Goal: Task Accomplishment & Management: Manage account settings

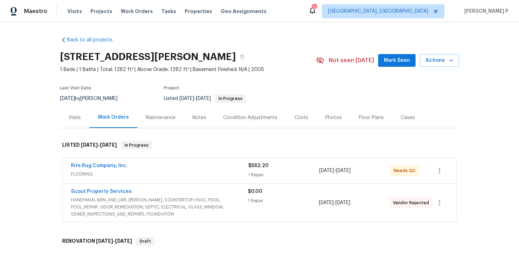
scroll to position [1, 0]
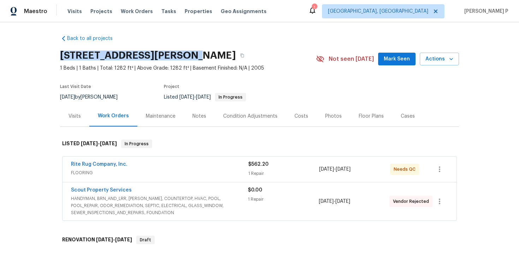
drag, startPoint x: 60, startPoint y: 55, endPoint x: 187, endPoint y: 54, distance: 126.7
click at [187, 54] on h2 "[STREET_ADDRESS][PERSON_NAME]" at bounding box center [148, 55] width 176 height 7
copy h2 "[STREET_ADDRESS][PERSON_NAME]"
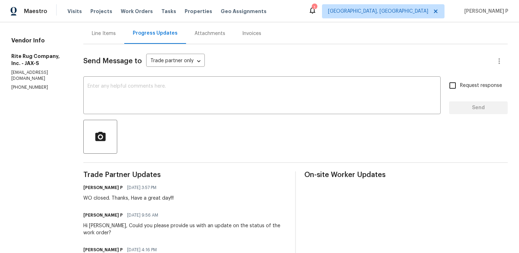
scroll to position [78, 0]
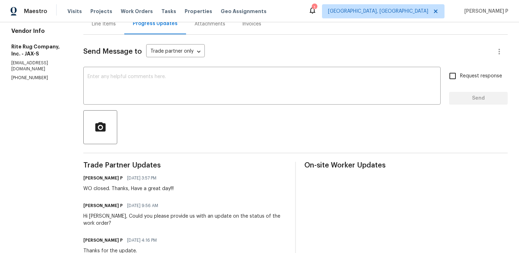
click at [116, 24] on div "Line Items" at bounding box center [104, 23] width 24 height 7
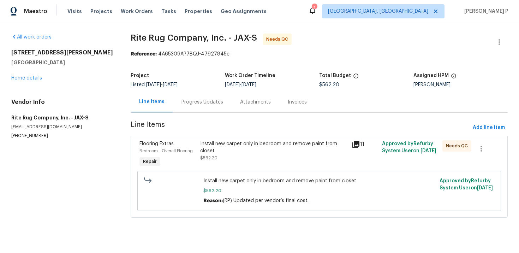
click at [251, 145] on div "Install new carpet only in bedroom and remove paint from closet" at bounding box center [273, 147] width 147 height 14
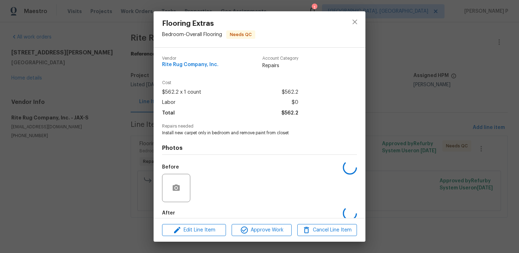
scroll to position [37, 0]
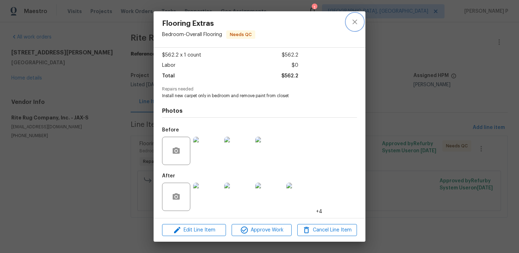
click at [356, 16] on button "close" at bounding box center [354, 21] width 17 height 17
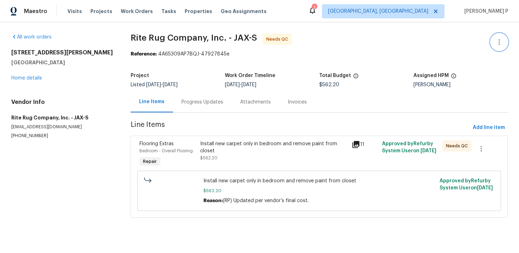
click at [495, 43] on icon "button" at bounding box center [499, 42] width 8 height 8
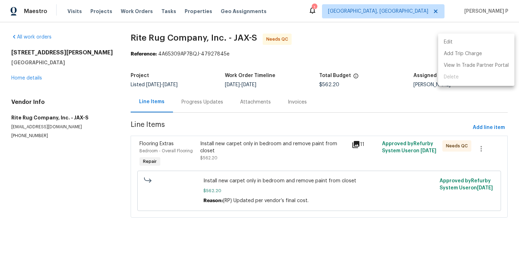
click at [464, 41] on li "Edit" at bounding box center [476, 42] width 76 height 12
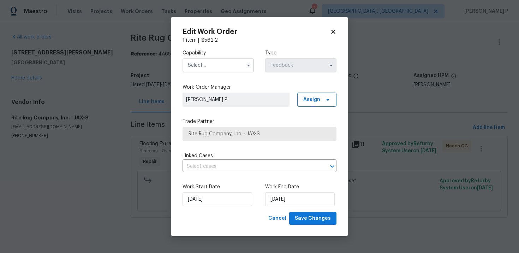
click at [191, 67] on input "text" at bounding box center [217, 65] width 71 height 14
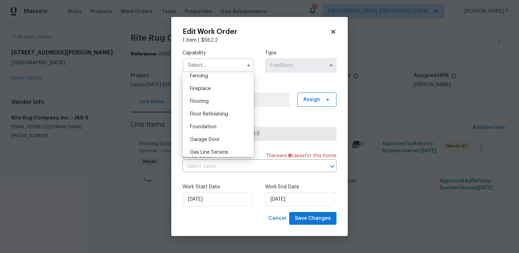
scroll to position [249, 0]
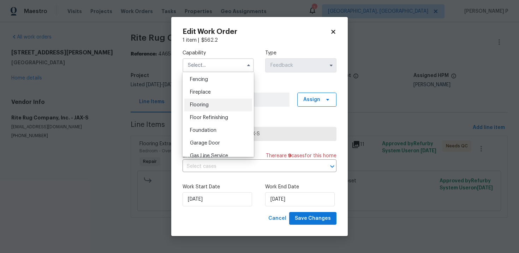
click at [201, 107] on div "Flooring" at bounding box center [218, 104] width 68 height 13
type input "Flooring"
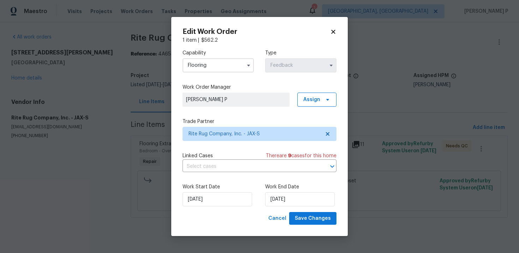
click at [282, 207] on div "Work Start Date 9/17/2025 Work End Date 9/19/2025" at bounding box center [259, 195] width 154 height 34
click at [285, 200] on input "9/19/2025" at bounding box center [300, 199] width 70 height 14
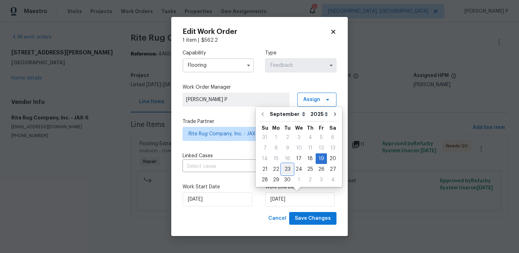
click at [286, 169] on div "23" at bounding box center [287, 169] width 11 height 10
type input "9/23/2025"
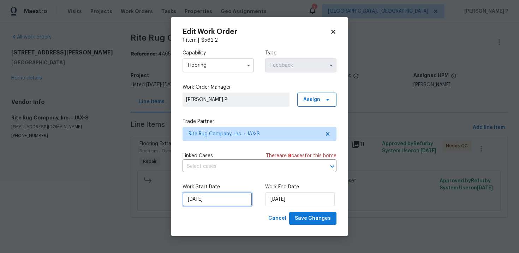
click at [204, 202] on input "9/17/2025" at bounding box center [217, 199] width 70 height 14
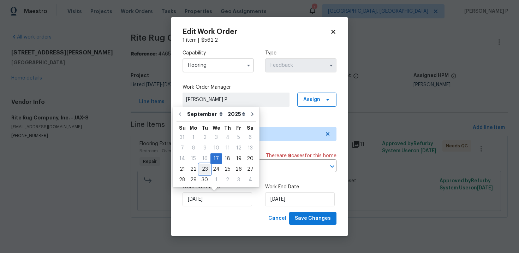
click at [206, 164] on div "23" at bounding box center [204, 169] width 11 height 10
type input "[DATE]"
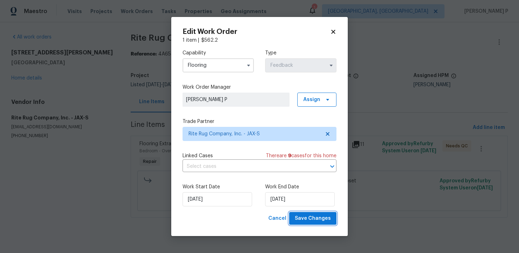
click at [314, 216] on span "Save Changes" at bounding box center [313, 218] width 36 height 9
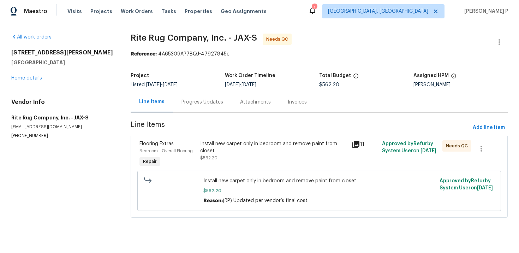
click at [234, 145] on div "Install new carpet only in bedroom and remove paint from closet" at bounding box center [273, 147] width 147 height 14
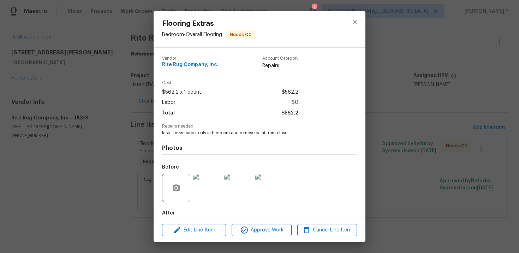
scroll to position [37, 0]
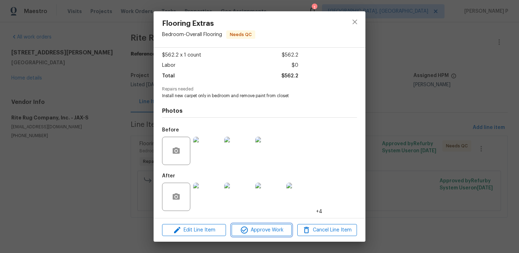
click at [261, 231] on span "Approve Work" at bounding box center [261, 230] width 55 height 9
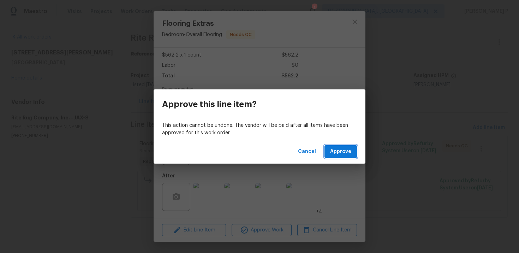
click at [333, 157] on button "Approve" at bounding box center [340, 151] width 32 height 13
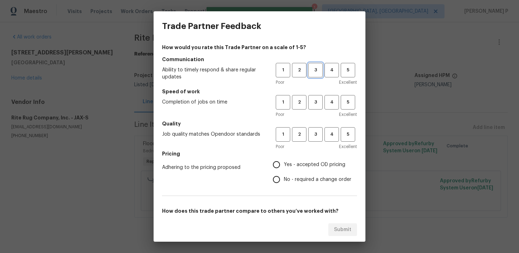
click at [311, 71] on span "3" at bounding box center [315, 70] width 13 height 8
click at [316, 107] on button "3" at bounding box center [315, 102] width 14 height 14
click at [315, 133] on span "3" at bounding box center [315, 134] width 13 height 8
click at [289, 178] on span "No - required a change order" at bounding box center [317, 179] width 67 height 7
click at [284, 178] on input "No - required a change order" at bounding box center [276, 179] width 15 height 15
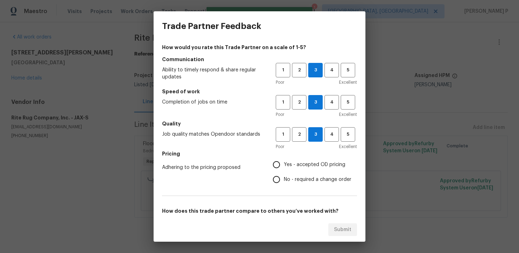
radio input "true"
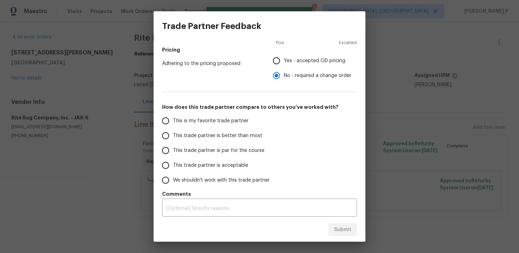
scroll to position [106, 0]
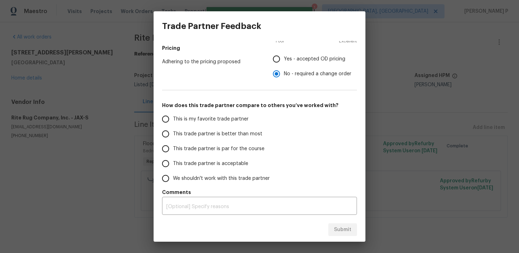
click at [206, 152] on label "This trade partner is par for the course" at bounding box center [214, 148] width 112 height 15
click at [173, 152] on input "This trade partner is par for the course" at bounding box center [165, 148] width 15 height 15
click at [348, 232] on span "Submit" at bounding box center [342, 229] width 17 height 9
radio input "true"
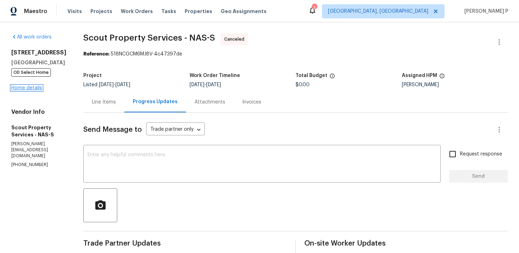
click at [30, 90] on link "Home details" at bounding box center [26, 87] width 31 height 5
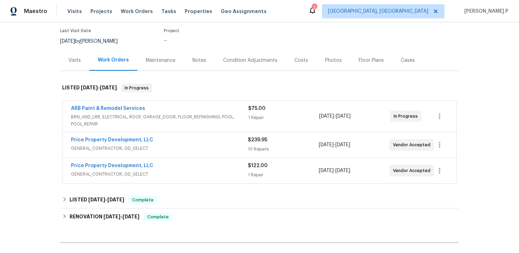
scroll to position [59, 0]
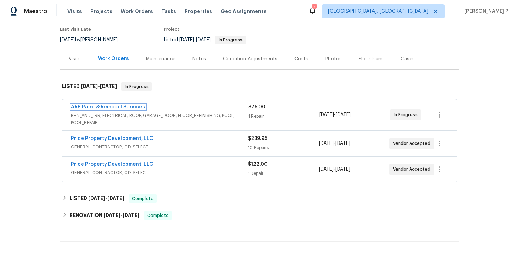
click at [107, 107] on link "ARB Paint & Remodel Services" at bounding box center [108, 106] width 74 height 5
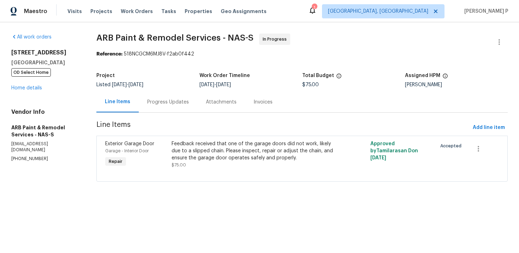
click at [183, 102] on div "Progress Updates" at bounding box center [168, 101] width 42 height 7
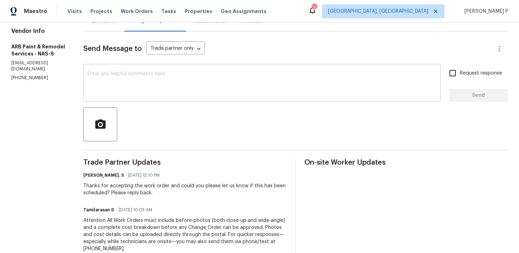
scroll to position [70, 0]
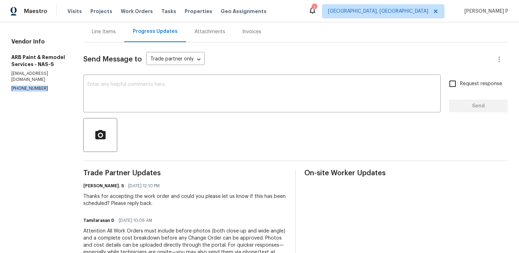
drag, startPoint x: 42, startPoint y: 89, endPoint x: 0, endPoint y: 89, distance: 42.0
click at [0, 89] on div "All work orders 6112 Gardendale Dr Nashville, TN 37215 OD Select Home Home deta…" at bounding box center [259, 141] width 519 height 379
click at [47, 91] on p "(936) 217-2944" at bounding box center [38, 88] width 55 height 6
drag, startPoint x: 40, startPoint y: 88, endPoint x: 0, endPoint y: 89, distance: 40.2
click at [0, 89] on div "All work orders 6112 Gardendale Dr Nashville, TN 37215 OD Select Home Home deta…" at bounding box center [259, 141] width 519 height 379
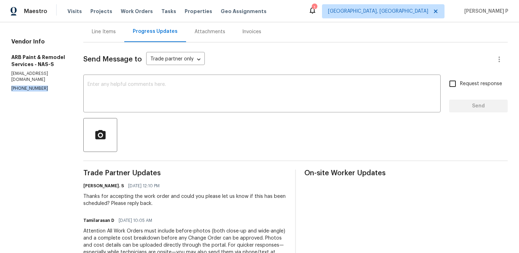
copy p "(936) 217-2944"
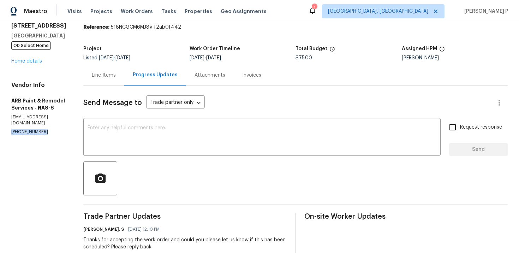
scroll to position [149, 0]
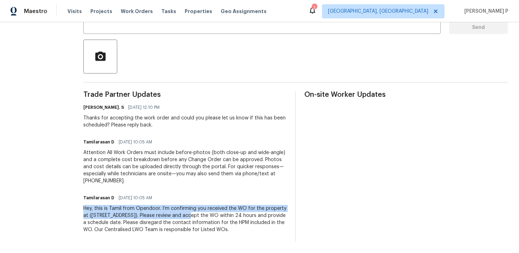
drag, startPoint x: 80, startPoint y: 208, endPoint x: 175, endPoint y: 214, distance: 95.2
click at [175, 214] on div "All work orders 6112 Gardendale Dr Nashville, TN 37215 OD Select Home Home deta…" at bounding box center [259, 63] width 519 height 379
copy div "Hey, this is Tamil from Opendoor. I’m confirming you received the WO for the pr…"
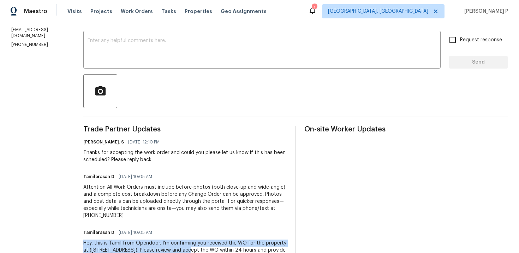
scroll to position [100, 0]
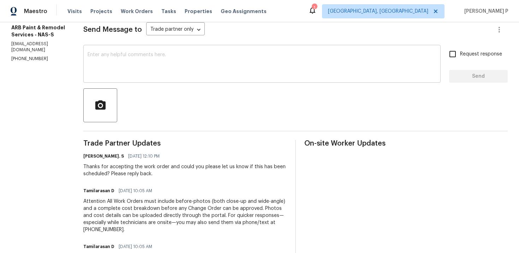
click at [112, 71] on textarea at bounding box center [262, 64] width 349 height 25
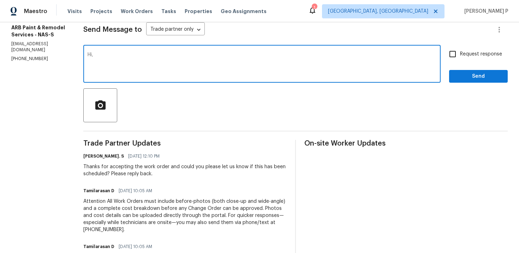
paste textarea "We tried reaching out to you via RC text to ask for an update on the scheduled …"
type textarea "Hi, We tried reaching out to you via RC text to ask for an update on the schedu…"
click at [451, 53] on input "Request response" at bounding box center [452, 54] width 15 height 15
checkbox input "true"
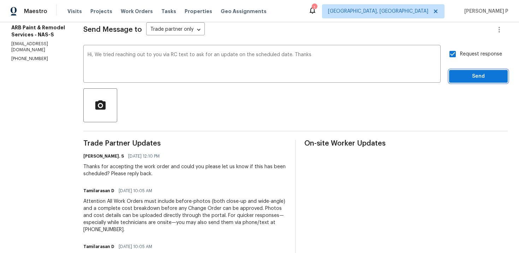
click at [470, 74] on span "Send" at bounding box center [478, 76] width 47 height 9
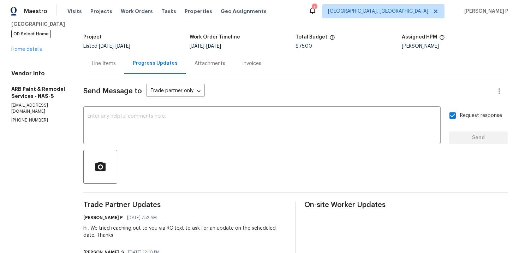
scroll to position [0, 0]
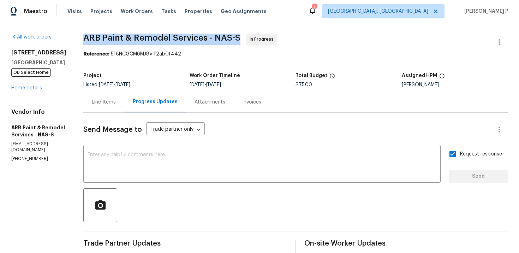
drag, startPoint x: 83, startPoint y: 37, endPoint x: 235, endPoint y: 36, distance: 151.8
click at [235, 36] on span "ARB Paint & Remodel Services - NAS-S" at bounding box center [161, 38] width 157 height 8
copy span "ARB Paint & Remodel Services - NAS-S"
click at [131, 71] on div "Project Listed 9/8/2025 - 9/26/2025 Work Order Timeline 9/24/2025 - 9/26/2025 T…" at bounding box center [295, 80] width 424 height 23
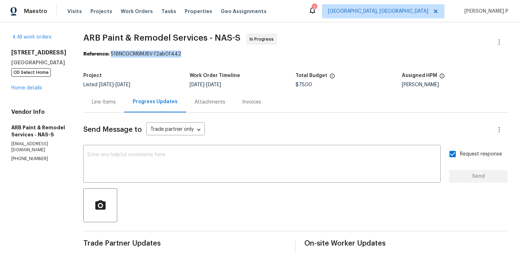
drag, startPoint x: 109, startPoint y: 54, endPoint x: 220, endPoint y: 54, distance: 110.8
click at [219, 54] on div "Reference: 518NCGCM6MJ8V-f2ab0f442" at bounding box center [295, 53] width 424 height 7
copy div "518NCGCM6MJ8V-f2ab0f442"
click at [89, 39] on span "ARB Paint & Remodel Services - NAS-S" at bounding box center [161, 38] width 157 height 8
click at [84, 37] on span "ARB Paint & Remodel Services - NAS-S" at bounding box center [161, 38] width 157 height 8
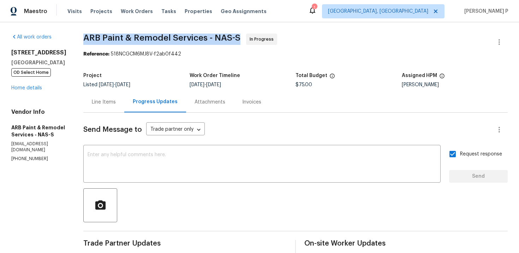
drag, startPoint x: 82, startPoint y: 37, endPoint x: 240, endPoint y: 37, distance: 158.5
click at [240, 37] on span "ARB Paint & Remodel Services - NAS-S In Progress" at bounding box center [286, 42] width 407 height 17
copy span "ARB Paint & Remodel Services - NAS-S"
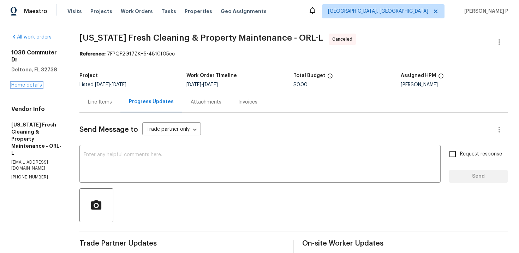
click at [24, 83] on link "Home details" at bounding box center [26, 85] width 31 height 5
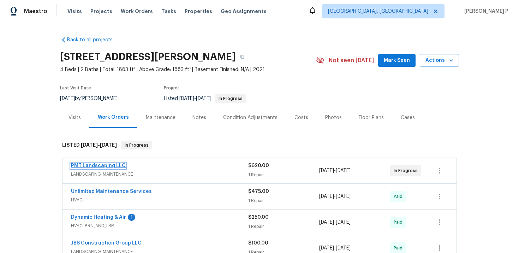
click at [107, 167] on link "PMT Landscaping LLC" at bounding box center [98, 165] width 55 height 5
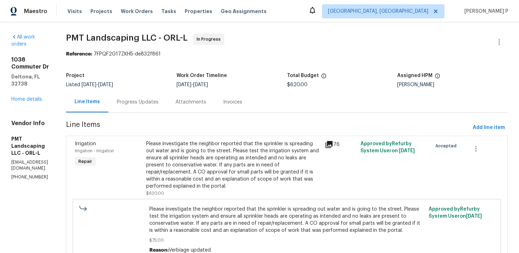
click at [158, 102] on div "Progress Updates" at bounding box center [138, 101] width 42 height 7
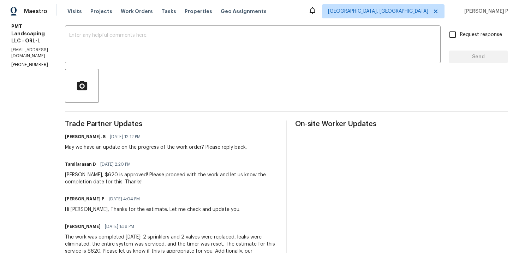
scroll to position [92, 0]
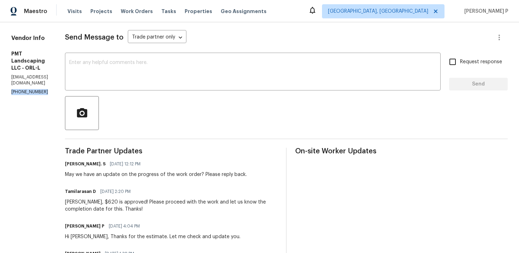
drag, startPoint x: 44, startPoint y: 50, endPoint x: 0, endPoint y: 50, distance: 43.4
copy p "(407) 725-4990"
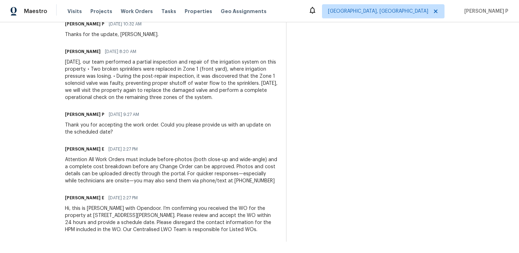
scroll to position [447, 0]
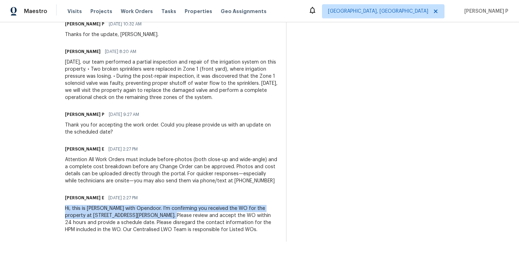
drag, startPoint x: 86, startPoint y: 200, endPoint x: 201, endPoint y: 209, distance: 115.4
copy div "Hi, this is Keerthana with Opendoor. I’m confirming you received the WO for the…"
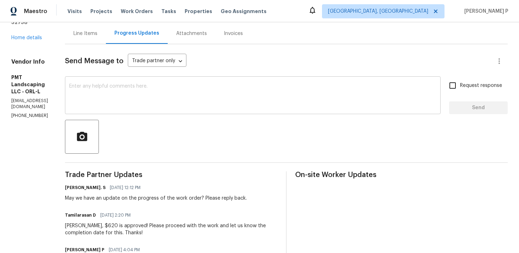
scroll to position [63, 0]
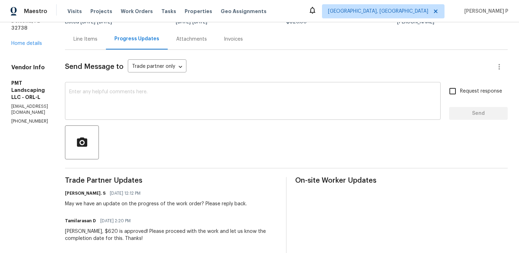
click at [143, 103] on textarea at bounding box center [252, 101] width 367 height 25
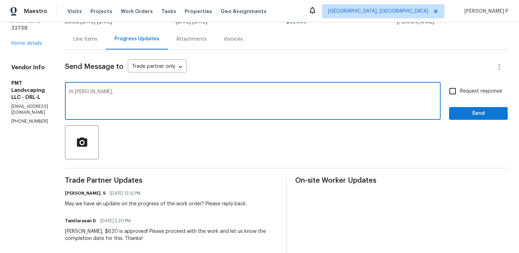
paste textarea "We tried reaching out to you via RC text to ask for an update on the scheduled …"
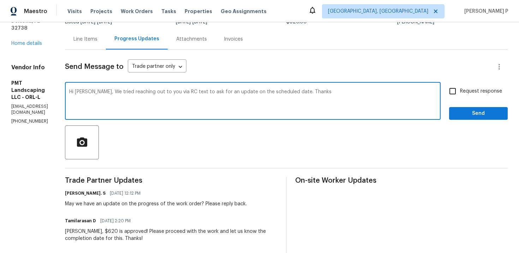
type textarea "Hi Xiomara, We tried reaching out to you via RC text to ask for an update on th…"
click at [463, 90] on span "Request response" at bounding box center [481, 91] width 42 height 7
click at [460, 90] on input "Request response" at bounding box center [452, 91] width 15 height 15
checkbox input "true"
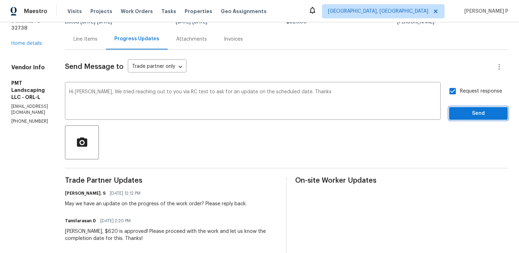
click at [463, 112] on span "Send" at bounding box center [478, 113] width 47 height 9
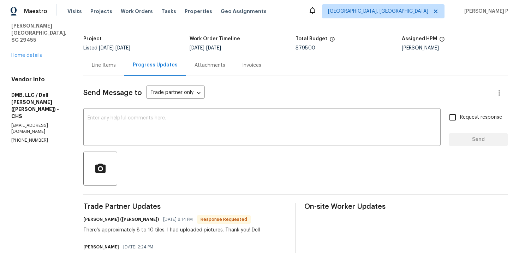
scroll to position [13, 0]
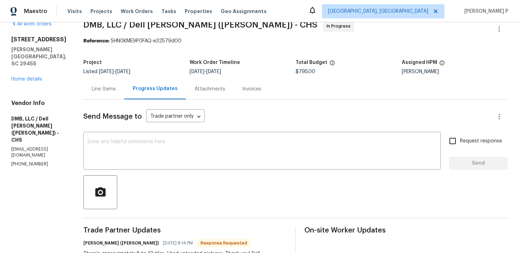
click at [99, 92] on div "Line Items" at bounding box center [103, 88] width 41 height 21
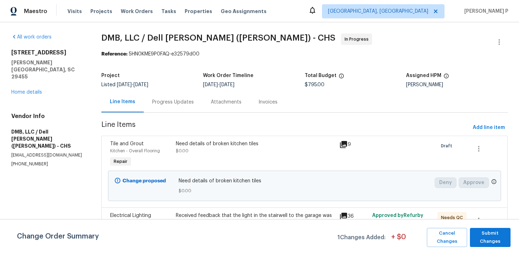
scroll to position [64, 0]
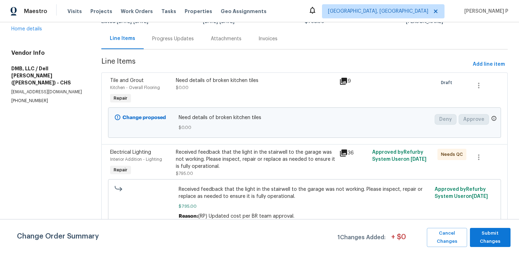
click at [205, 77] on div "Need details of broken kitchen tiles" at bounding box center [256, 80] width 160 height 7
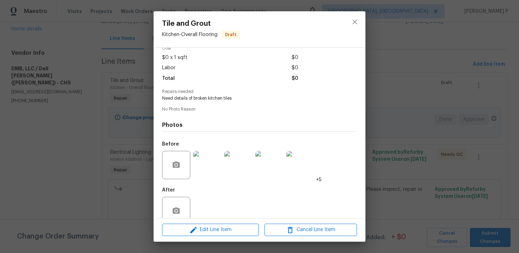
scroll to position [49, 0]
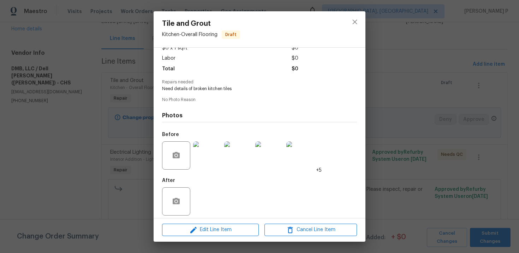
click at [206, 153] on img at bounding box center [207, 155] width 28 height 28
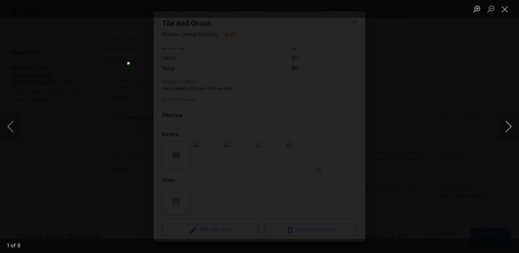
click at [505, 129] on button "Next image" at bounding box center [508, 126] width 21 height 28
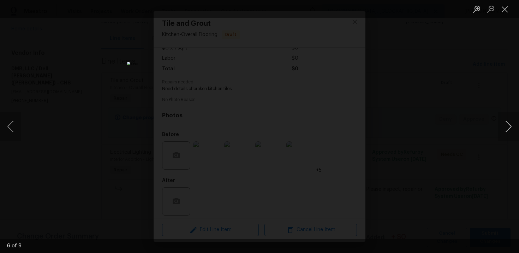
click at [505, 129] on button "Next image" at bounding box center [508, 126] width 21 height 28
click at [505, 10] on button "Close lightbox" at bounding box center [505, 9] width 14 height 12
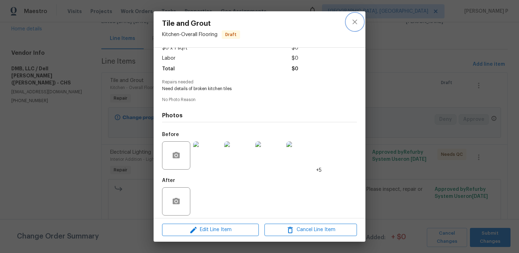
click at [355, 22] on icon "close" at bounding box center [354, 21] width 5 height 5
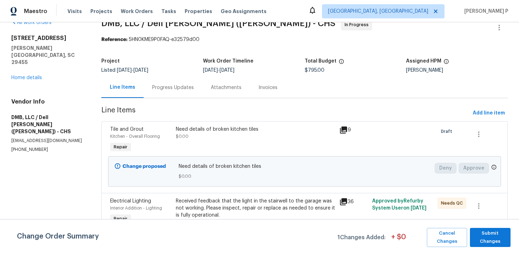
click at [187, 84] on div "Progress Updates" at bounding box center [173, 87] width 42 height 7
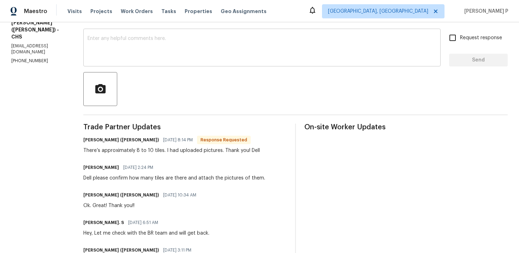
scroll to position [112, 0]
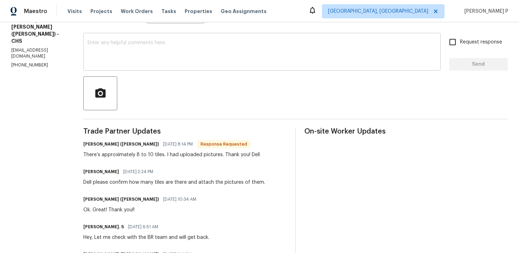
click at [119, 47] on textarea at bounding box center [262, 52] width 349 height 25
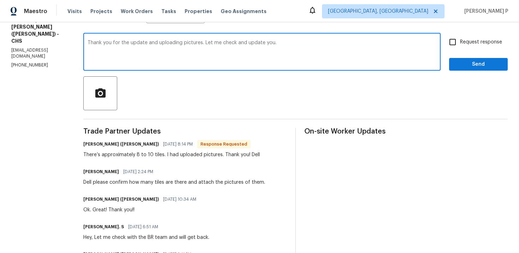
type textarea "Thank you for the update and uploading pictures. Let me check and update you."
click at [461, 41] on span "Request response" at bounding box center [481, 41] width 42 height 7
click at [460, 41] on input "Request response" at bounding box center [452, 42] width 15 height 15
checkbox input "true"
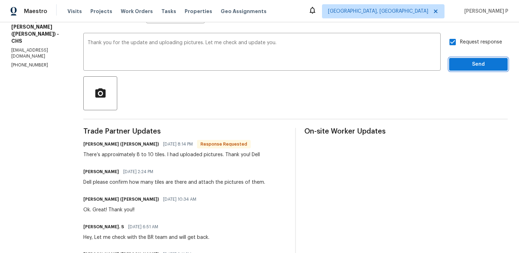
click at [464, 62] on span "Send" at bounding box center [478, 64] width 47 height 9
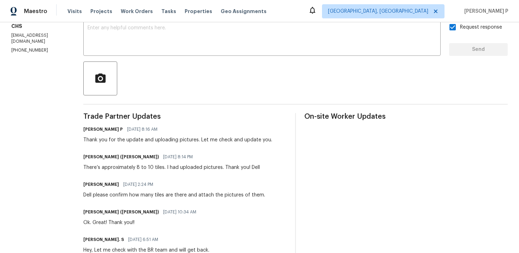
scroll to position [128, 0]
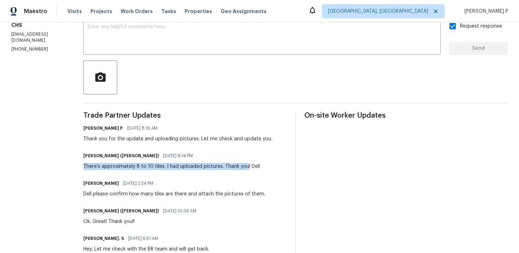
drag, startPoint x: 75, startPoint y: 166, endPoint x: 237, endPoint y: 165, distance: 161.6
click at [237, 165] on div "There’s approximately 8 to 10 tiles. I had uploaded pictures. Thank you! Dell" at bounding box center [171, 166] width 176 height 7
drag, startPoint x: 74, startPoint y: 166, endPoint x: 212, endPoint y: 165, distance: 137.3
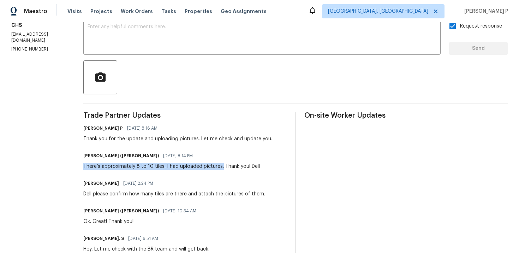
copy div "There’s approximately 8 to 10 tiles. I had uploaded pictures."
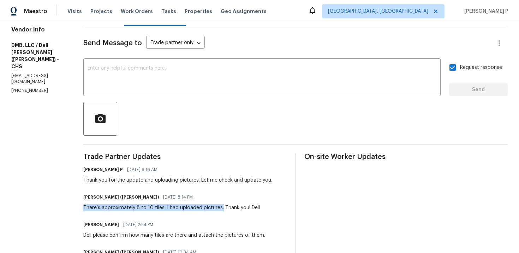
scroll to position [0, 0]
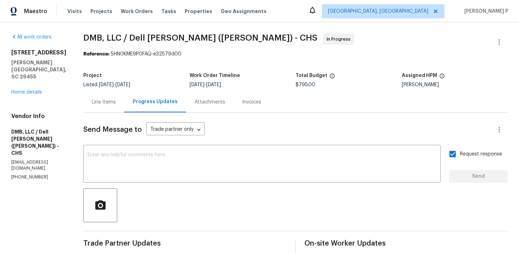
click at [101, 109] on div "Line Items" at bounding box center [103, 101] width 41 height 21
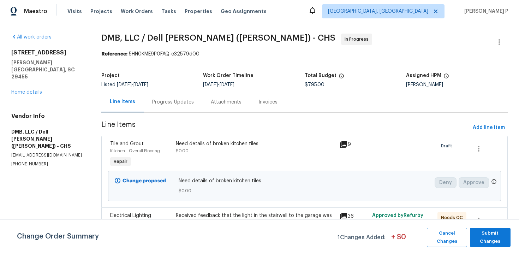
click at [222, 145] on div "Need details of broken kitchen tiles" at bounding box center [256, 143] width 160 height 7
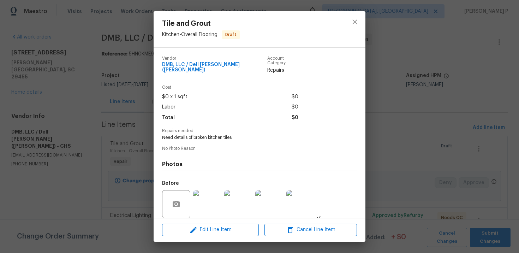
scroll to position [49, 0]
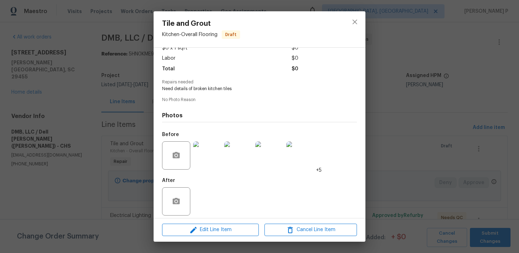
click at [214, 151] on img at bounding box center [207, 155] width 28 height 28
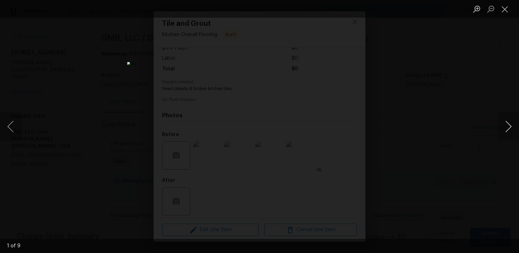
click at [509, 125] on button "Next image" at bounding box center [508, 126] width 21 height 28
click at [509, 126] on button "Next image" at bounding box center [508, 126] width 21 height 28
click at [510, 127] on button "Next image" at bounding box center [508, 126] width 21 height 28
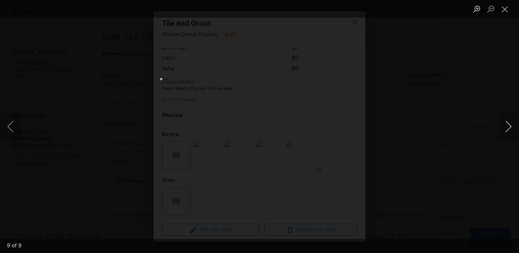
click at [510, 127] on button "Next image" at bounding box center [508, 126] width 21 height 28
click at [509, 124] on button "Next image" at bounding box center [508, 126] width 21 height 28
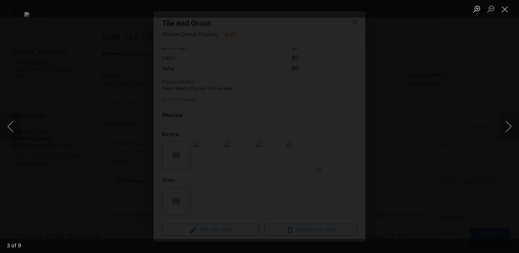
click at [440, 156] on div "Lightbox" at bounding box center [259, 126] width 519 height 253
click at [507, 126] on button "Next image" at bounding box center [508, 126] width 21 height 28
click at [509, 124] on button "Next image" at bounding box center [508, 126] width 21 height 28
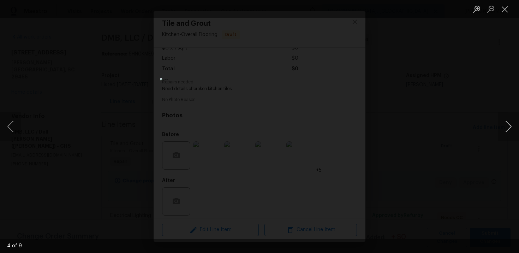
click at [509, 124] on button "Next image" at bounding box center [508, 126] width 21 height 28
click at [503, 9] on button "Close lightbox" at bounding box center [505, 9] width 14 height 12
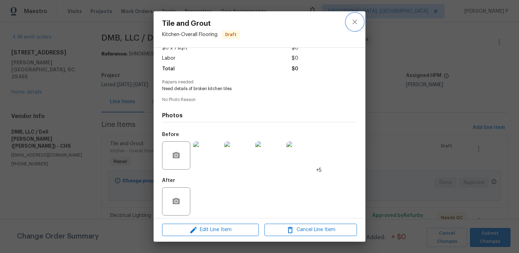
click at [355, 20] on icon "close" at bounding box center [354, 22] width 8 height 8
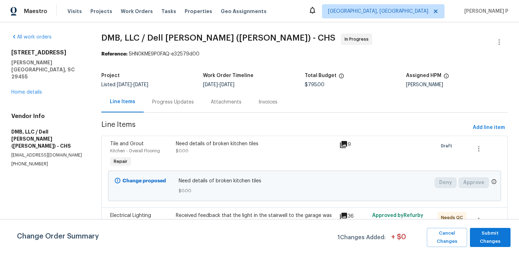
click at [186, 107] on div "Progress Updates" at bounding box center [173, 101] width 59 height 21
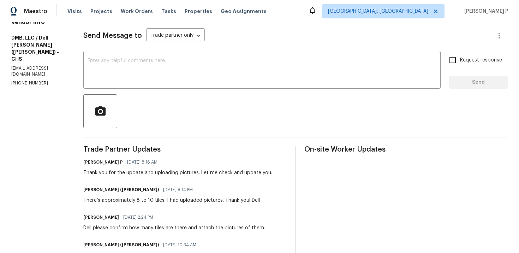
scroll to position [144, 0]
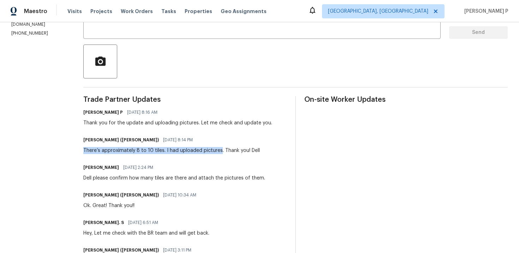
drag, startPoint x: 75, startPoint y: 149, endPoint x: 211, endPoint y: 150, distance: 135.9
click at [211, 150] on div "There’s approximately 8 to 10 tiles. I had uploaded pictures. Thank you! Dell" at bounding box center [171, 150] width 176 height 7
copy div "There’s approximately 8 to 10 tiles. I had uploaded pictures"
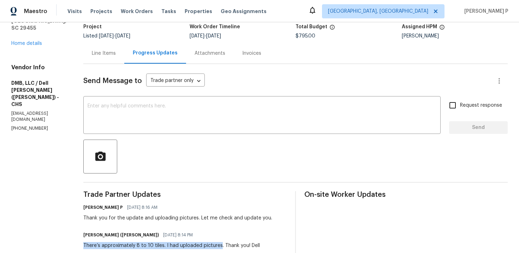
scroll to position [0, 0]
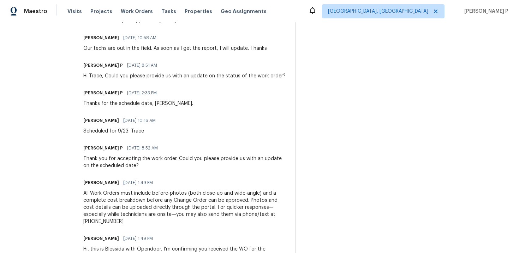
scroll to position [411, 0]
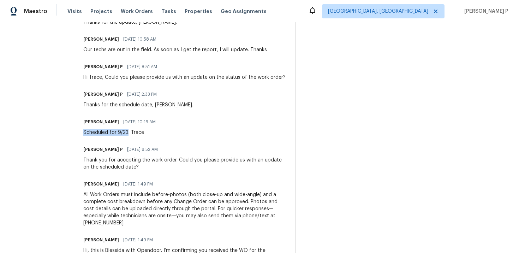
drag, startPoint x: 70, startPoint y: 132, endPoint x: 113, endPoint y: 132, distance: 43.8
click at [113, 132] on div "Scheduled for 9/23. Trace" at bounding box center [121, 132] width 77 height 7
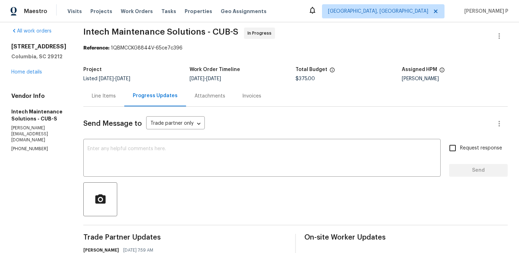
scroll to position [0, 0]
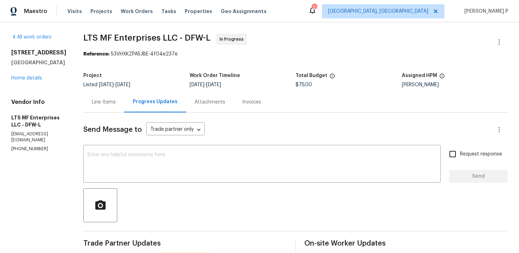
click at [100, 107] on div "Line Items" at bounding box center [103, 101] width 41 height 21
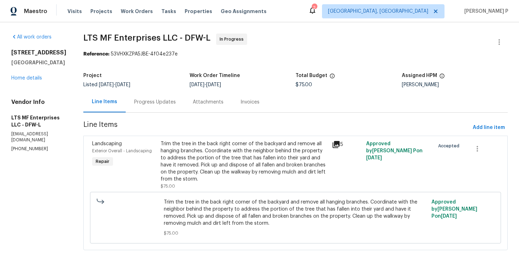
scroll to position [17, 0]
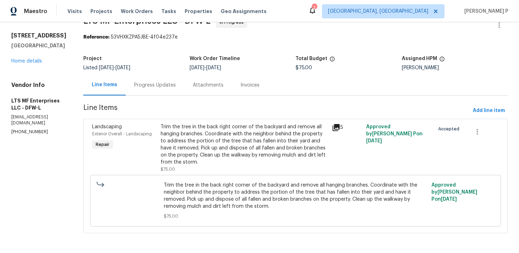
click at [143, 84] on div "Progress Updates" at bounding box center [155, 85] width 42 height 7
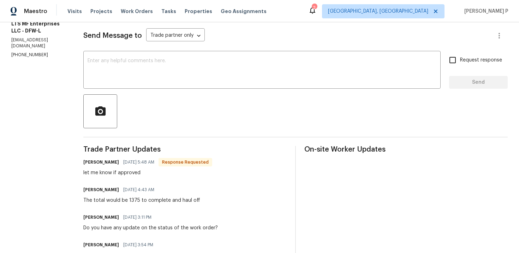
scroll to position [97, 0]
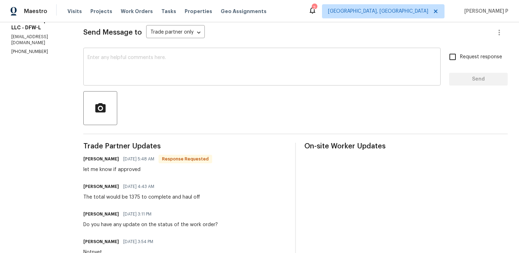
click at [173, 65] on textarea at bounding box center [262, 67] width 349 height 25
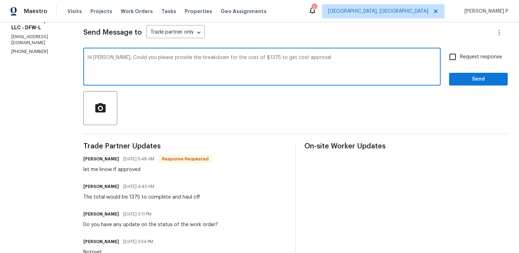
drag, startPoint x: 101, startPoint y: 59, endPoint x: 323, endPoint y: 59, distance: 221.3
click at [322, 59] on textarea "Hi [PERSON_NAME], Could you please provide the breakdown for the cost of $1375 …" at bounding box center [262, 67] width 349 height 25
paste textarea "a detailed breakdown of the $1375 cost for approval?"
type textarea "Hi [PERSON_NAME], Could you please provide a detailed breakdown of the $1375 co…"
click at [454, 59] on input "Request response" at bounding box center [452, 56] width 15 height 15
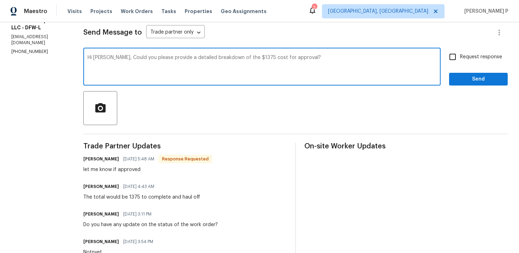
checkbox input "true"
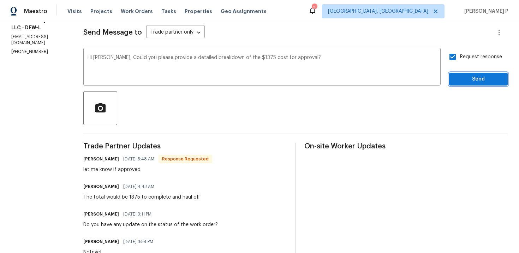
click at [469, 75] on span "Send" at bounding box center [478, 79] width 47 height 9
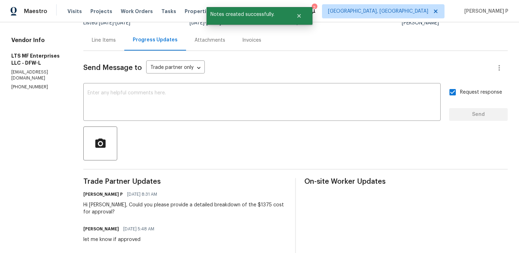
click at [101, 42] on div "Line Items" at bounding box center [104, 40] width 24 height 7
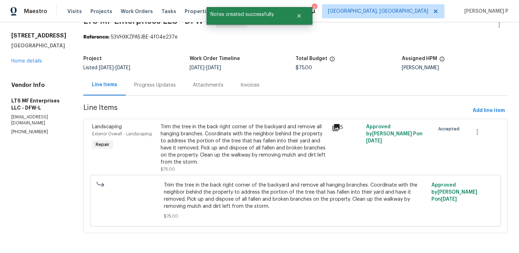
scroll to position [17, 0]
click at [214, 149] on div "Trim the tree in the back right corner of the backyard and remove all hanging b…" at bounding box center [244, 144] width 167 height 42
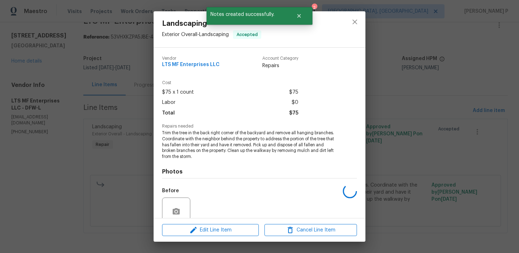
scroll to position [61, 0]
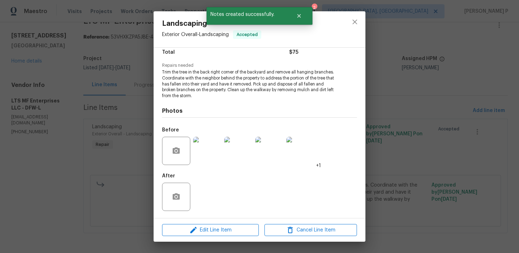
click at [203, 162] on img at bounding box center [207, 151] width 28 height 28
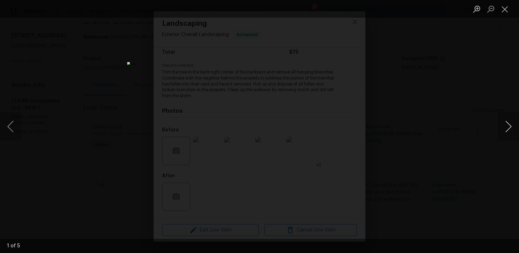
click at [508, 124] on button "Next image" at bounding box center [508, 126] width 21 height 28
click at [505, 11] on button "Close lightbox" at bounding box center [505, 9] width 14 height 12
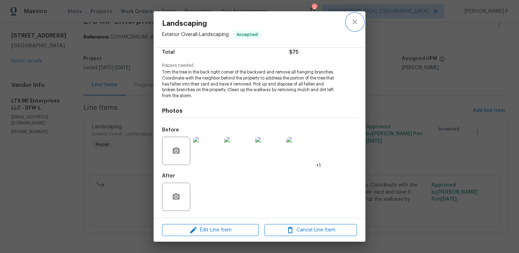
click at [354, 16] on button "close" at bounding box center [354, 21] width 17 height 17
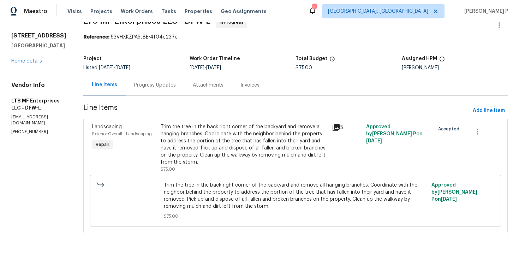
click at [143, 82] on div "Progress Updates" at bounding box center [155, 85] width 42 height 7
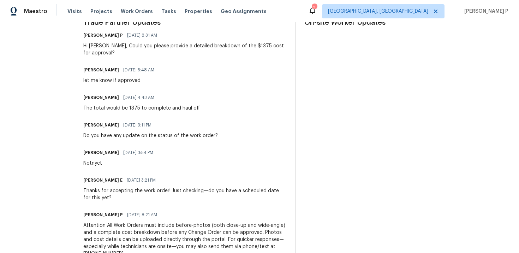
scroll to position [226, 0]
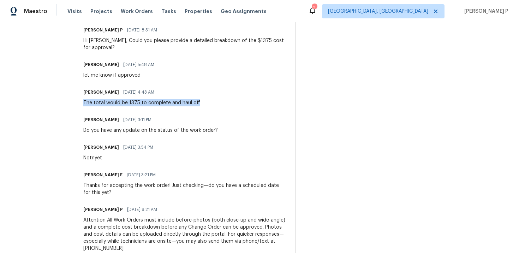
drag, startPoint x: 81, startPoint y: 95, endPoint x: 199, endPoint y: 96, distance: 117.9
click at [199, 96] on div "Bill Albany [DATE] 4:43 AM The total would be 1375 to complete and haul off" at bounding box center [184, 96] width 203 height 19
copy div "The total would be 1375 to complete and haul off"
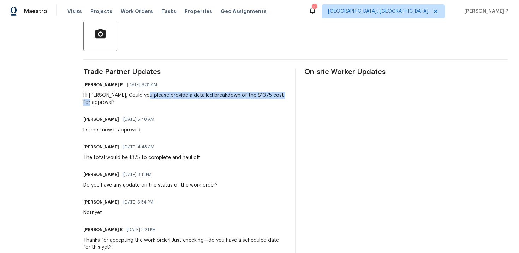
drag, startPoint x: 138, startPoint y: 95, endPoint x: 277, endPoint y: 95, distance: 139.8
click at [277, 95] on div "Hi [PERSON_NAME], Could you please provide a detailed breakdown of the $1375 co…" at bounding box center [184, 99] width 203 height 14
copy div "provide a detailed breakdown of the $1375 cost for approval"
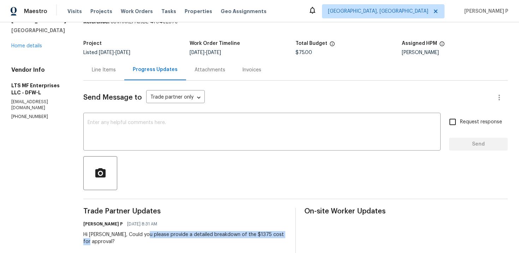
scroll to position [0, 0]
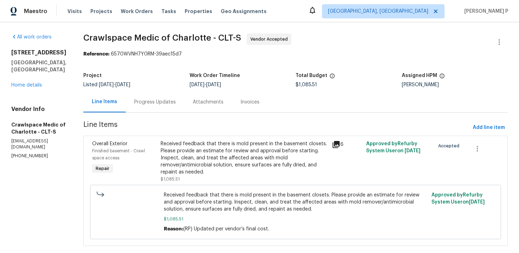
click at [160, 103] on div "Progress Updates" at bounding box center [155, 101] width 42 height 7
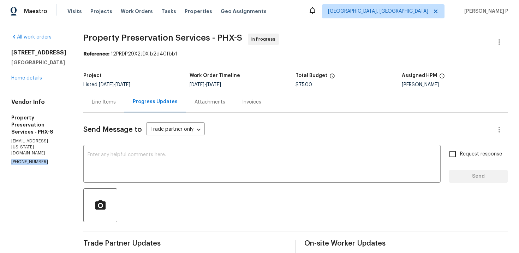
drag, startPoint x: 52, startPoint y: 150, endPoint x: 0, endPoint y: 150, distance: 51.5
click at [0, 150] on div "All work orders [STREET_ADDRESS] Home details Vendor Info Property Preservation…" at bounding box center [259, 249] width 519 height 455
copy p "[PHONE_NUMBER]"
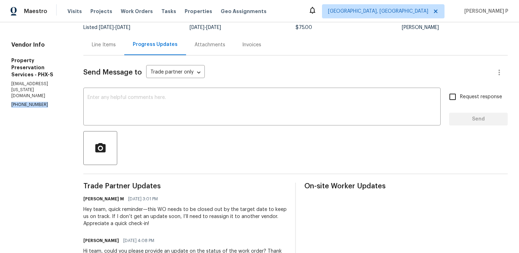
scroll to position [21, 0]
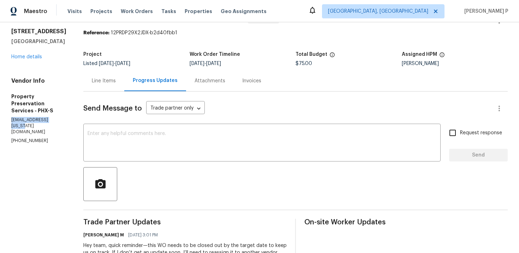
drag, startPoint x: 62, startPoint y: 120, endPoint x: 12, endPoint y: 120, distance: 50.5
click at [12, 120] on p "[EMAIL_ADDRESS][US_STATE][DOMAIN_NAME]" at bounding box center [38, 126] width 55 height 18
copy p "[EMAIL_ADDRESS][US_STATE][DOMAIN_NAME]"
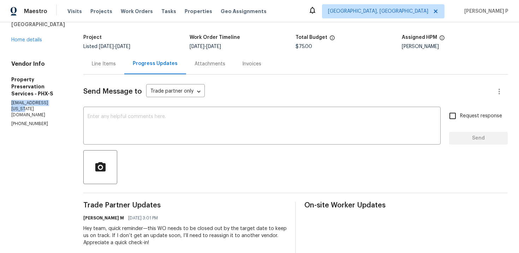
scroll to position [0, 0]
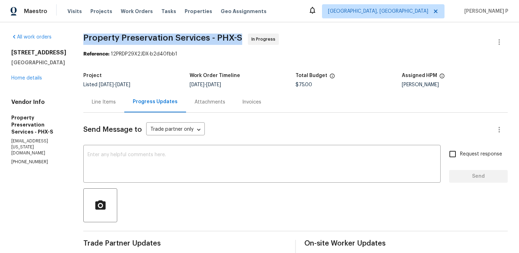
drag, startPoint x: 80, startPoint y: 38, endPoint x: 238, endPoint y: 38, distance: 158.1
click at [238, 38] on div "All work orders [STREET_ADDRESS] Home details Vendor Info Property Preservation…" at bounding box center [259, 249] width 519 height 455
copy span "Property Preservation Services - PHX-S"
click at [152, 160] on textarea at bounding box center [262, 164] width 349 height 25
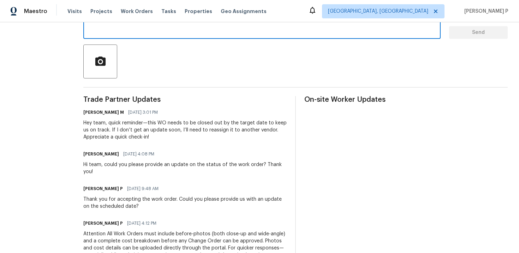
scroll to position [92, 0]
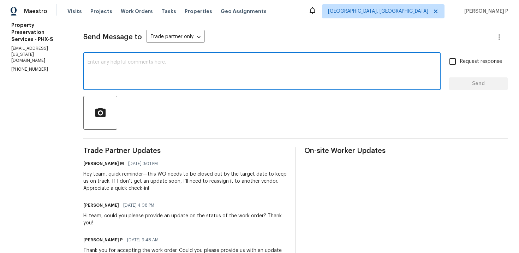
click at [134, 78] on textarea at bounding box center [262, 72] width 349 height 25
paste textarea "We attempted to reach out to you via RC text to request an update on the status…"
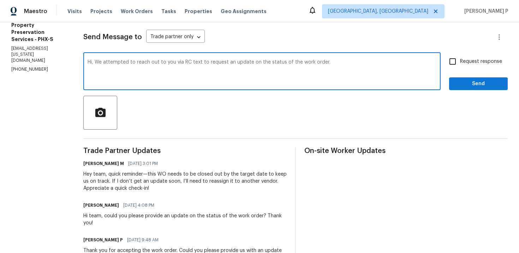
drag, startPoint x: 196, startPoint y: 62, endPoint x: 179, endPoint y: 62, distance: 16.6
click at [179, 62] on textarea "Hi, We attempted to reach out to you via RC text to request an update on the st…" at bounding box center [262, 72] width 349 height 25
drag, startPoint x: 91, startPoint y: 62, endPoint x: 306, endPoint y: 62, distance: 214.9
click at [306, 62] on textarea "Hi, We attempted to reach out to you via email to request an update on the stat…" at bounding box center [262, 72] width 349 height 25
click at [162, 67] on textarea "Hi, We attempted to reach out to you via email to request an update on the stat…" at bounding box center [262, 72] width 349 height 25
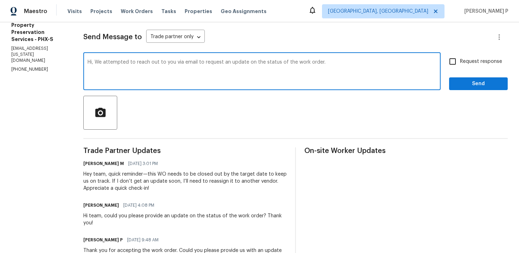
drag, startPoint x: 94, startPoint y: 61, endPoint x: 326, endPoint y: 62, distance: 232.9
click at [326, 62] on textarea "Hi, We attempted to reach out to you via email to request an update on the stat…" at bounding box center [262, 72] width 349 height 25
paste textarea "tried contacting"
type textarea "Hi, We tried contacting you via email to request an update on the status of the…"
click at [458, 62] on input "Request response" at bounding box center [452, 61] width 15 height 15
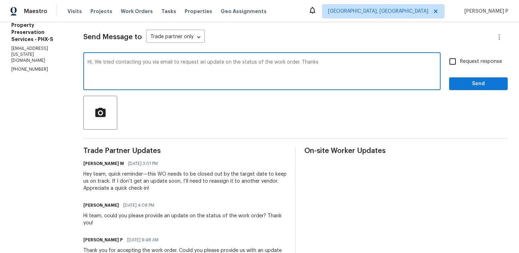
checkbox input "true"
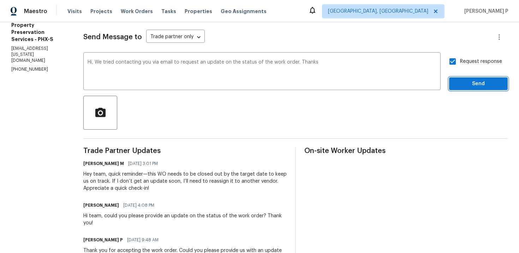
click at [462, 82] on span "Send" at bounding box center [478, 83] width 47 height 9
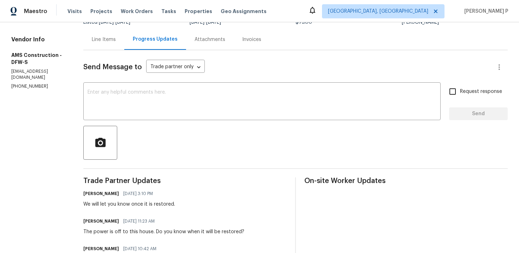
scroll to position [65, 0]
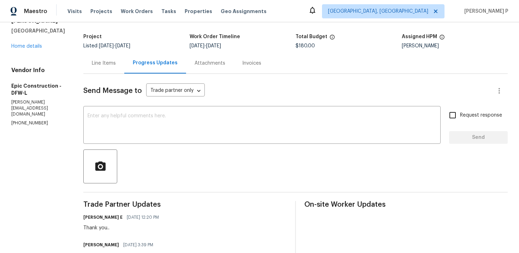
scroll to position [3, 0]
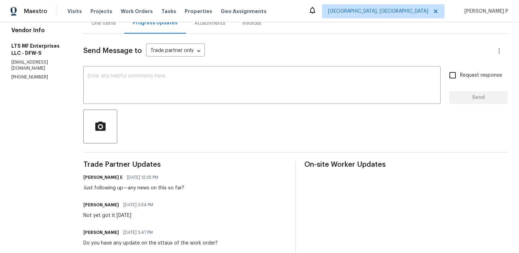
scroll to position [74, 0]
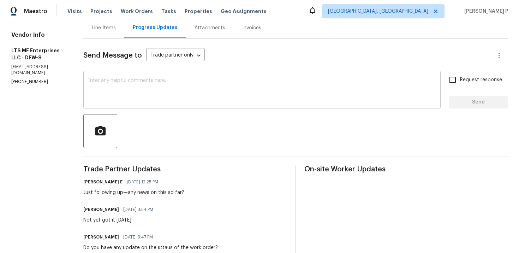
click at [125, 82] on textarea at bounding box center [262, 90] width 349 height 25
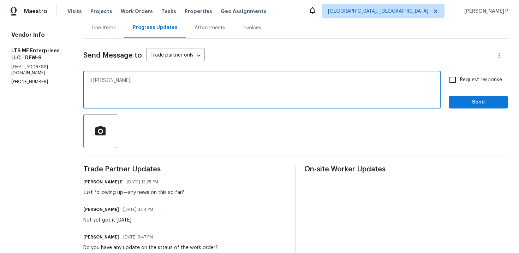
paste textarea "Could you please provide us with an update on the status of the work order?"
type textarea "Hi [PERSON_NAME], Could you please provide us with an update on the status of t…"
click at [456, 83] on input "Request response" at bounding box center [452, 79] width 15 height 15
checkbox input "true"
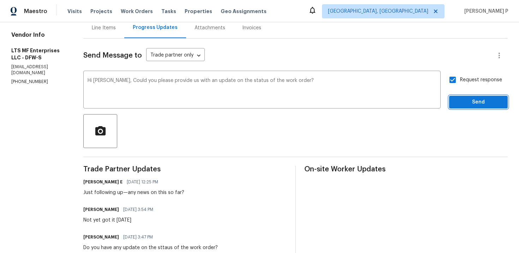
click at [461, 102] on span "Send" at bounding box center [478, 102] width 47 height 9
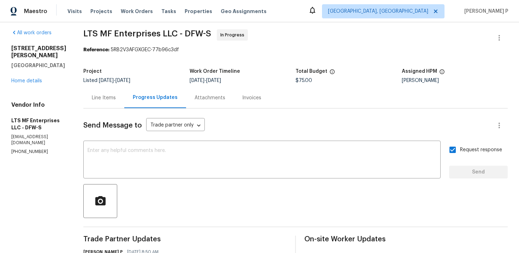
scroll to position [0, 0]
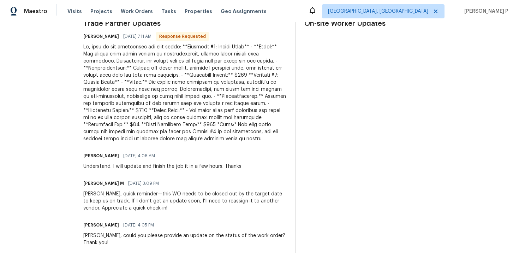
scroll to position [216, 0]
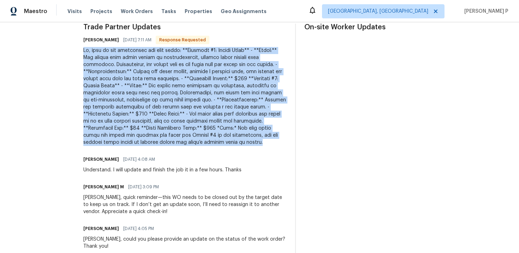
drag, startPoint x: 88, startPoint y: 49, endPoint x: 208, endPoint y: 141, distance: 151.6
click at [208, 141] on div "All work orders 3118 Burgundy Rd Alexandria, VA 22303 Home details Vendor Info …" at bounding box center [259, 172] width 519 height 733
copy div "Hi, here is the assessment for this house: **Bathroom #1: Second Floor** - **Is…"
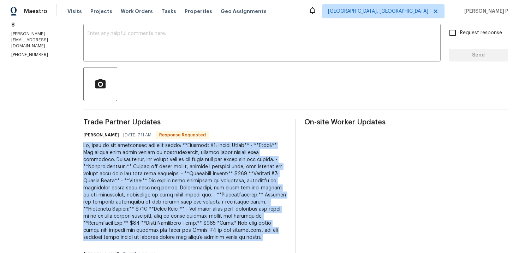
scroll to position [0, 0]
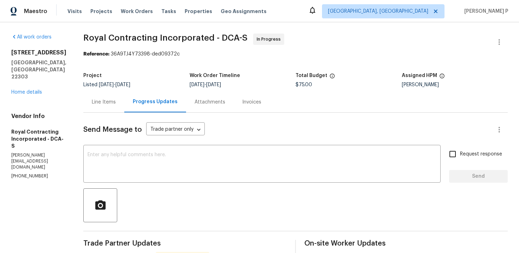
click at [114, 104] on div "Line Items" at bounding box center [104, 101] width 24 height 7
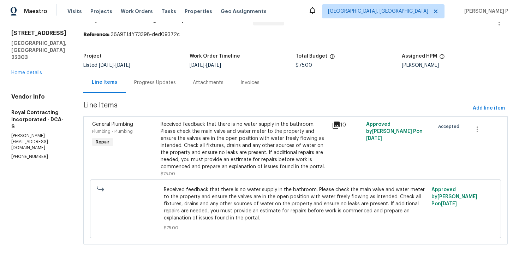
scroll to position [31, 0]
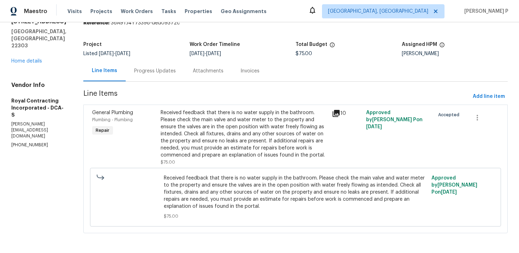
click at [165, 65] on div "Progress Updates" at bounding box center [155, 70] width 59 height 21
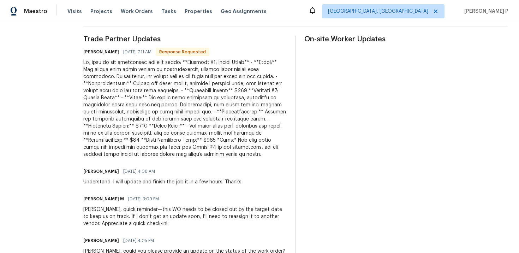
scroll to position [201, 0]
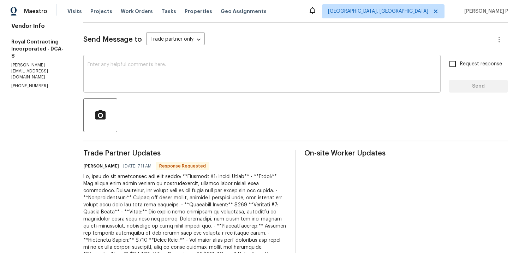
click at [155, 90] on div "x ​" at bounding box center [261, 74] width 357 height 36
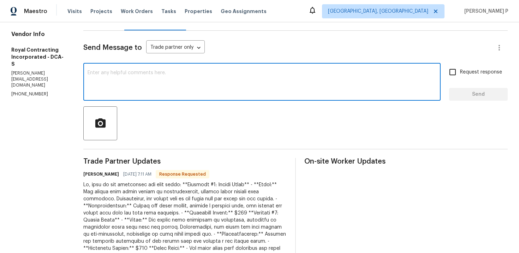
scroll to position [102, 0]
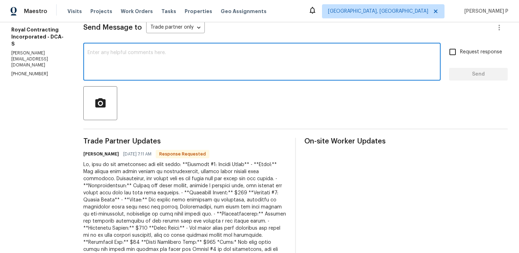
click at [152, 60] on textarea at bounding box center [262, 62] width 349 height 25
type textarea "G"
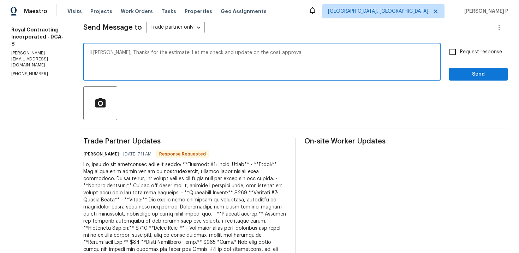
type textarea "Hi Robin, Thanks for the estimate. Let me check and update on the cost approval."
click at [480, 79] on button "Send" at bounding box center [478, 74] width 59 height 13
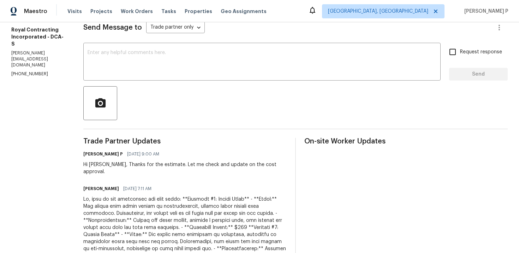
scroll to position [0, 0]
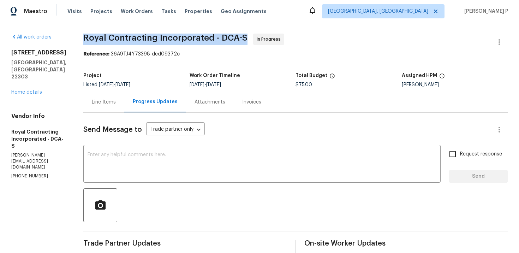
drag, startPoint x: 91, startPoint y: 37, endPoint x: 253, endPoint y: 39, distance: 162.4
copy span "Royal Contracting Incorporated - DCA-S"
click at [100, 102] on div "Line Items" at bounding box center [104, 101] width 24 height 7
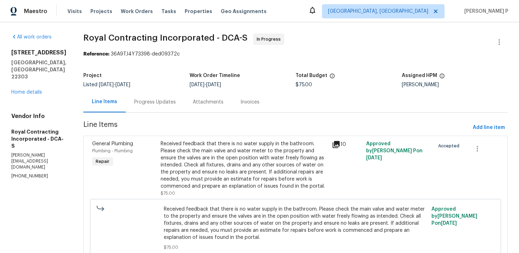
scroll to position [31, 0]
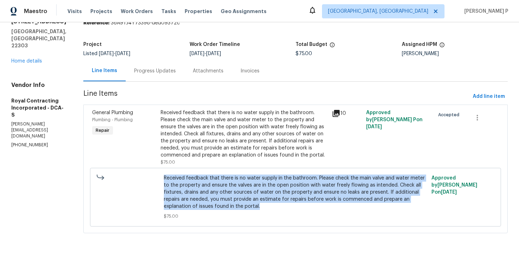
drag, startPoint x: 169, startPoint y: 178, endPoint x: 265, endPoint y: 211, distance: 100.9
click at [265, 211] on div "Received feedback that there is no water supply in the bathroom. Please check t…" at bounding box center [296, 196] width 268 height 49
copy span "Received feedback that there is no water supply in the bathroom. Please check t…"
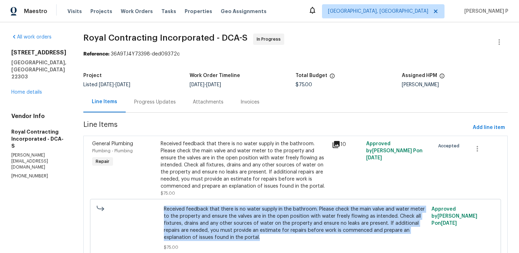
click at [211, 181] on div "Received feedback that there is no water supply in the bathroom. Please check t…" at bounding box center [244, 164] width 167 height 49
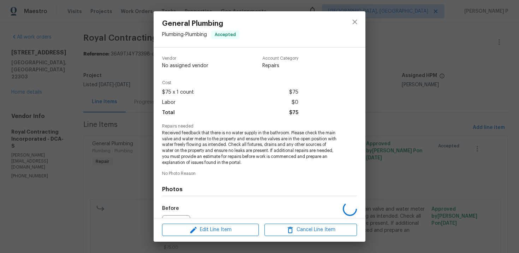
scroll to position [78, 0]
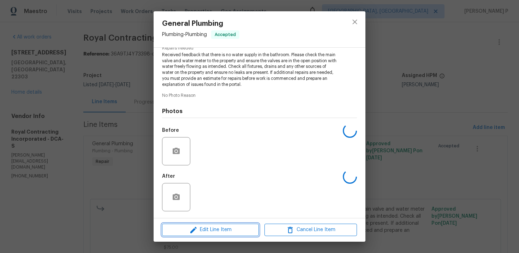
click at [214, 227] on span "Edit Line Item" at bounding box center [210, 229] width 92 height 9
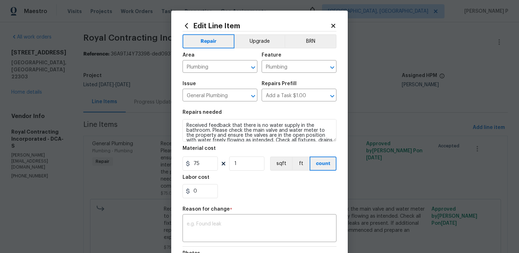
click at [205, 156] on figure "Material cost 75 1 sqft ft count" at bounding box center [259, 158] width 154 height 25
click at [205, 166] on input "75" at bounding box center [199, 163] width 35 height 14
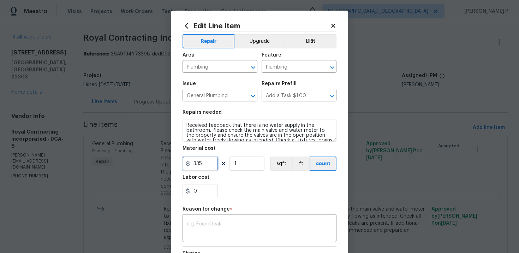
type input "335"
click at [220, 227] on textarea at bounding box center [259, 228] width 145 height 15
paste textarea "(RP) Updated per vendor’s final cost"
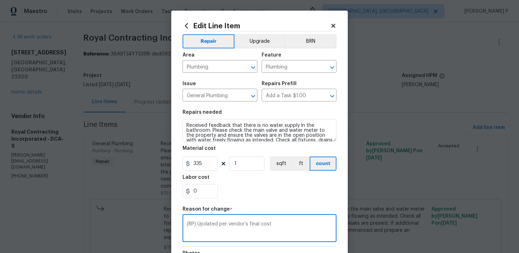
scroll to position [102, 0]
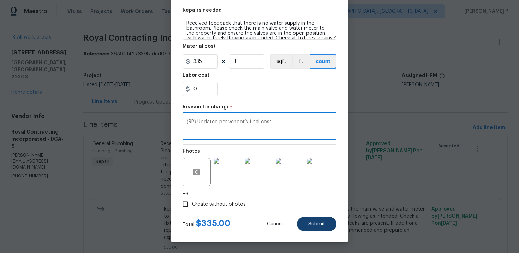
type textarea "(RP) Updated per vendor’s final cost"
click at [315, 226] on span "Submit" at bounding box center [316, 223] width 17 height 5
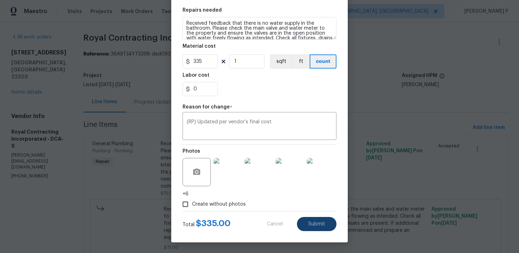
type input "75"
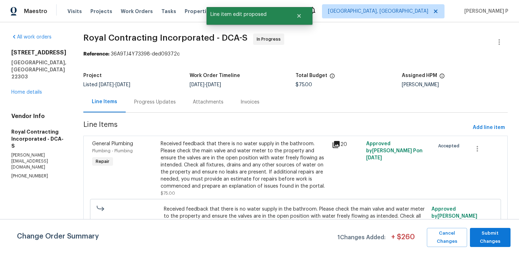
scroll to position [0, 0]
click at [482, 238] on span "Submit Changes" at bounding box center [490, 237] width 34 height 16
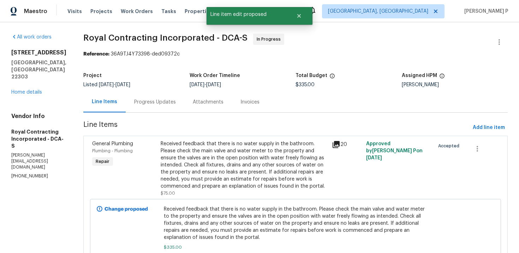
click at [246, 166] on div "Received feedback that there is no water supply in the bathroom. Please check t…" at bounding box center [244, 164] width 167 height 49
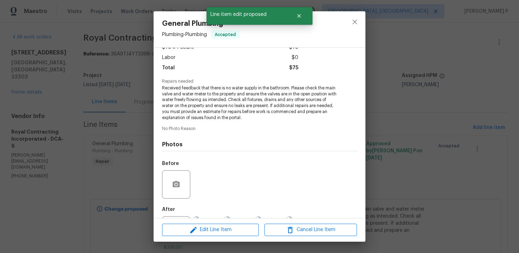
scroll to position [78, 0]
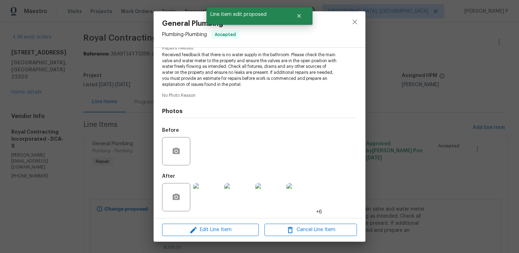
click at [214, 199] on img at bounding box center [207, 197] width 28 height 28
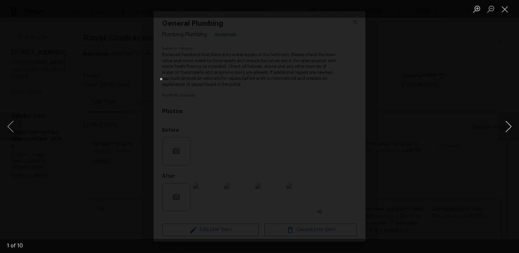
click at [508, 127] on button "Next image" at bounding box center [508, 126] width 21 height 28
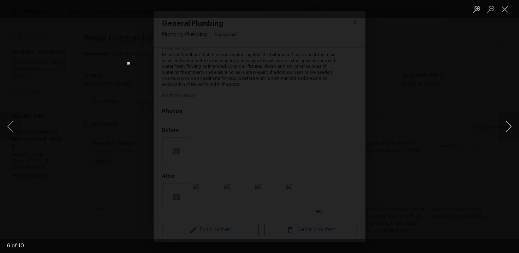
click at [508, 127] on button "Next image" at bounding box center [508, 126] width 21 height 28
click at [505, 10] on button "Close lightbox" at bounding box center [505, 9] width 14 height 12
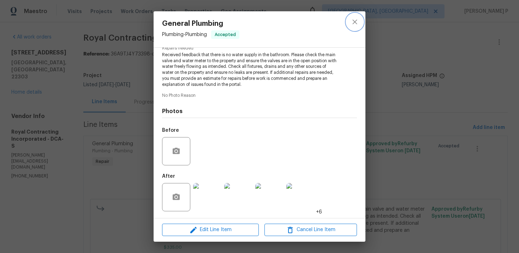
click at [362, 20] on button "close" at bounding box center [354, 21] width 17 height 17
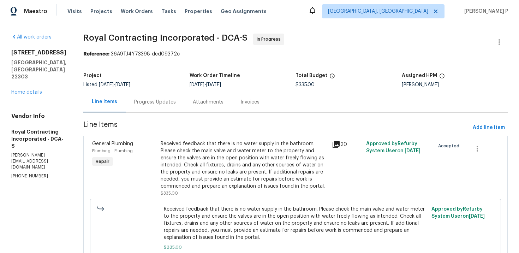
scroll to position [41, 0]
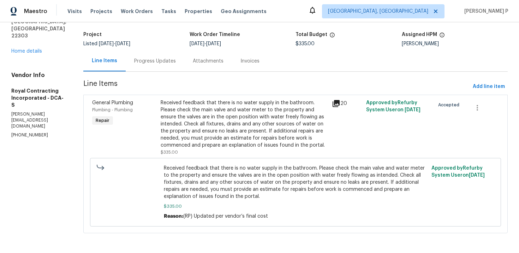
click at [173, 62] on div "Progress Updates" at bounding box center [155, 61] width 42 height 7
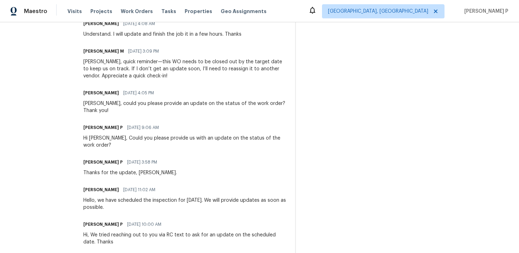
scroll to position [239, 0]
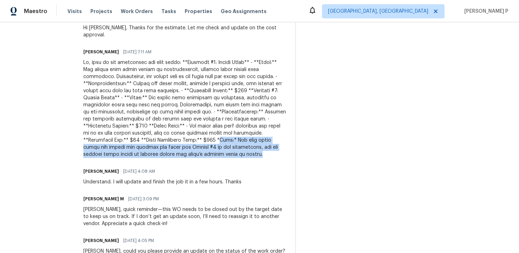
drag, startPoint x: 190, startPoint y: 133, endPoint x: 214, endPoint y: 145, distance: 26.7
click at [214, 145] on div at bounding box center [184, 108] width 203 height 99
copy div "Note:* The main water valve was turned off because the valve for Toilet #2 is n…"
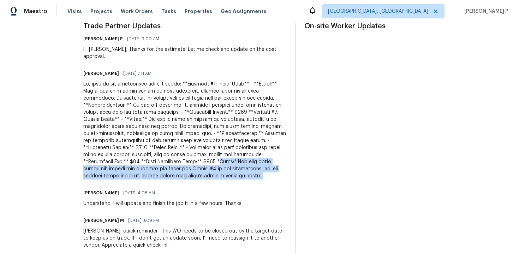
scroll to position [208, 0]
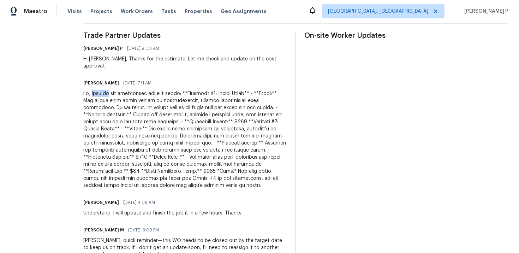
drag, startPoint x: 99, startPoint y: 86, endPoint x: 133, endPoint y: 95, distance: 35.6
click at [121, 90] on div at bounding box center [184, 139] width 203 height 99
click at [183, 138] on div at bounding box center [184, 139] width 203 height 99
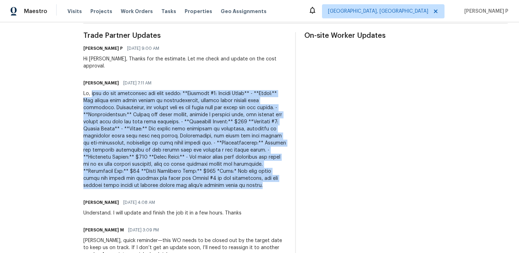
drag, startPoint x: 99, startPoint y: 86, endPoint x: 211, endPoint y: 178, distance: 145.2
click at [211, 178] on div at bounding box center [184, 139] width 203 height 99
copy div "here is the assessment for this house: **Bathroom #1: Second Floor** - **Issue:…"
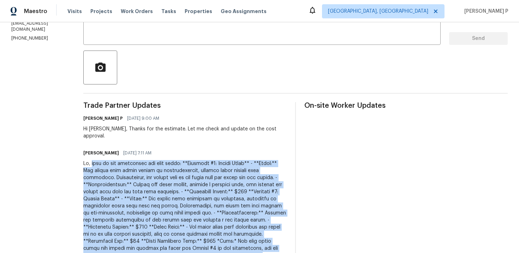
scroll to position [0, 0]
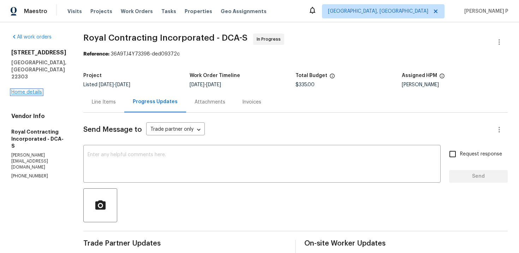
click at [26, 90] on link "Home details" at bounding box center [26, 92] width 31 height 5
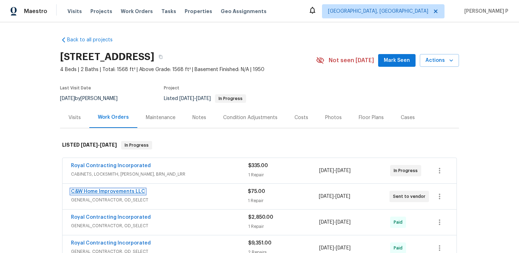
click at [122, 191] on link "C&W Home Improvements LLC" at bounding box center [108, 191] width 74 height 5
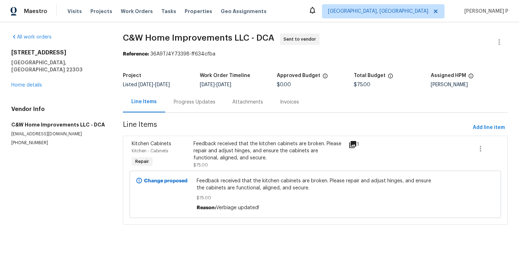
click at [195, 99] on div "Progress Updates" at bounding box center [195, 101] width 42 height 7
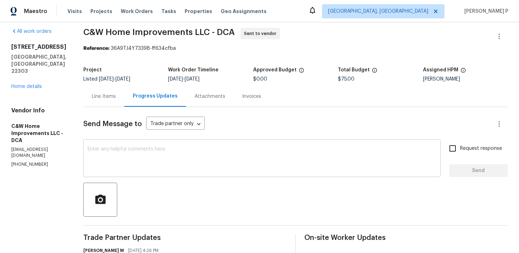
scroll to position [1, 0]
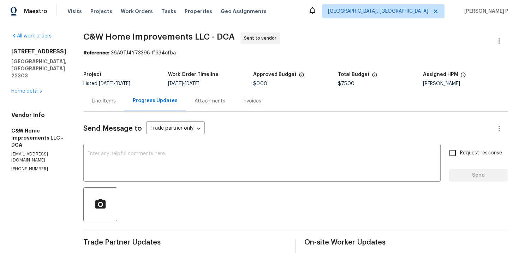
click at [119, 100] on div "Line Items" at bounding box center [103, 100] width 41 height 21
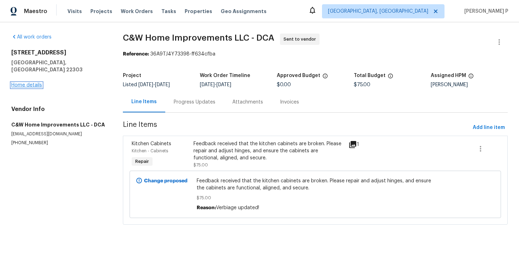
click at [29, 83] on link "Home details" at bounding box center [26, 85] width 31 height 5
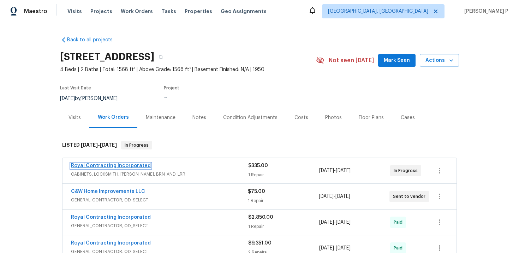
click at [113, 165] on link "Royal Contracting Incorporated" at bounding box center [111, 165] width 80 height 5
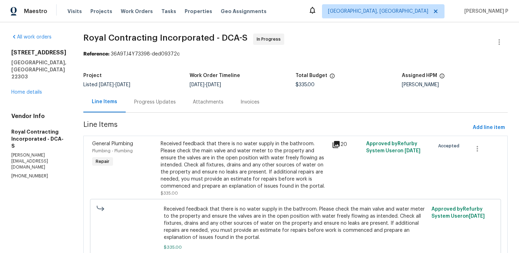
click at [151, 98] on div "Progress Updates" at bounding box center [155, 101] width 59 height 21
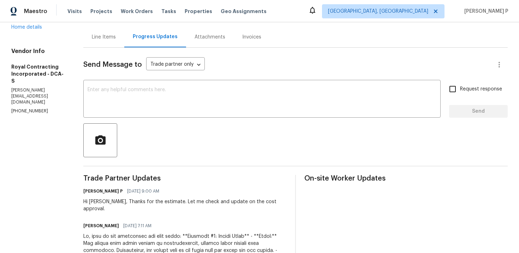
scroll to position [4, 0]
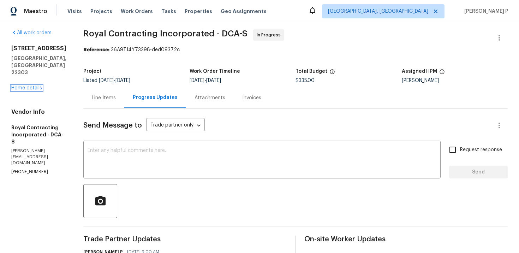
click at [37, 85] on link "Home details" at bounding box center [26, 87] width 31 height 5
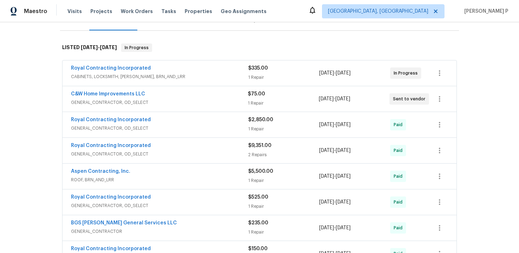
scroll to position [21, 0]
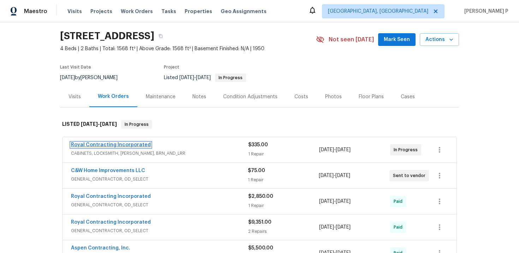
click at [107, 143] on link "Royal Contracting Incorporated" at bounding box center [111, 144] width 80 height 5
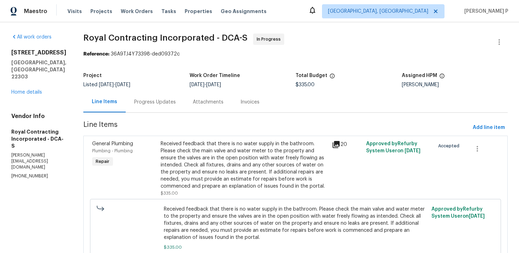
click at [167, 101] on div "Progress Updates" at bounding box center [155, 101] width 42 height 7
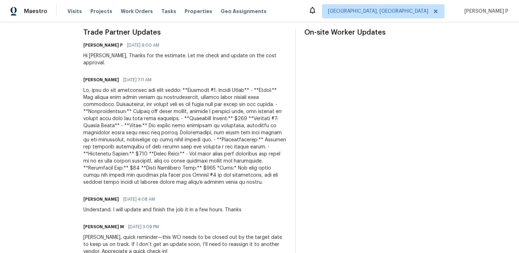
scroll to position [223, 0]
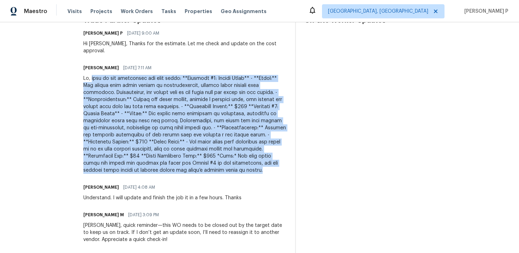
drag, startPoint x: 99, startPoint y: 71, endPoint x: 227, endPoint y: 162, distance: 156.8
click at [227, 162] on div at bounding box center [184, 124] width 203 height 99
copy div "here is the assessment for this house: **Bathroom #1: Second Floor** - **Issue:…"
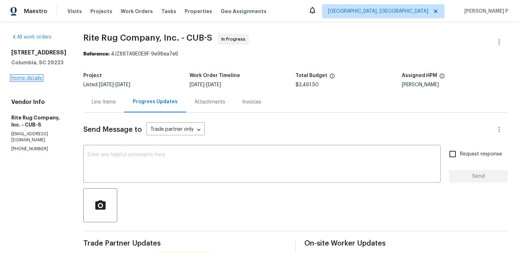
click at [24, 79] on link "Home details" at bounding box center [26, 78] width 31 height 5
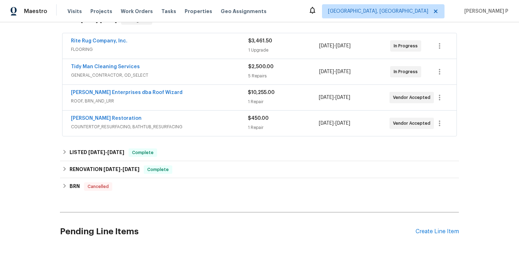
scroll to position [136, 0]
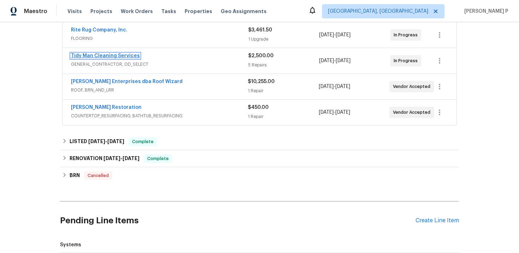
click at [108, 53] on link "Tidy Man Cleaning Services" at bounding box center [105, 55] width 69 height 5
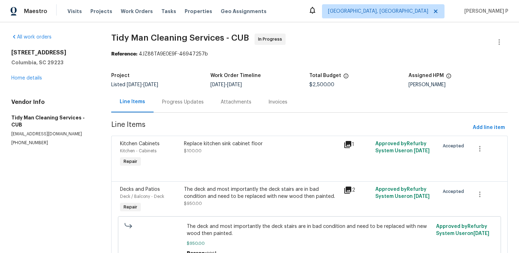
click at [189, 102] on div "Progress Updates" at bounding box center [183, 101] width 42 height 7
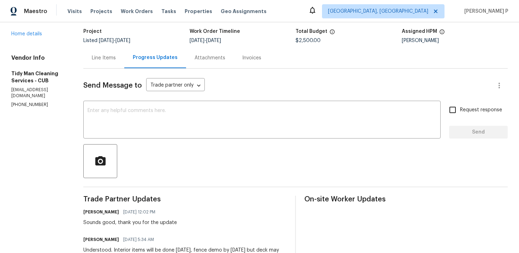
scroll to position [11, 0]
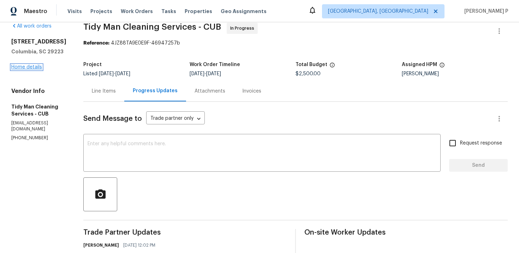
click at [36, 70] on link "Home details" at bounding box center [26, 67] width 31 height 5
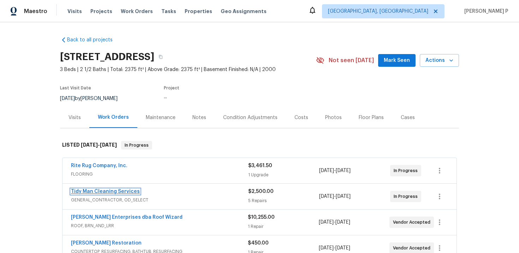
click at [114, 192] on link "Tidy Man Cleaning Services" at bounding box center [105, 191] width 69 height 5
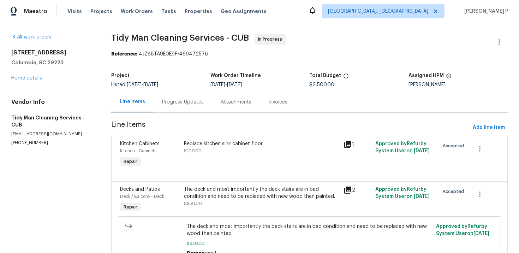
click at [192, 102] on div "Progress Updates" at bounding box center [183, 101] width 42 height 7
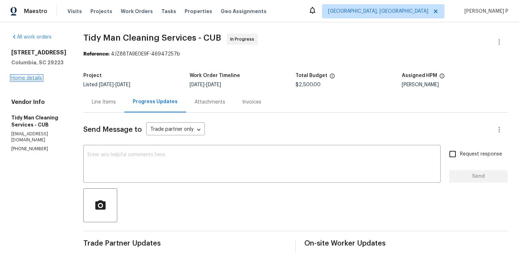
click at [34, 80] on link "Home details" at bounding box center [26, 78] width 31 height 5
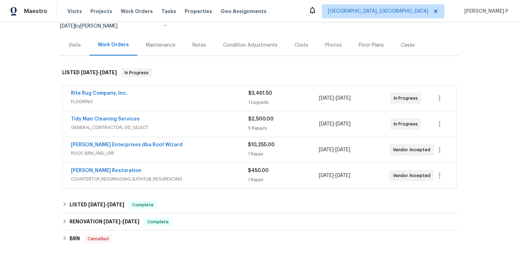
scroll to position [85, 0]
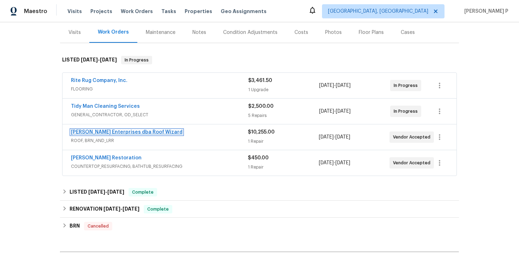
click at [106, 130] on link "[PERSON_NAME] Enterprises dba Roof Wizard" at bounding box center [127, 132] width 112 height 5
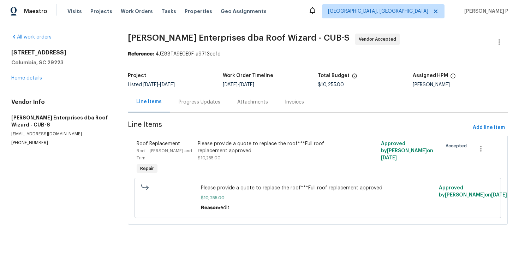
click at [198, 102] on div "Progress Updates" at bounding box center [200, 101] width 42 height 7
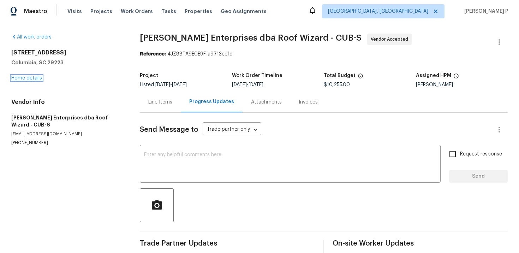
click at [27, 79] on link "Home details" at bounding box center [26, 78] width 31 height 5
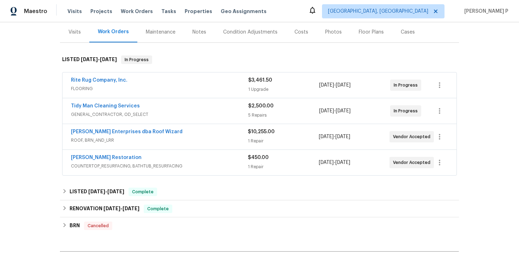
scroll to position [124, 0]
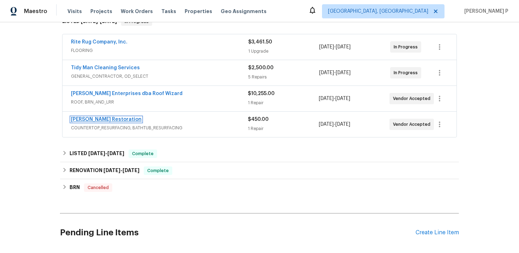
click at [86, 119] on link "[PERSON_NAME] Restoration" at bounding box center [106, 119] width 71 height 5
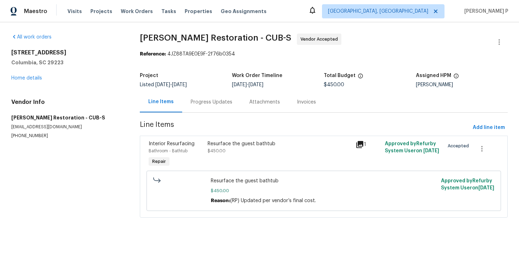
click at [212, 101] on div "Progress Updates" at bounding box center [212, 101] width 42 height 7
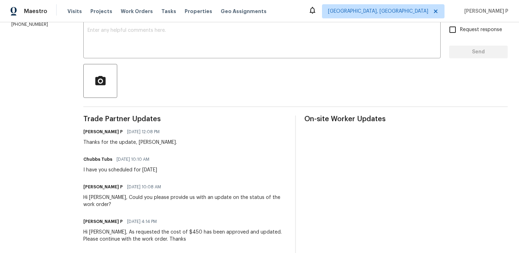
scroll to position [118, 0]
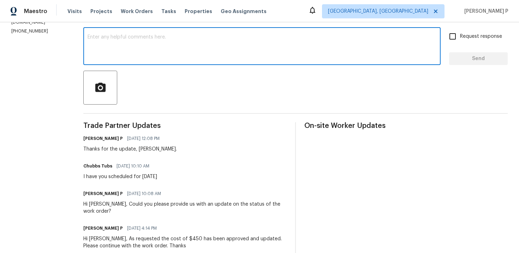
click at [136, 46] on textarea at bounding box center [262, 47] width 349 height 25
paste textarea "Could you please confirm if the work order is still scheduled as planned for [D…"
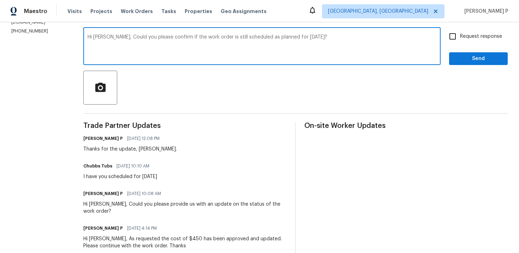
type textarea "Hi [PERSON_NAME], Could you please confirm if the work order is still scheduled…"
click at [454, 37] on input "Request response" at bounding box center [452, 36] width 15 height 15
checkbox input "true"
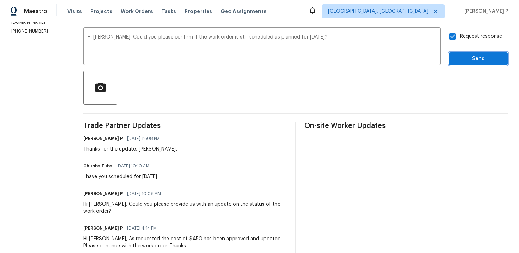
click at [461, 56] on span "Send" at bounding box center [478, 58] width 47 height 9
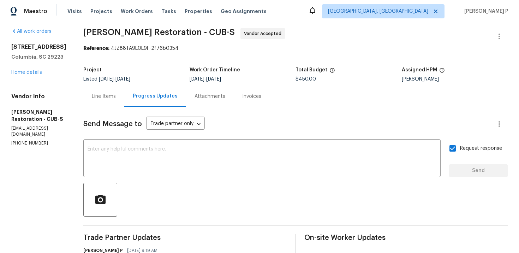
scroll to position [0, 0]
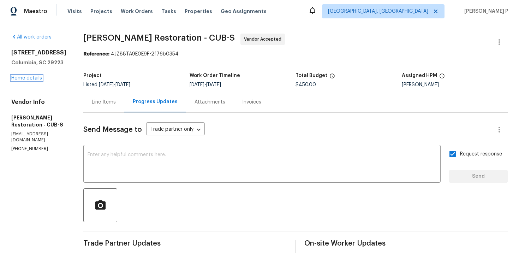
click at [33, 80] on link "Home details" at bounding box center [26, 78] width 31 height 5
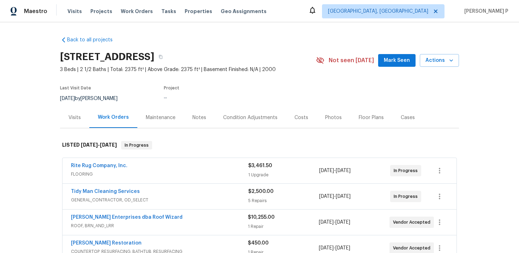
scroll to position [39, 0]
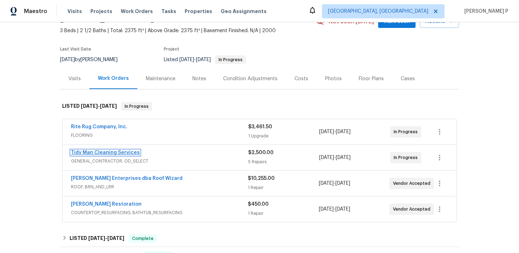
click at [101, 150] on link "Tidy Man Cleaning Services" at bounding box center [105, 152] width 69 height 5
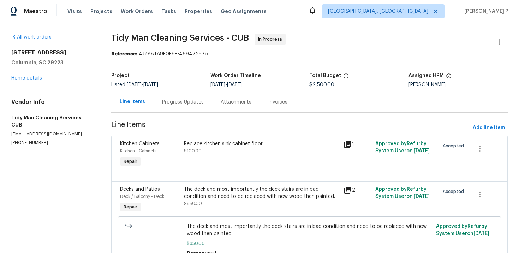
click at [203, 103] on div "Progress Updates" at bounding box center [183, 101] width 59 height 21
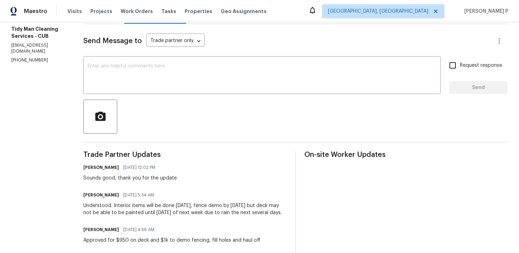
scroll to position [87, 0]
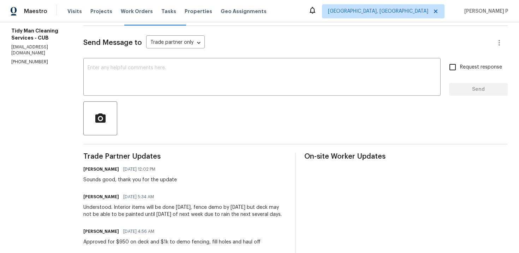
click at [112, 206] on div "Understood. Interior items will be done [DATE], fence demo by [DATE] but deck m…" at bounding box center [184, 211] width 203 height 14
drag, startPoint x: 110, startPoint y: 206, endPoint x: 273, endPoint y: 219, distance: 162.8
copy div "Interior items will be done [DATE], fence demo by [DATE] but deck may not be ab…"
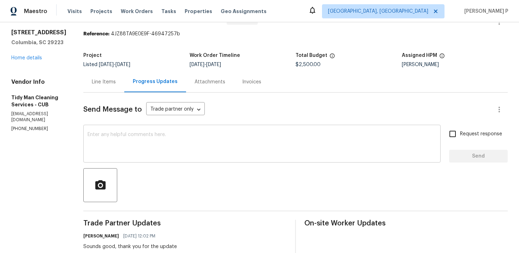
scroll to position [0, 0]
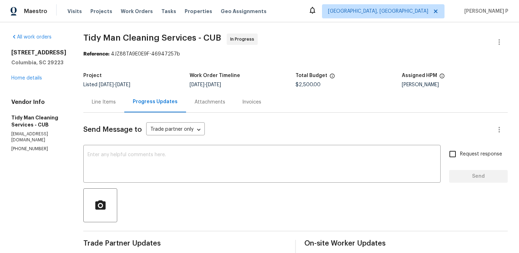
click at [26, 82] on div "[STREET_ADDRESS] Home details" at bounding box center [38, 65] width 55 height 32
click at [31, 80] on link "Home details" at bounding box center [26, 78] width 31 height 5
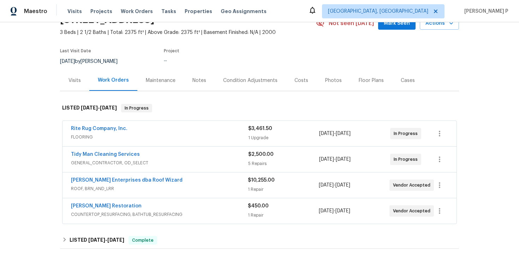
scroll to position [61, 0]
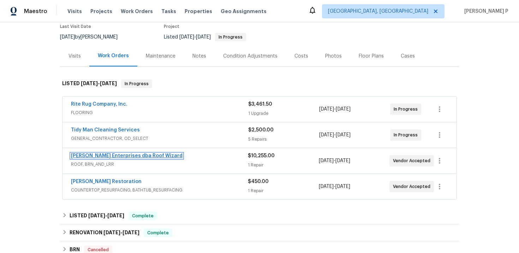
click at [110, 155] on link "[PERSON_NAME] Enterprises dba Roof Wizard" at bounding box center [127, 155] width 112 height 5
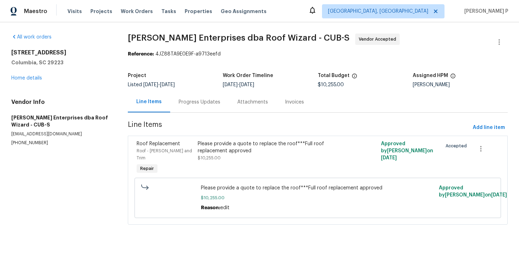
click at [193, 100] on div "Progress Updates" at bounding box center [200, 101] width 42 height 7
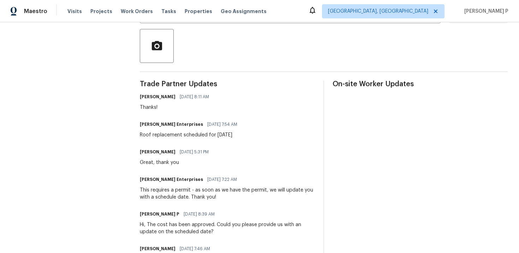
scroll to position [157, 0]
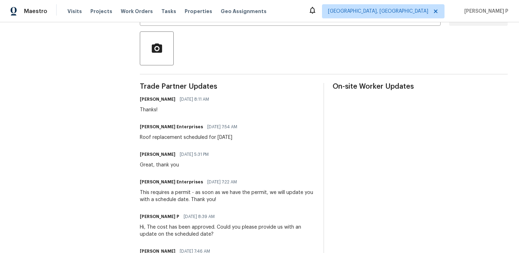
drag, startPoint x: 140, startPoint y: 138, endPoint x: 259, endPoint y: 138, distance: 118.9
click at [259, 138] on div "[PERSON_NAME] Enterprises [DATE] 7:54 AM Roof replacement scheduled for [DATE]" at bounding box center [227, 131] width 175 height 19
copy div "Roof replacement scheduled for [DATE]"
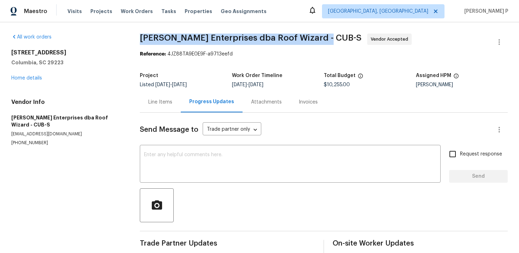
drag, startPoint x: 140, startPoint y: 39, endPoint x: 326, endPoint y: 38, distance: 185.6
click at [326, 38] on span "[PERSON_NAME] Enterprises dba Roof Wizard - CUB-S" at bounding box center [251, 38] width 222 height 8
copy span "[PERSON_NAME] Enterprises dba Roof Wizard - CUB-S"
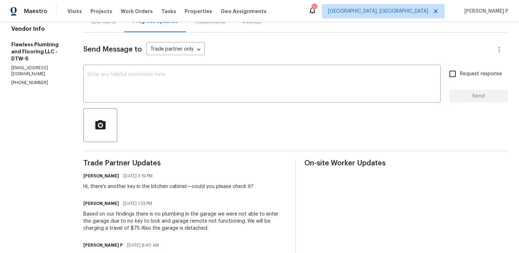
scroll to position [8, 0]
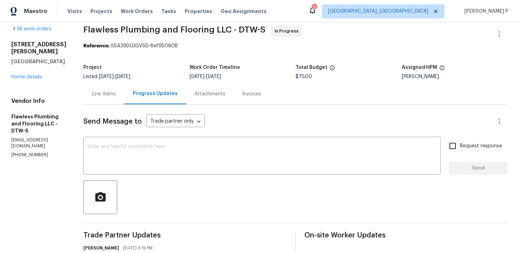
click at [124, 103] on div "Line Items" at bounding box center [103, 93] width 41 height 21
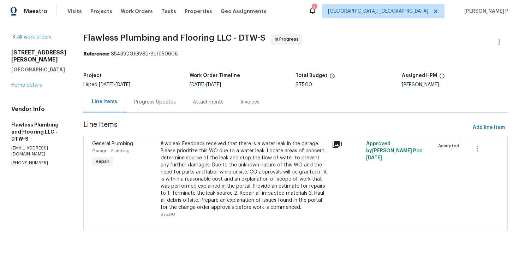
scroll to position [5, 0]
click at [227, 159] on div "#lwoleak Feedback received that there is a water leak in the garage. Please pri…" at bounding box center [244, 175] width 167 height 71
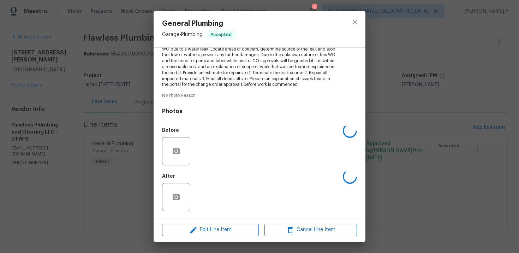
scroll to position [90, 0]
click at [353, 24] on icon "close" at bounding box center [354, 22] width 8 height 8
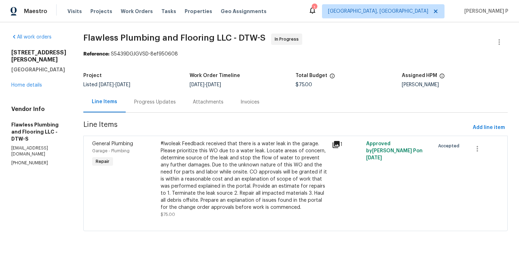
click at [176, 99] on div "Progress Updates" at bounding box center [155, 101] width 42 height 7
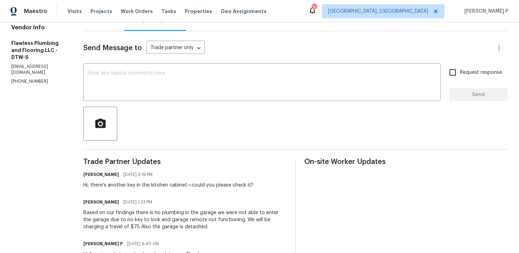
scroll to position [81, 0]
click at [176, 76] on textarea at bounding box center [262, 83] width 349 height 25
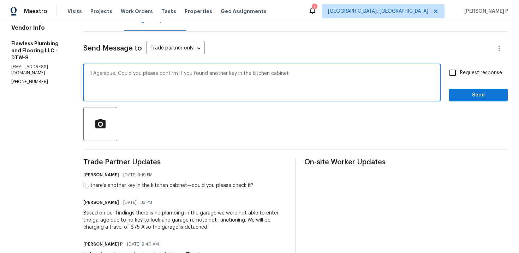
drag, startPoint x: 139, startPoint y: 73, endPoint x: 334, endPoint y: 79, distance: 195.3
click at [334, 79] on textarea "Hi Agenique, Could you please confirm if you found another key in the kitchen c…" at bounding box center [262, 83] width 349 height 25
paste textarea "whether another key was found"
type textarea "Hi Agenique, Could you please confirm whether another key was found in the kitc…"
click at [458, 74] on input "Request response" at bounding box center [452, 72] width 15 height 15
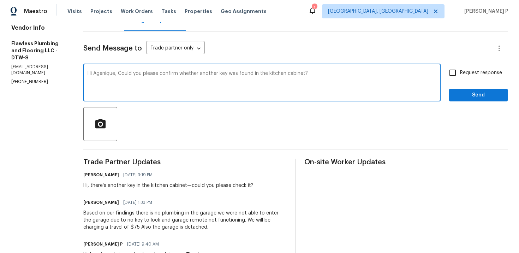
checkbox input "true"
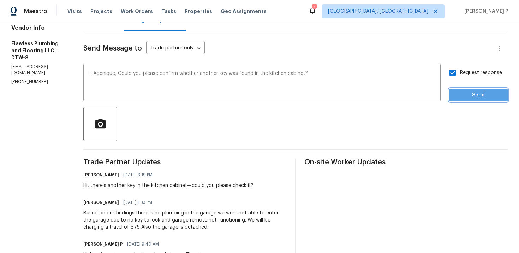
click at [464, 91] on span "Send" at bounding box center [478, 95] width 47 height 9
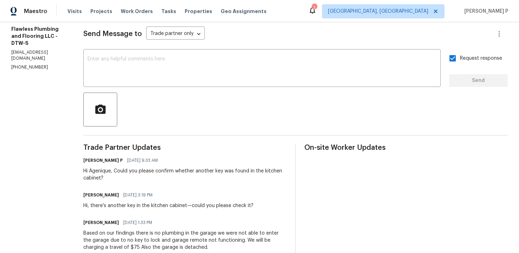
scroll to position [0, 0]
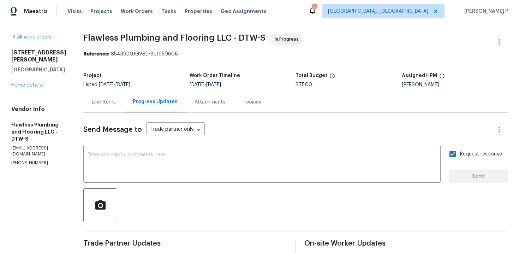
click at [116, 102] on div "Line Items" at bounding box center [104, 101] width 24 height 7
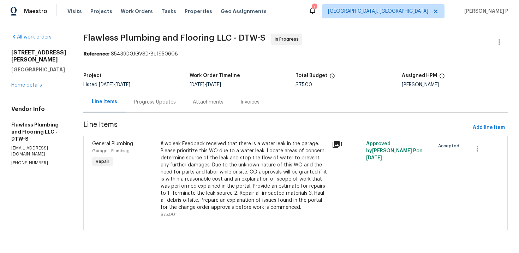
click at [273, 167] on div "#lwoleak Feedback received that there is a water leak in the garage. Please pri…" at bounding box center [244, 175] width 167 height 71
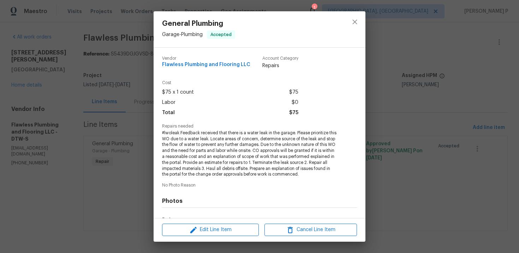
scroll to position [90, 0]
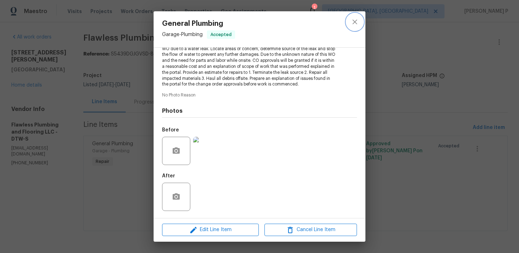
click at [356, 21] on icon "close" at bounding box center [354, 22] width 8 height 8
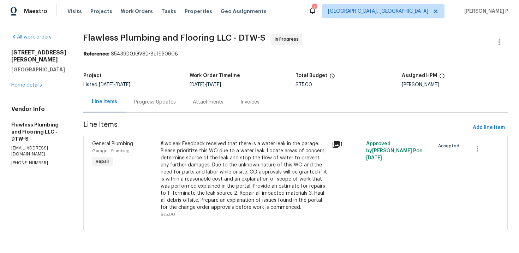
scroll to position [5, 0]
click at [176, 99] on div "Progress Updates" at bounding box center [155, 101] width 42 height 7
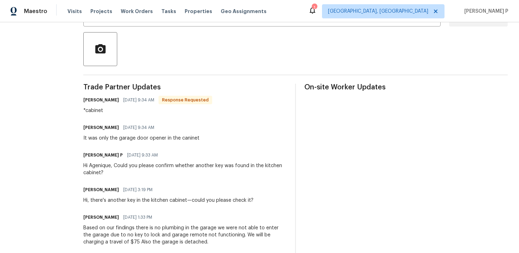
scroll to position [157, 0]
drag, startPoint x: 186, startPoint y: 137, endPoint x: 216, endPoint y: 137, distance: 29.6
click at [199, 137] on div "It was only the garage door opener in the caninet" at bounding box center [141, 137] width 116 height 7
click at [172, 137] on div "It was only the garage door opener in the caninet" at bounding box center [141, 137] width 116 height 7
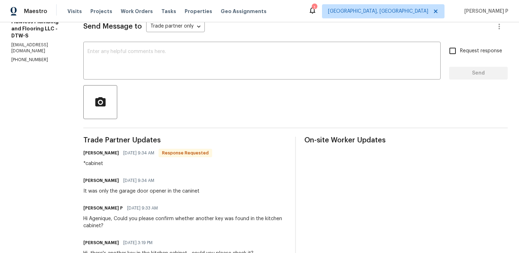
scroll to position [109, 0]
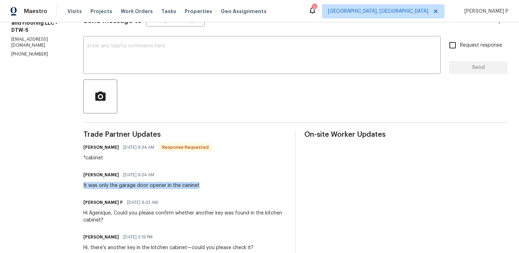
drag, startPoint x: 103, startPoint y: 186, endPoint x: 220, endPoint y: 186, distance: 116.8
click at [220, 186] on div "All work orders [STREET_ADDRESS][PERSON_NAME] Home details Vendor Info Flawless…" at bounding box center [259, 235] width 519 height 642
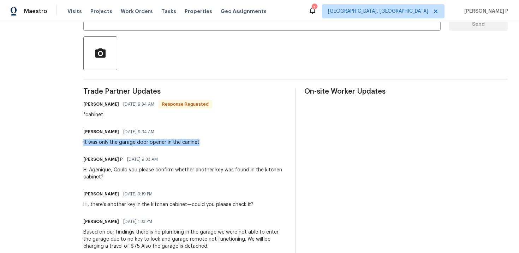
scroll to position [202, 0]
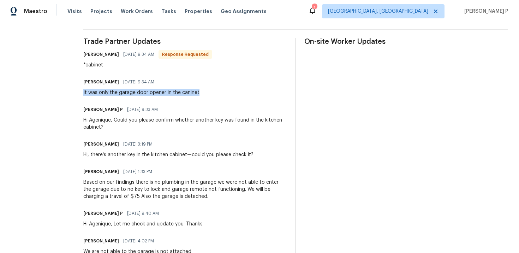
click at [117, 101] on div "Trade Partner Updates Agenique [PERSON_NAME] [DATE] 9:34 AM Response Requested …" at bounding box center [184, 244] width 203 height 413
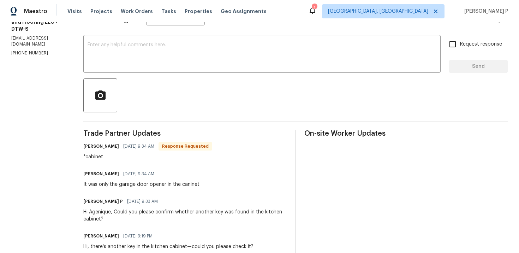
scroll to position [97, 0]
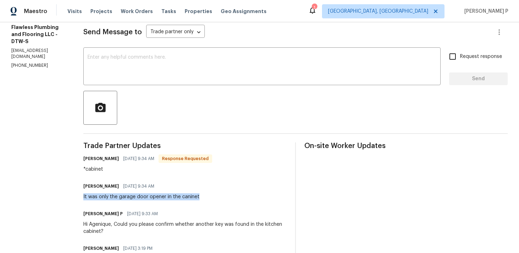
drag, startPoint x: 103, startPoint y: 196, endPoint x: 247, endPoint y: 196, distance: 143.6
click at [247, 196] on div "Agenique [PERSON_NAME] [DATE] 9:34 AM It was only the garage door opener in the…" at bounding box center [184, 190] width 203 height 19
copy div "It was only the garage door opener in the caninet"
click at [177, 71] on textarea at bounding box center [262, 67] width 349 height 25
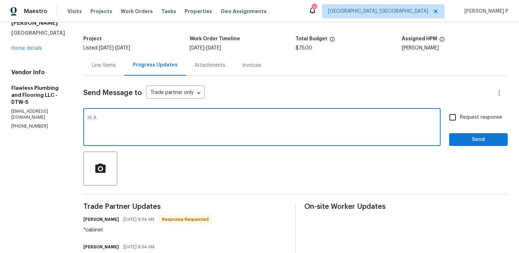
scroll to position [39, 0]
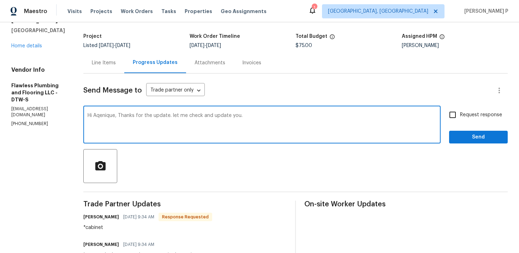
click at [193, 115] on textarea "Hi Aqenique, Thanks for the update. let me check and update you." at bounding box center [262, 125] width 349 height 25
type textarea "Hi Aqenique, Thanks for the update. Let me check and update you."
click at [464, 140] on span "Send" at bounding box center [478, 137] width 47 height 9
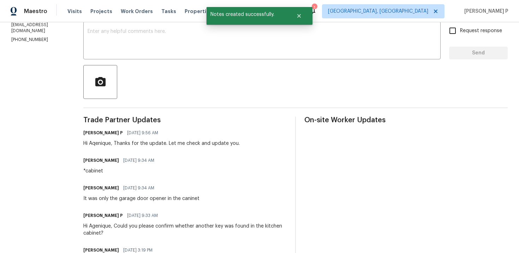
scroll to position [166, 0]
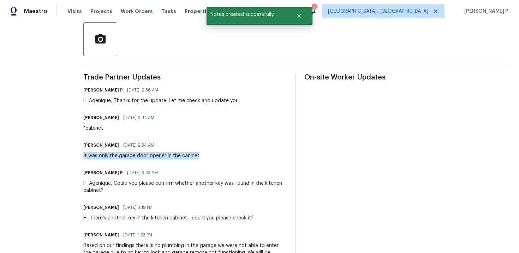
drag, startPoint x: 103, startPoint y: 156, endPoint x: 227, endPoint y: 156, distance: 124.6
click at [227, 156] on div "Agenique [PERSON_NAME] [DATE] 9:34 AM It was only the garage door opener in the…" at bounding box center [184, 149] width 203 height 19
copy div "It was only the garage door opener in the caninet"
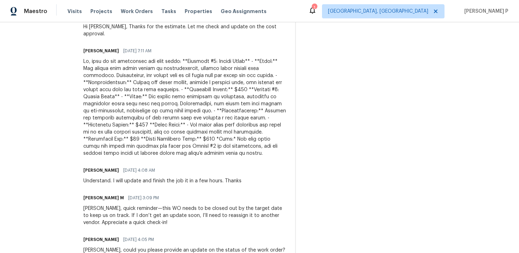
scroll to position [242, 0]
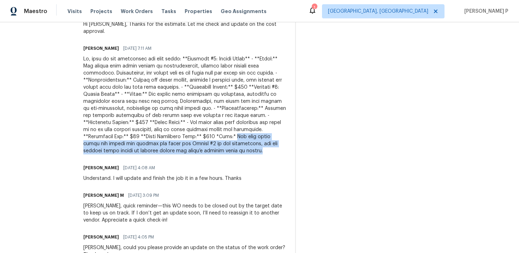
drag, startPoint x: 211, startPoint y: 143, endPoint x: 206, endPoint y: 130, distance: 14.6
click at [206, 130] on div at bounding box center [184, 104] width 203 height 99
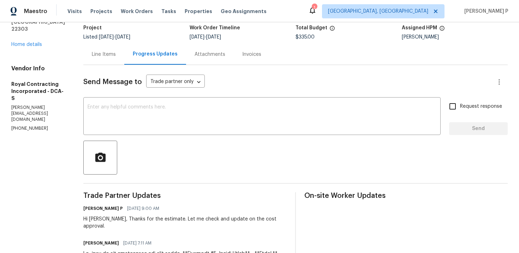
scroll to position [0, 0]
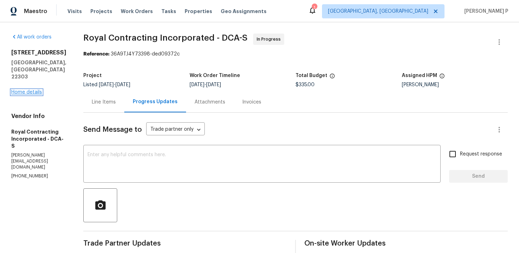
click at [37, 90] on link "Home details" at bounding box center [26, 92] width 31 height 5
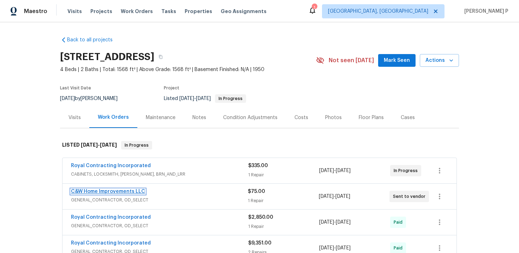
click at [97, 190] on link "C&W Home Improvements LLC" at bounding box center [108, 191] width 74 height 5
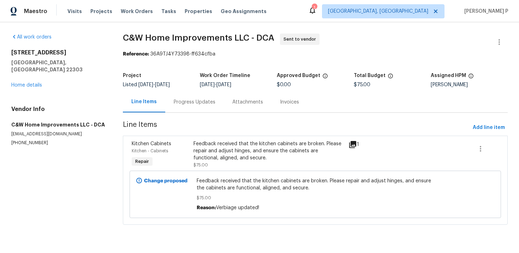
click at [184, 99] on div "Progress Updates" at bounding box center [195, 101] width 42 height 7
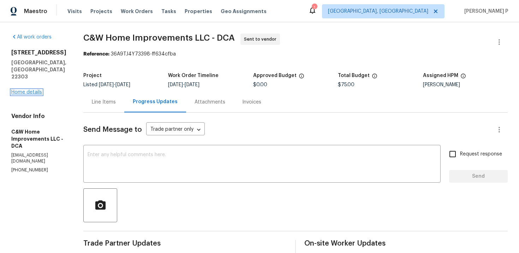
click at [28, 90] on link "Home details" at bounding box center [26, 92] width 31 height 5
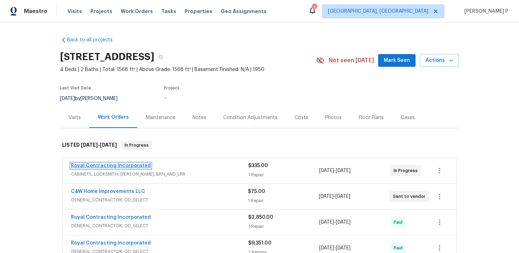
click at [112, 165] on link "Royal Contracting Incorporated" at bounding box center [111, 165] width 80 height 5
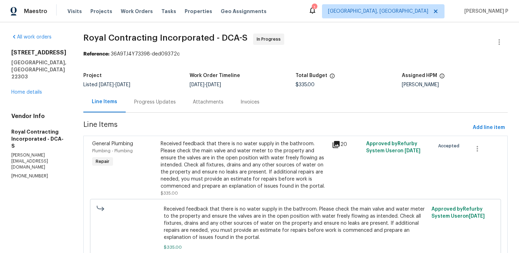
click at [162, 104] on div "Progress Updates" at bounding box center [155, 101] width 42 height 7
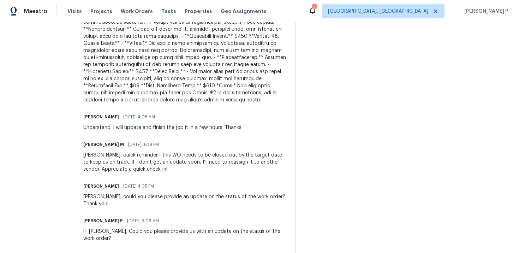
scroll to position [288, 0]
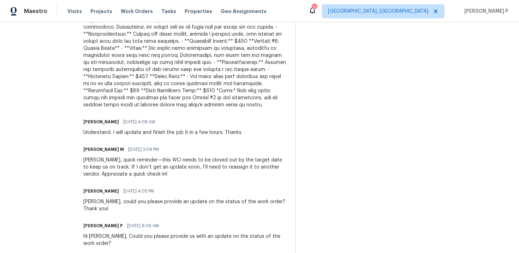
drag, startPoint x: 119, startPoint y: 142, endPoint x: 156, endPoint y: 142, distance: 36.7
click at [156, 146] on span "09/25/2025 3:09 PM" at bounding box center [143, 149] width 31 height 7
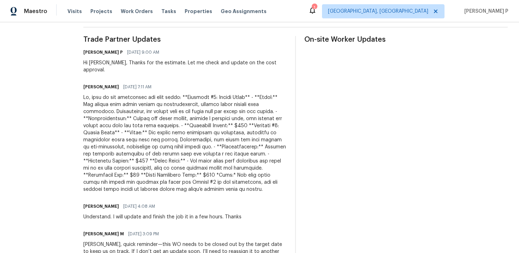
scroll to position [0, 0]
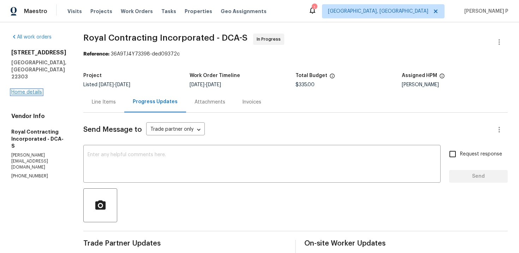
click at [37, 90] on link "Home details" at bounding box center [26, 92] width 31 height 5
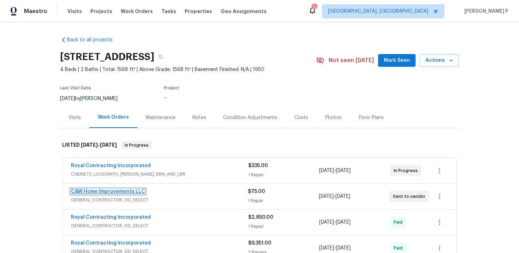
click at [127, 190] on link "C&W Home Improvements LLC" at bounding box center [108, 191] width 74 height 5
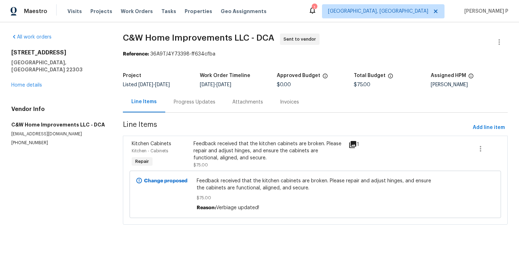
click at [188, 101] on div "Progress Updates" at bounding box center [195, 101] width 42 height 7
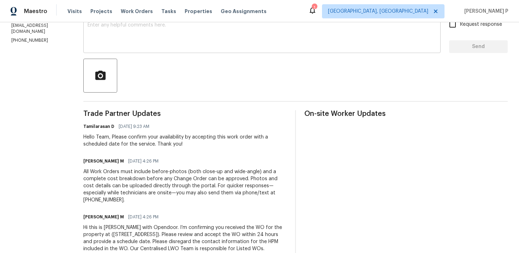
scroll to position [142, 0]
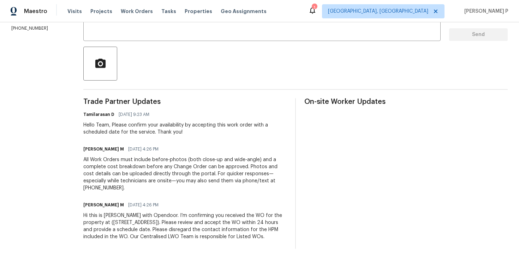
drag, startPoint x: 121, startPoint y: 198, endPoint x: 166, endPoint y: 197, distance: 44.5
click at [166, 200] on div "Vignesh M 09/25/2025 4:26 PM" at bounding box center [184, 205] width 203 height 10
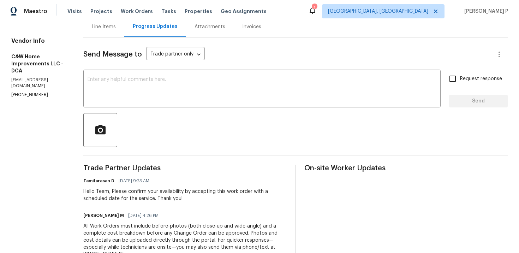
scroll to position [0, 0]
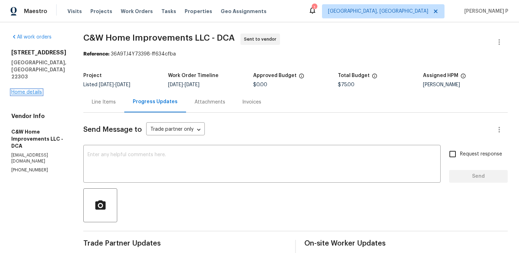
click at [30, 90] on link "Home details" at bounding box center [26, 92] width 31 height 5
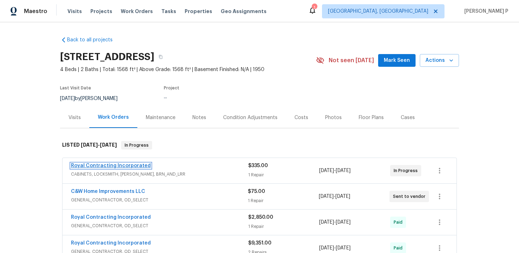
click at [95, 166] on link "Royal Contracting Incorporated" at bounding box center [111, 165] width 80 height 5
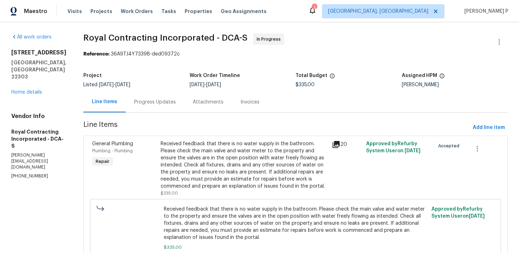
click at [156, 104] on div "Progress Updates" at bounding box center [155, 101] width 42 height 7
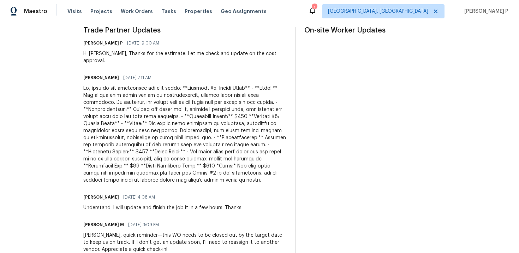
scroll to position [214, 0]
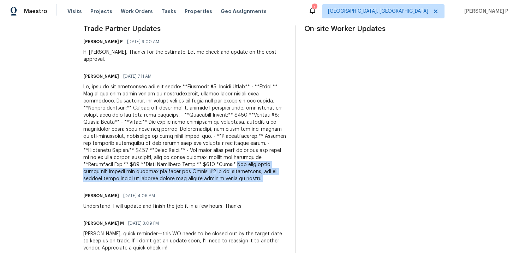
drag, startPoint x: 206, startPoint y: 157, endPoint x: 212, endPoint y: 171, distance: 14.9
click at [212, 171] on div at bounding box center [184, 132] width 203 height 99
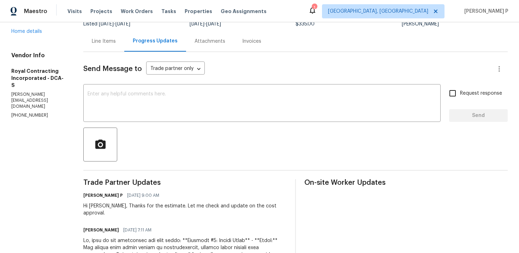
scroll to position [0, 0]
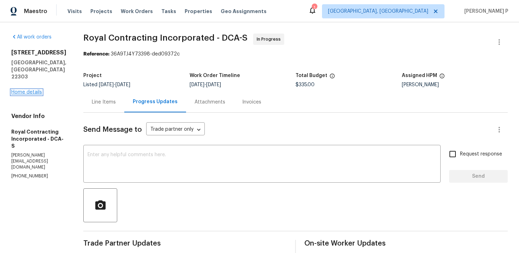
click at [32, 90] on link "Home details" at bounding box center [26, 92] width 31 height 5
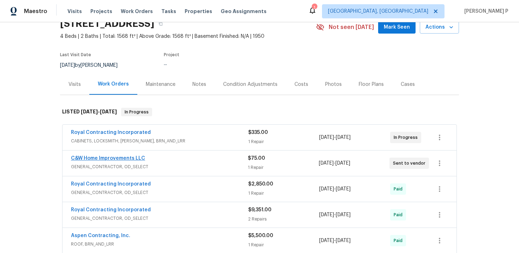
scroll to position [47, 0]
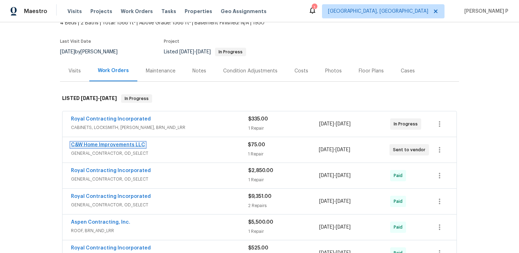
click at [119, 144] on link "C&W Home Improvements LLC" at bounding box center [108, 144] width 74 height 5
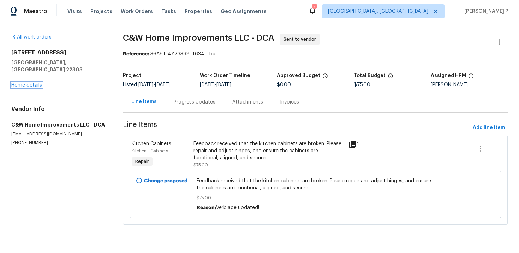
click at [30, 83] on link "Home details" at bounding box center [26, 85] width 31 height 5
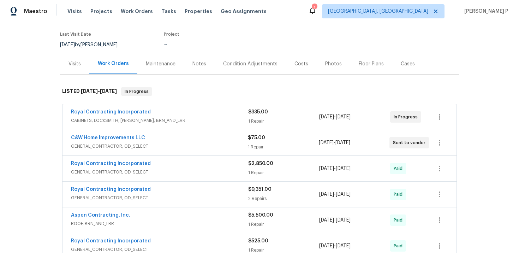
scroll to position [72, 0]
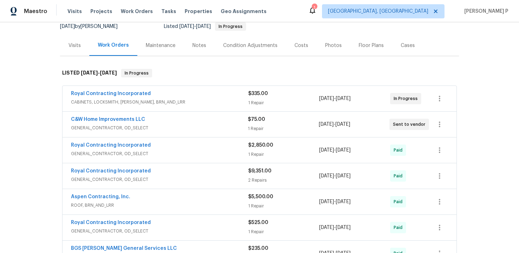
click at [113, 97] on span "Royal Contracting Incorporated" at bounding box center [111, 93] width 80 height 7
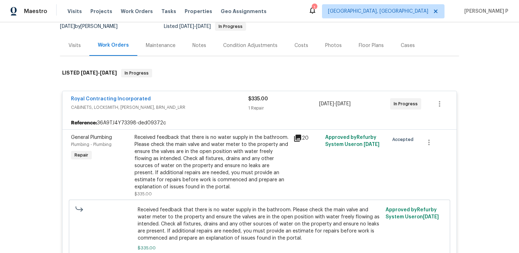
click at [119, 95] on div "Royal Contracting Incorporated CABINETS, LOCKSMITH, HANDYMAN, BRN_AND_LRR $335.…" at bounding box center [259, 103] width 394 height 25
click at [119, 98] on link "Royal Contracting Incorporated" at bounding box center [111, 98] width 80 height 5
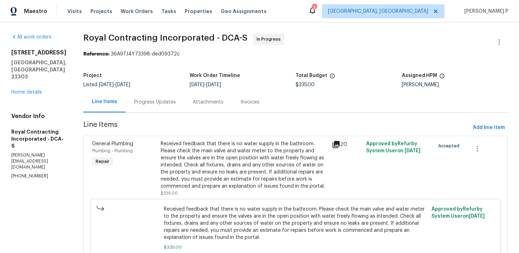
click at [167, 104] on div "Progress Updates" at bounding box center [155, 101] width 42 height 7
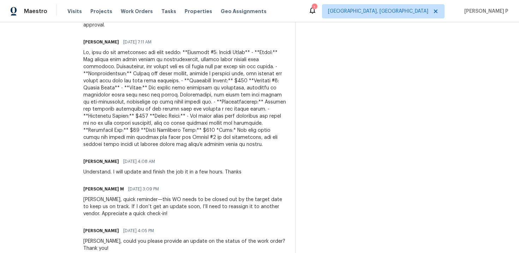
scroll to position [246, 0]
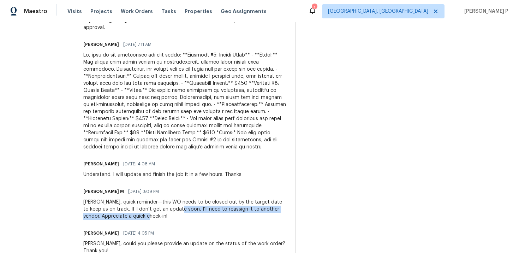
drag, startPoint x: 180, startPoint y: 201, endPoint x: 188, endPoint y: 209, distance: 11.7
click at [188, 209] on div "Robin, quick reminder—this WO needs to be closed out by the target date to keep…" at bounding box center [184, 208] width 203 height 21
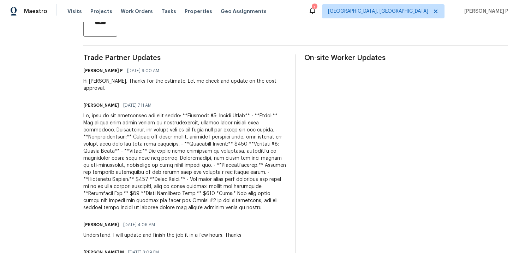
scroll to position [224, 0]
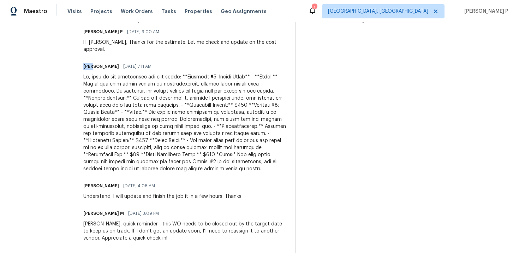
drag, startPoint x: 91, startPoint y: 60, endPoint x: 100, endPoint y: 60, distance: 9.5
click at [100, 60] on div "All work orders 3118 Burgundy Rd Alexandria, VA 22303 Home details Vendor Info …" at bounding box center [259, 182] width 519 height 768
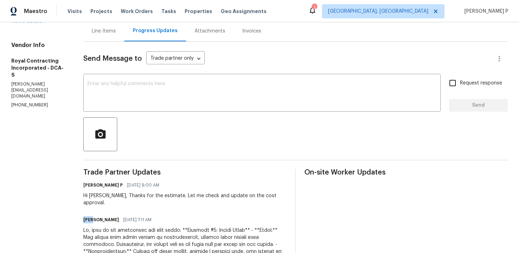
scroll to position [0, 0]
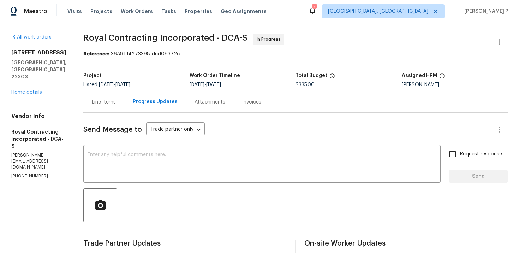
click at [116, 103] on div "Line Items" at bounding box center [104, 101] width 24 height 7
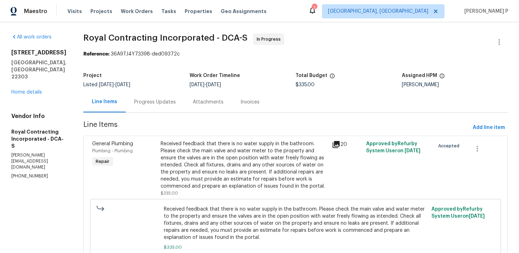
click at [152, 101] on div "Progress Updates" at bounding box center [155, 101] width 42 height 7
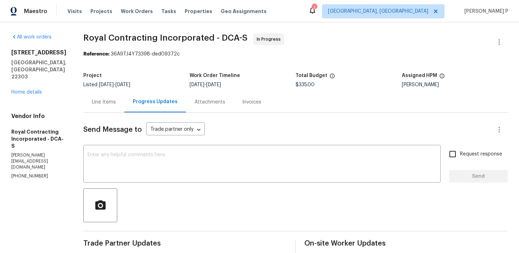
click at [110, 103] on div "Line Items" at bounding box center [104, 101] width 24 height 7
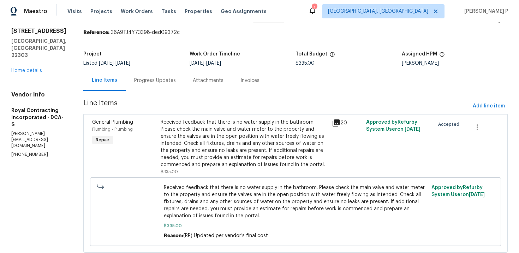
scroll to position [41, 0]
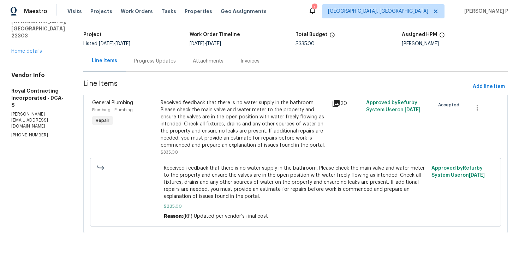
click at [212, 125] on div "Received feedback that there is no water supply in the bathroom. Please check t…" at bounding box center [244, 123] width 167 height 49
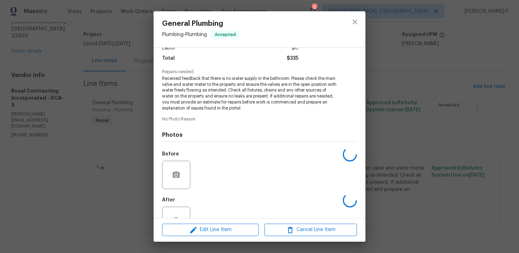
scroll to position [78, 0]
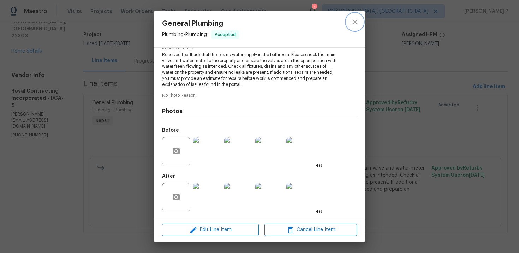
click at [356, 19] on icon "close" at bounding box center [354, 22] width 8 height 8
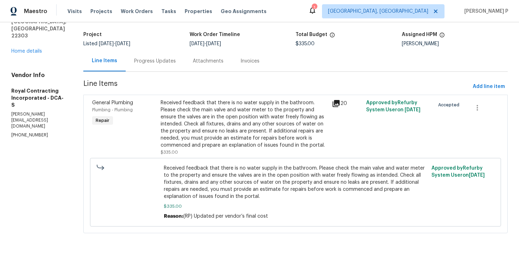
click at [183, 62] on div "Progress Updates" at bounding box center [155, 60] width 59 height 21
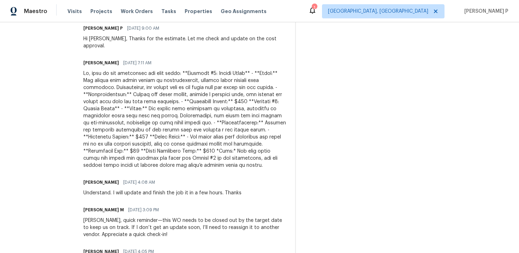
scroll to position [233, 0]
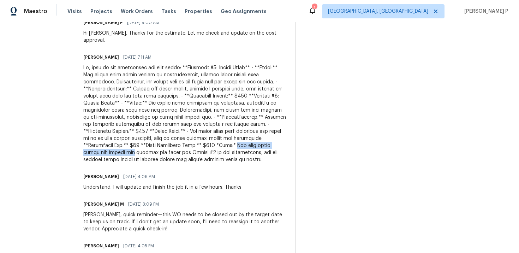
drag, startPoint x: 206, startPoint y: 138, endPoint x: 290, endPoint y: 137, distance: 83.6
click at [287, 137] on div at bounding box center [184, 113] width 203 height 99
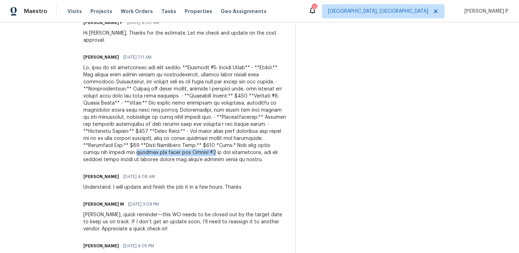
drag, startPoint x: 91, startPoint y: 145, endPoint x: 161, endPoint y: 146, distance: 69.5
click at [161, 146] on div at bounding box center [184, 113] width 203 height 99
click at [201, 146] on div at bounding box center [184, 113] width 203 height 99
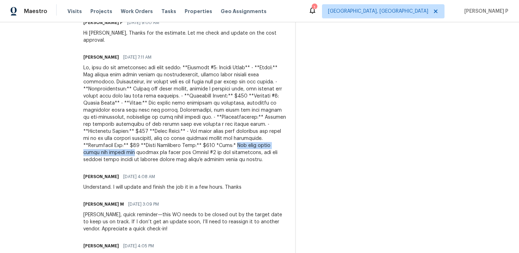
drag, startPoint x: 205, startPoint y: 138, endPoint x: 293, endPoint y: 136, distance: 87.5
drag, startPoint x: 177, startPoint y: 138, endPoint x: 187, endPoint y: 138, distance: 9.9
click at [187, 138] on div at bounding box center [184, 113] width 203 height 99
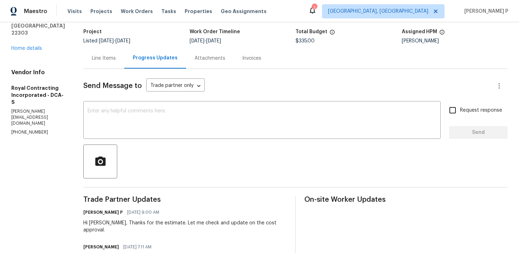
scroll to position [0, 0]
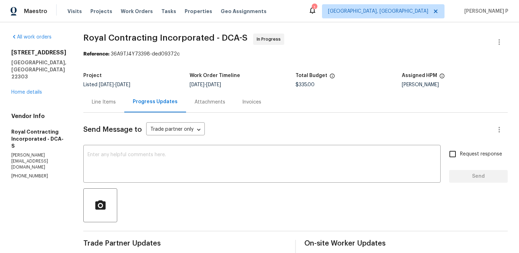
click at [303, 91] on div "Line Items Progress Updates Attachments Invoices" at bounding box center [295, 101] width 424 height 21
drag, startPoint x: 299, startPoint y: 85, endPoint x: 321, endPoint y: 85, distance: 21.9
click at [321, 85] on div "$335.00" at bounding box center [348, 84] width 106 height 5
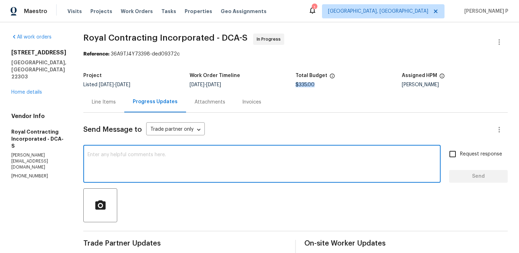
click at [206, 172] on textarea at bounding box center [262, 164] width 349 height 25
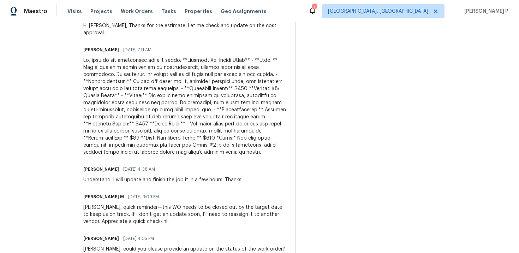
scroll to position [244, 0]
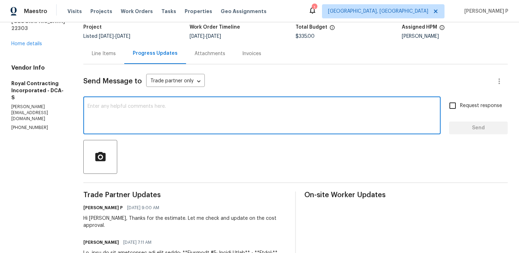
click at [112, 57] on div "Line Items" at bounding box center [103, 53] width 41 height 21
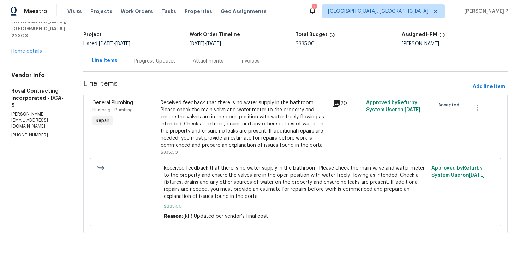
click at [226, 132] on div "Received feedback that there is no water supply in the bathroom. Please check t…" at bounding box center [244, 123] width 167 height 49
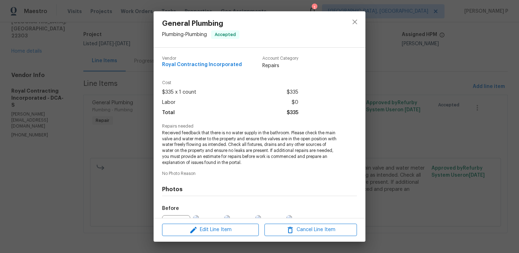
scroll to position [78, 0]
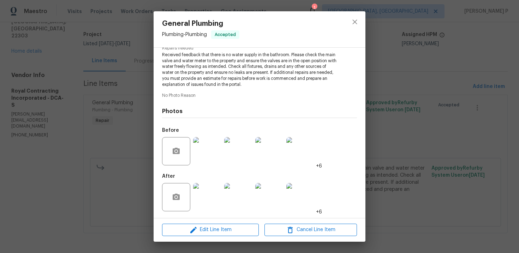
click at [213, 192] on img at bounding box center [207, 197] width 28 height 28
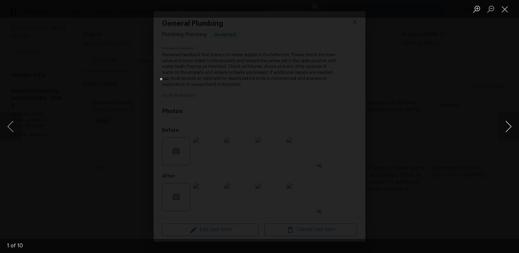
click at [507, 130] on button "Next image" at bounding box center [508, 126] width 21 height 28
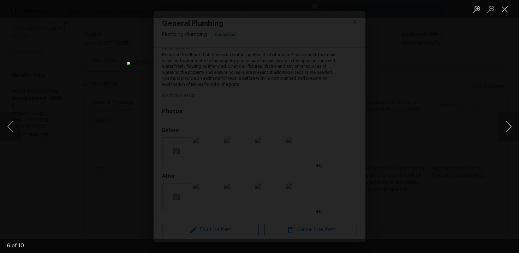
click at [507, 130] on button "Next image" at bounding box center [508, 126] width 21 height 28
click at [503, 12] on button "Close lightbox" at bounding box center [505, 9] width 14 height 12
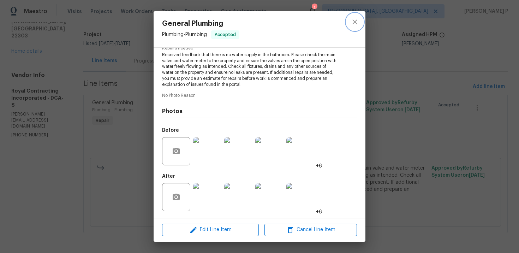
click at [356, 21] on icon "close" at bounding box center [354, 22] width 8 height 8
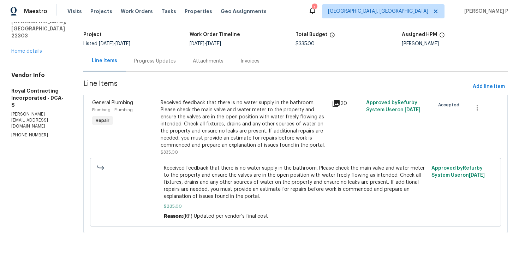
click at [175, 63] on div "Progress Updates" at bounding box center [155, 61] width 42 height 7
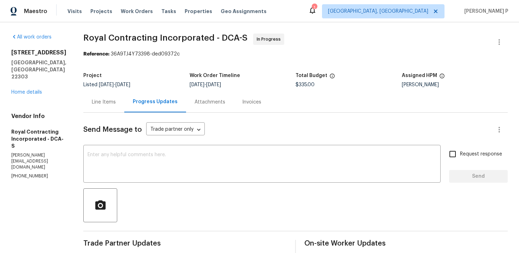
click at [116, 104] on div "Line Items" at bounding box center [104, 101] width 24 height 7
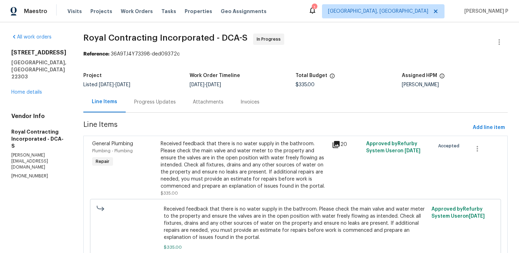
click at [268, 158] on div "Received feedback that there is no water supply in the bathroom. Please check t…" at bounding box center [244, 164] width 167 height 49
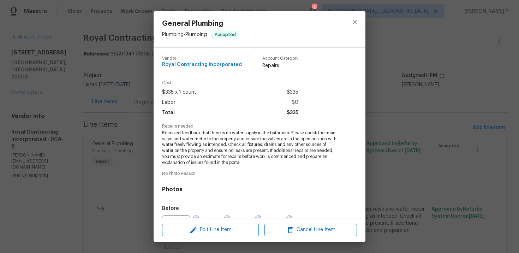
scroll to position [78, 0]
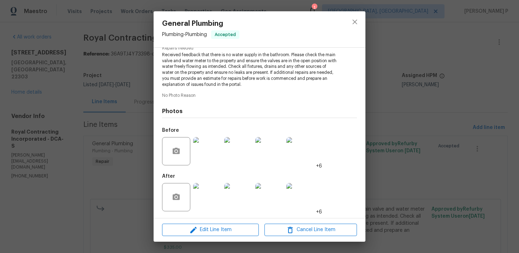
click at [215, 150] on img at bounding box center [207, 151] width 28 height 28
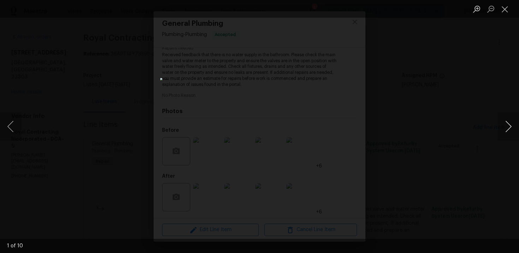
click at [509, 127] on button "Next image" at bounding box center [508, 126] width 21 height 28
click at [507, 126] on button "Next image" at bounding box center [508, 126] width 21 height 28
click at [508, 125] on button "Next image" at bounding box center [508, 126] width 21 height 28
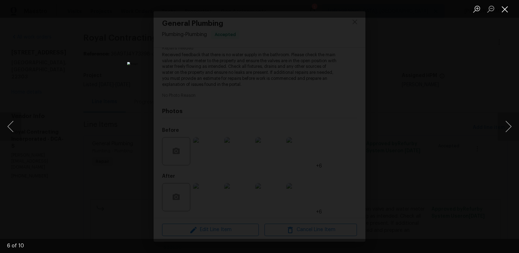
click at [505, 12] on button "Close lightbox" at bounding box center [505, 9] width 14 height 12
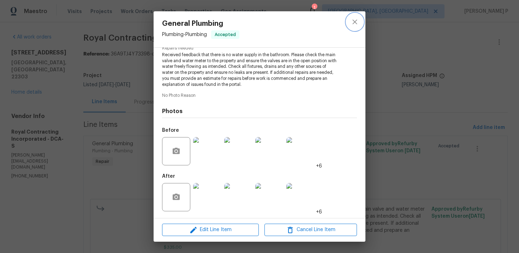
click at [354, 24] on icon "close" at bounding box center [354, 22] width 8 height 8
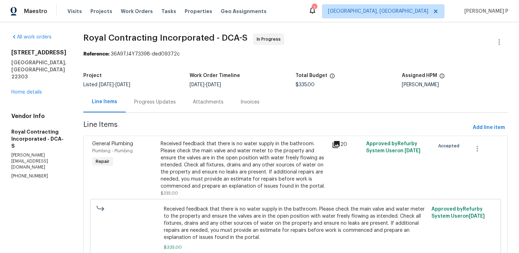
click at [174, 100] on div "Progress Updates" at bounding box center [155, 101] width 42 height 7
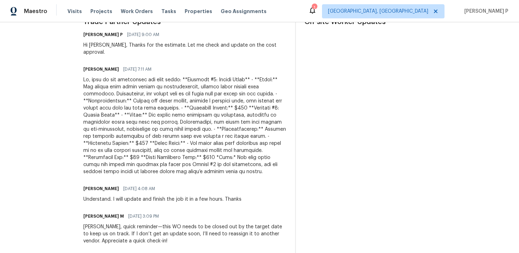
scroll to position [224, 0]
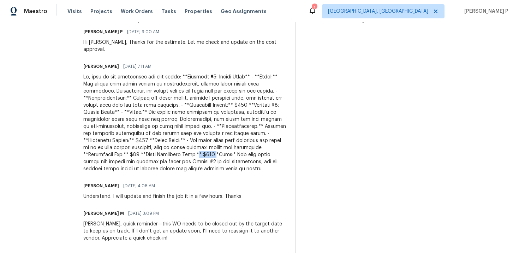
drag, startPoint x: 188, startPoint y: 148, endPoint x: 172, endPoint y: 148, distance: 15.9
click at [172, 148] on div at bounding box center [184, 122] width 203 height 99
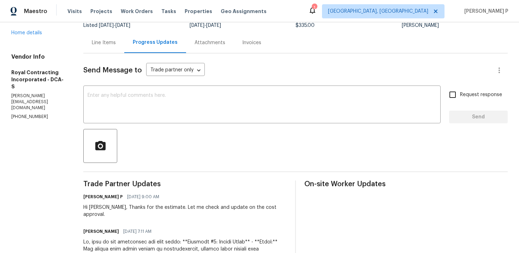
click at [115, 36] on div "Line Items" at bounding box center [103, 42] width 41 height 21
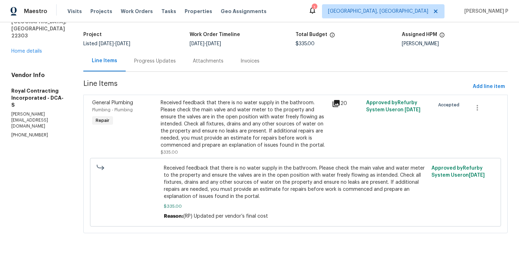
click at [165, 59] on div "Progress Updates" at bounding box center [155, 61] width 42 height 7
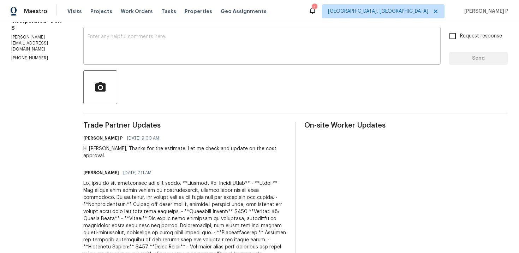
scroll to position [102, 0]
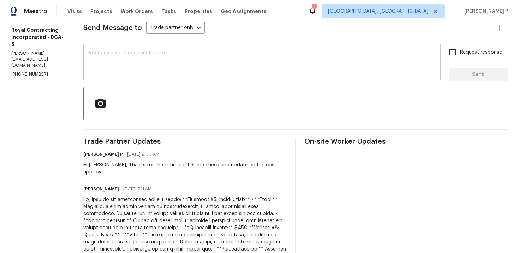
click at [153, 64] on textarea at bounding box center [262, 62] width 349 height 25
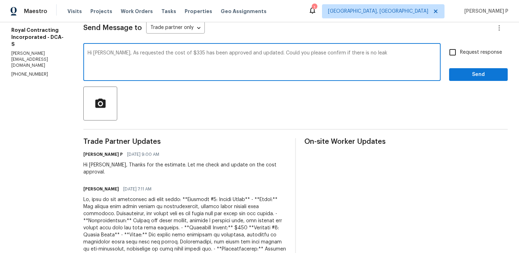
click at [355, 54] on textarea "Hi Robin, As requested the cost of $335 has been approved and updated. Could yo…" at bounding box center [262, 62] width 349 height 25
click at [400, 53] on textarea "Hi Robin, As requested the cost of $335 has been approved and updated. Could yo…" at bounding box center [262, 62] width 349 height 25
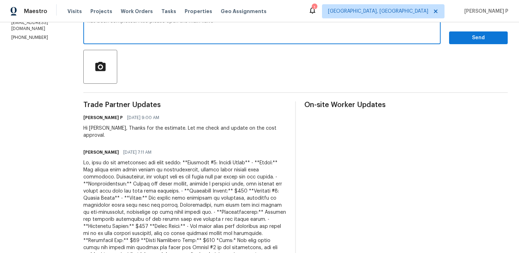
scroll to position [96, 0]
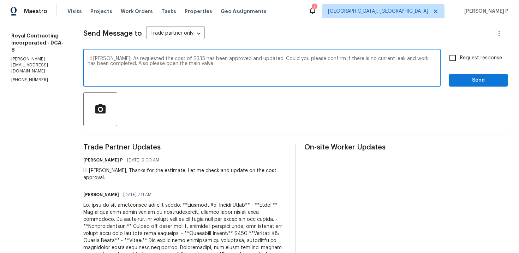
drag, startPoint x: 152, startPoint y: 64, endPoint x: 167, endPoint y: 64, distance: 14.5
click at [169, 64] on textarea "Hi Robin, As requested the cost of $335 has been approved and updated. Could yo…" at bounding box center [262, 68] width 349 height 25
click at [158, 64] on textarea "Hi Robin, As requested the cost of $335 has been approved and updated. Could yo…" at bounding box center [262, 68] width 349 height 25
click at [213, 70] on textarea "Hi Robin, As requested the cost of $335 has been approved and updated. Could yo…" at bounding box center [262, 68] width 349 height 25
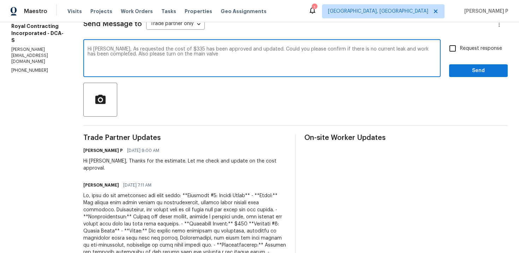
scroll to position [103, 0]
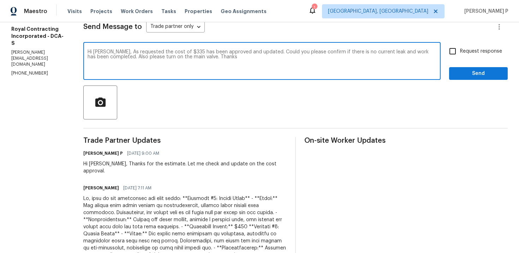
drag, startPoint x: 118, startPoint y: 52, endPoint x: 205, endPoint y: 57, distance: 87.0
click at [205, 57] on textarea "Hi Robin, As requested the cost of $335 has been approved and updated. Could yo…" at bounding box center [262, 61] width 349 height 25
paste textarea ", the cost of $335 has been approved and updated. Could you please confirm that…"
drag, startPoint x: 118, startPoint y: 52, endPoint x: 239, endPoint y: 56, distance: 121.5
click at [239, 56] on textarea "Hi Robin, As requested, the cost of $335 has been approved and updated. Could y…" at bounding box center [262, 61] width 349 height 25
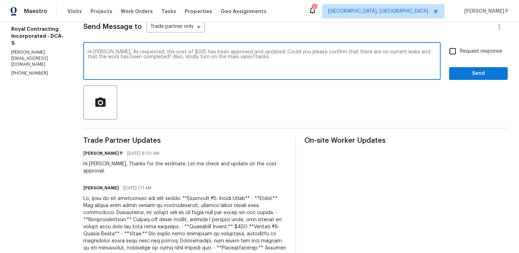
paste textarea
type textarea "Hi Robin, As requested, the cost of $335 has been approved and updated. Could y…"
click at [455, 54] on input "Request response" at bounding box center [452, 51] width 15 height 15
checkbox input "true"
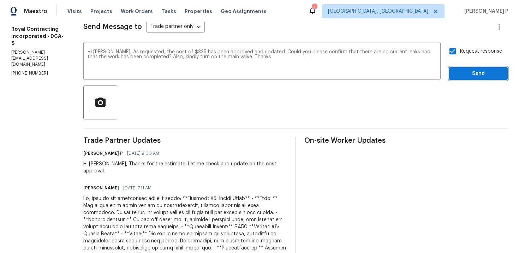
click at [469, 74] on span "Send" at bounding box center [478, 73] width 47 height 9
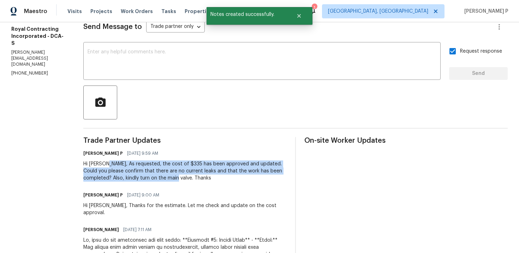
drag, startPoint x: 113, startPoint y: 163, endPoint x: 172, endPoint y: 175, distance: 59.8
click at [172, 176] on div "Hi Robin, As requested, the cost of $335 has been approved and updated. Could y…" at bounding box center [184, 170] width 203 height 21
copy div "As requested, the cost of $335 has been approved and updated. Could you please …"
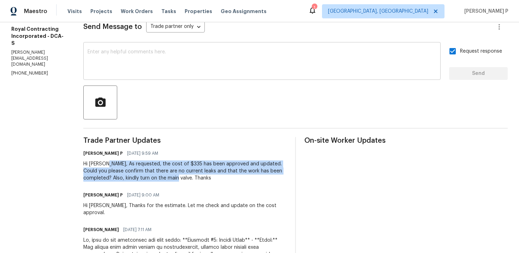
scroll to position [0, 0]
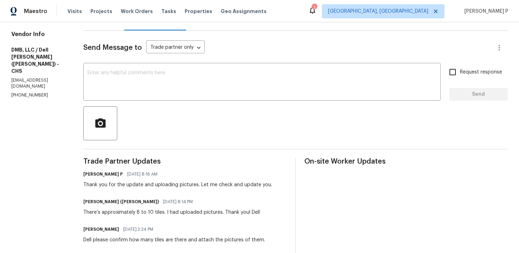
scroll to position [85, 0]
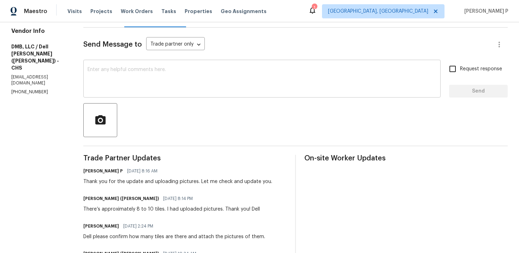
click at [192, 70] on textarea at bounding box center [262, 79] width 349 height 25
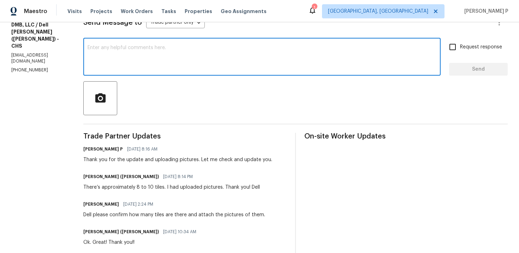
scroll to position [110, 0]
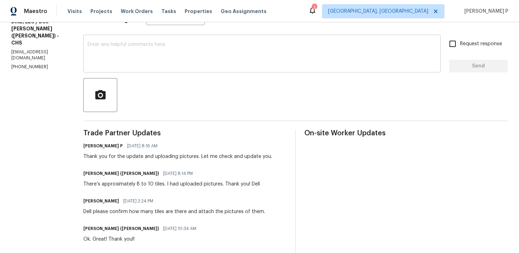
click at [178, 46] on textarea at bounding box center [262, 54] width 349 height 25
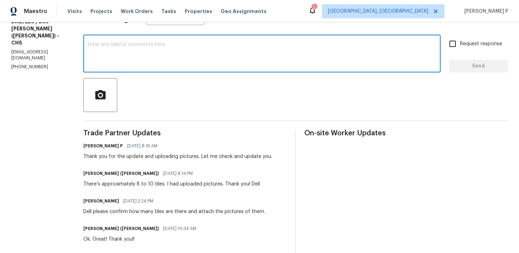
click at [175, 61] on textarea at bounding box center [262, 54] width 349 height 25
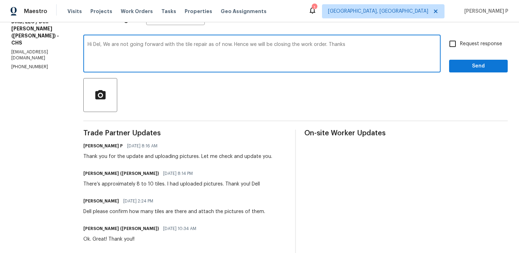
type textarea "Hi Del, We are not going forward with the tile repair as of now. Hence we will …"
click at [457, 44] on input "Request response" at bounding box center [452, 43] width 15 height 15
checkbox input "true"
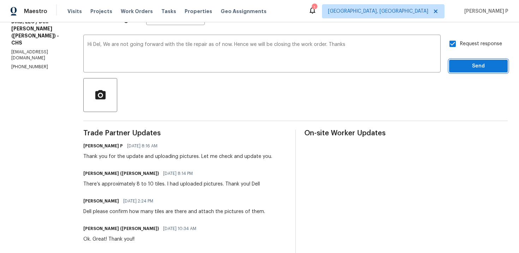
click at [465, 71] on button "Send" at bounding box center [478, 66] width 59 height 13
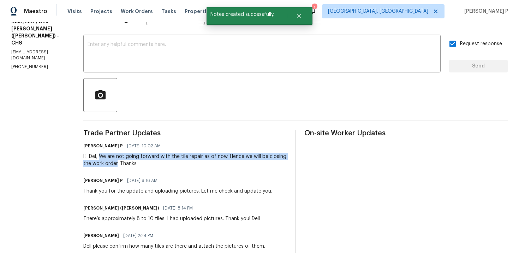
drag, startPoint x: 91, startPoint y: 156, endPoint x: 109, endPoint y: 163, distance: 19.5
click at [109, 163] on div "Hi Del, We are not going forward with the tile repair as of now. Hence we will …" at bounding box center [184, 160] width 203 height 14
copy div "We are not going forward with the tile repair as of now. Hence we will be closi…"
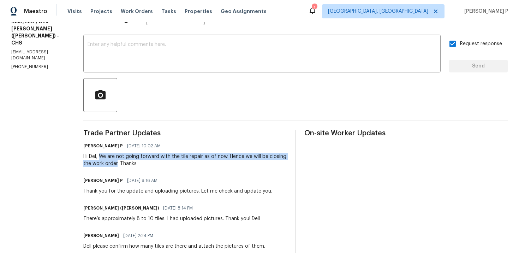
scroll to position [0, 0]
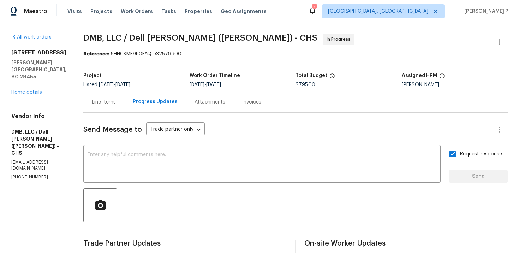
click at [92, 100] on div "Line Items" at bounding box center [104, 101] width 24 height 7
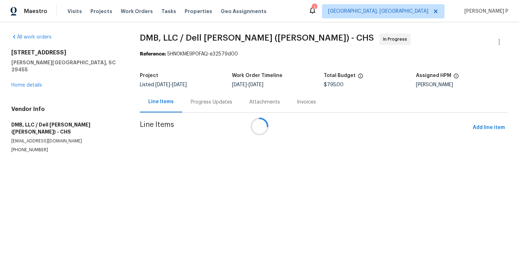
click at [89, 100] on div at bounding box center [259, 126] width 519 height 253
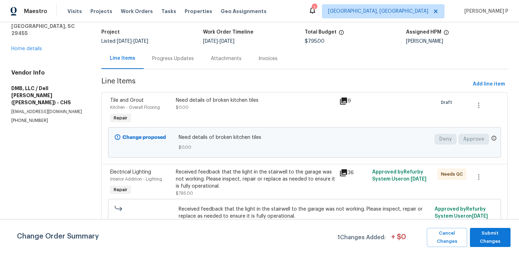
scroll to position [64, 0]
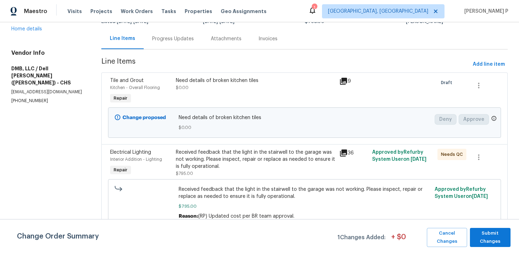
click at [261, 154] on div "Received feedback that the light in the stairwell to the garage was not working…" at bounding box center [256, 159] width 160 height 21
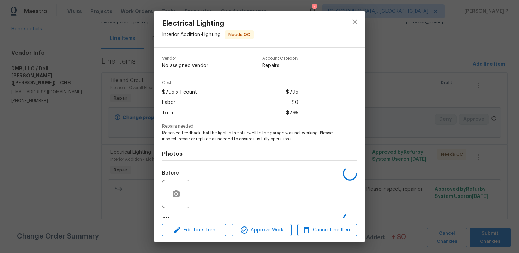
scroll to position [43, 0]
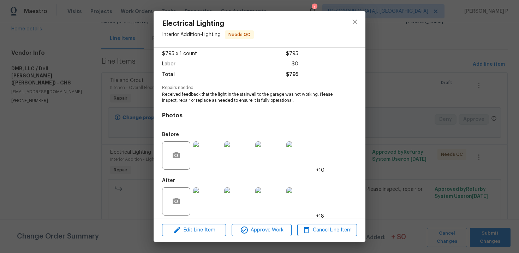
click at [214, 198] on img at bounding box center [207, 201] width 28 height 28
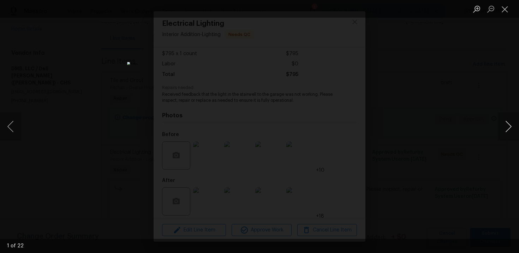
click at [510, 127] on button "Next image" at bounding box center [508, 126] width 21 height 28
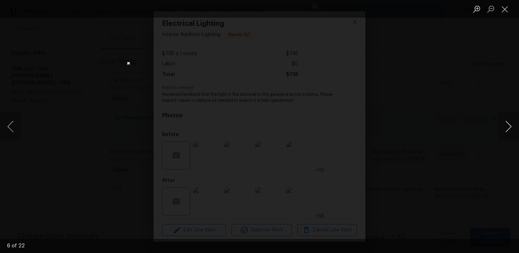
click at [510, 127] on button "Next image" at bounding box center [508, 126] width 21 height 28
click at [504, 12] on button "Close lightbox" at bounding box center [505, 9] width 14 height 12
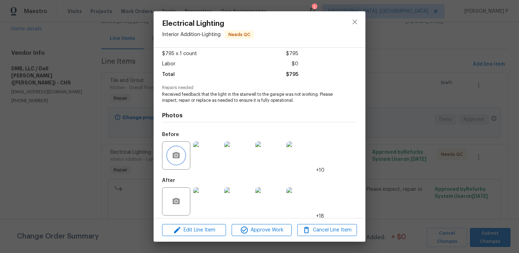
click at [177, 151] on icon "button" at bounding box center [176, 155] width 8 height 8
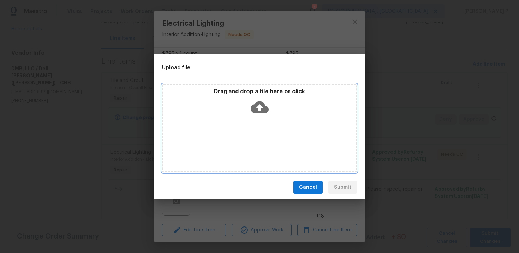
click at [257, 109] on icon at bounding box center [260, 107] width 18 height 12
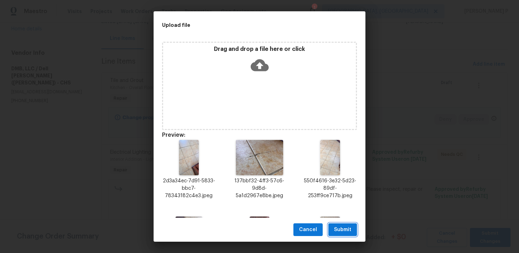
click at [348, 232] on span "Submit" at bounding box center [342, 229] width 17 height 9
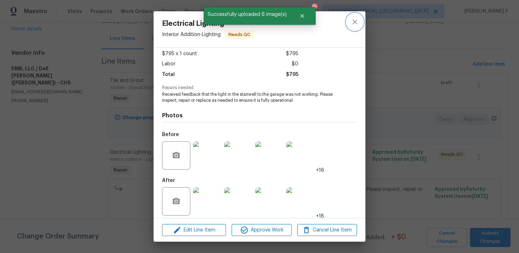
click at [352, 24] on icon "close" at bounding box center [354, 22] width 8 height 8
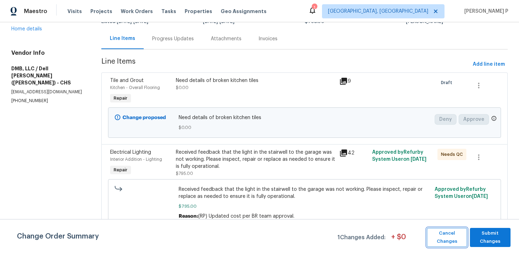
click at [449, 235] on span "Cancel Changes" at bounding box center [446, 237] width 33 height 16
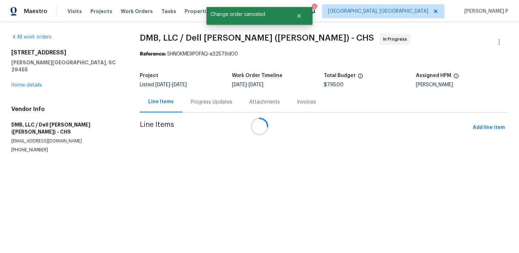
scroll to position [0, 0]
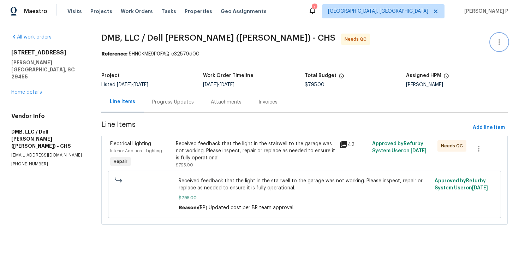
click at [498, 43] on icon "button" at bounding box center [499, 42] width 8 height 8
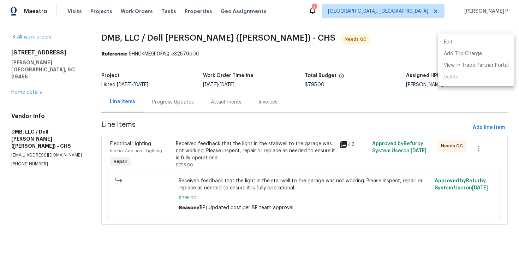
click at [476, 42] on li "Edit" at bounding box center [476, 42] width 76 height 12
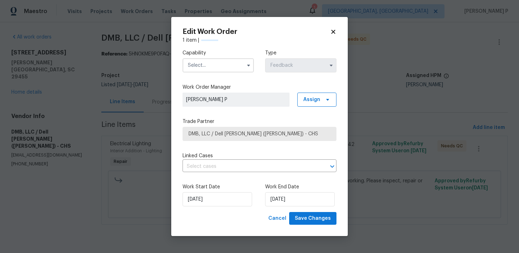
click at [220, 64] on input "text" at bounding box center [217, 65] width 71 height 14
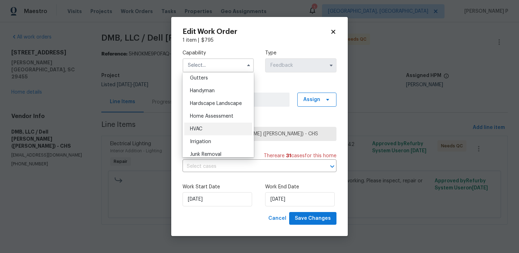
scroll to position [376, 0]
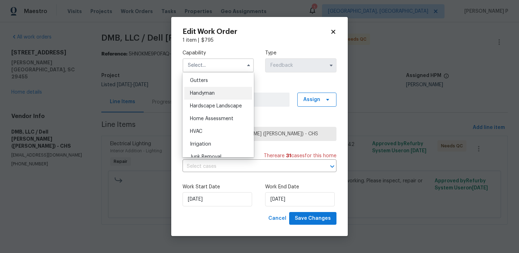
click at [208, 90] on div "Handyman" at bounding box center [218, 93] width 68 height 13
type input "Handyman"
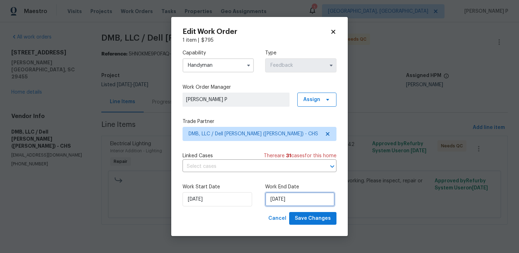
click at [284, 201] on input "[DATE]" at bounding box center [300, 199] width 70 height 14
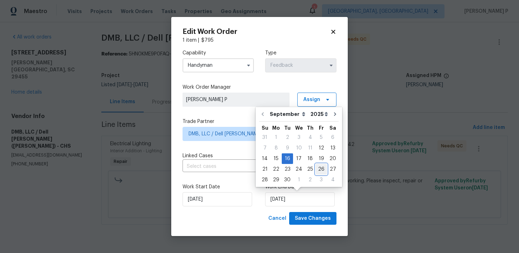
click at [320, 169] on div "26" at bounding box center [321, 169] width 11 height 10
type input "[DATE]"
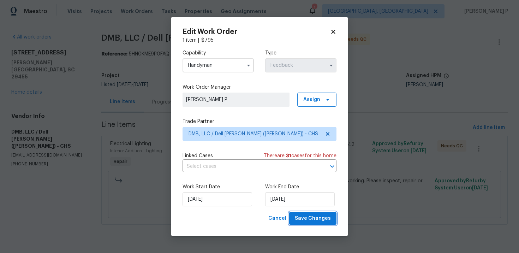
click at [318, 220] on span "Save Changes" at bounding box center [313, 218] width 36 height 9
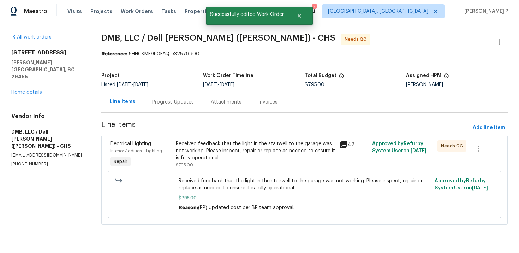
click at [224, 146] on div "Received feedback that the light in the stairwell to the garage was not working…" at bounding box center [256, 150] width 160 height 21
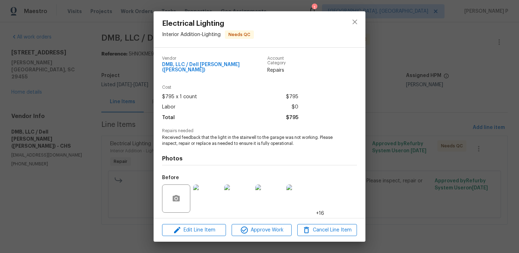
click at [269, 222] on div "Edit Line Item Approve Work Cancel Line Item" at bounding box center [260, 230] width 212 height 24
click at [270, 230] on span "Approve Work" at bounding box center [261, 230] width 55 height 9
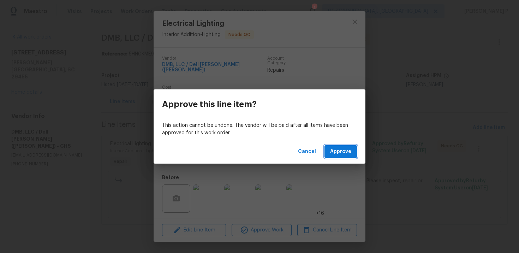
click at [334, 157] on button "Approve" at bounding box center [340, 151] width 32 height 13
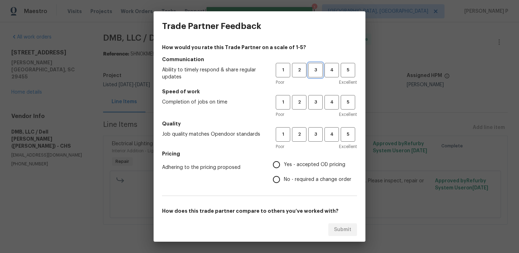
click at [317, 67] on span "3" at bounding box center [315, 70] width 13 height 8
click at [314, 110] on div "1 2 3 4 5 Poor Excellent" at bounding box center [316, 106] width 81 height 23
click at [316, 102] on span "3" at bounding box center [315, 102] width 13 height 8
click at [315, 134] on span "3" at bounding box center [315, 134] width 13 height 8
click at [304, 178] on span "No - required a change order" at bounding box center [317, 179] width 67 height 7
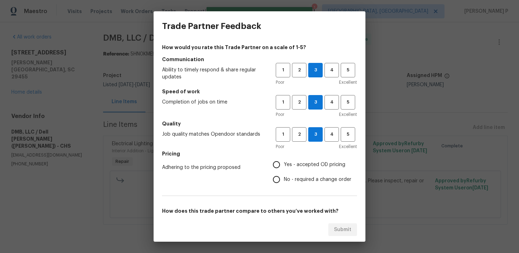
click at [284, 178] on input "No - required a change order" at bounding box center [276, 179] width 15 height 15
radio input "true"
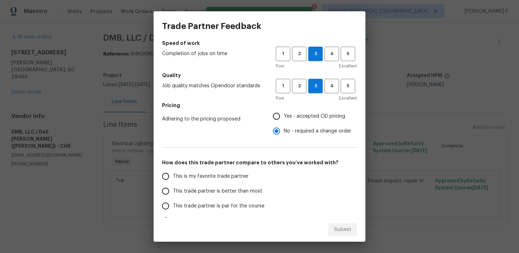
scroll to position [106, 0]
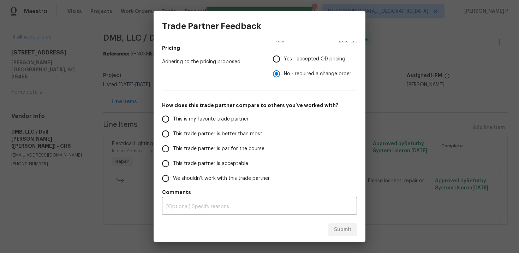
click at [233, 146] on span "This trade partner is par for the course" at bounding box center [218, 148] width 91 height 7
click at [173, 146] on input "This trade partner is par for the course" at bounding box center [165, 148] width 15 height 15
click at [338, 227] on span "Submit" at bounding box center [342, 229] width 17 height 9
radio input "true"
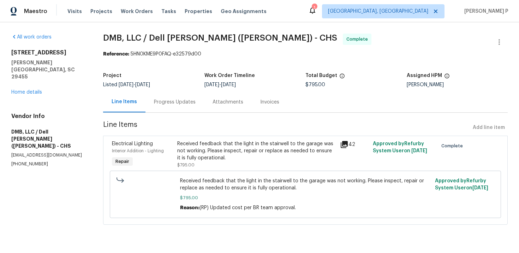
click at [184, 106] on div "Progress Updates" at bounding box center [174, 101] width 59 height 21
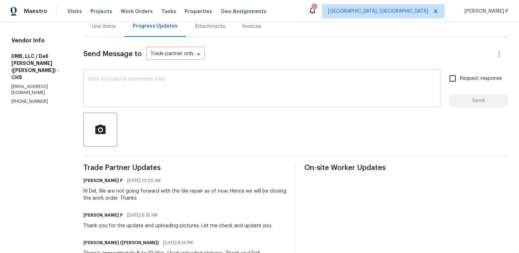
scroll to position [83, 0]
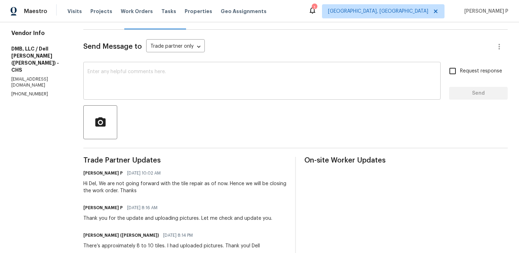
click at [148, 70] on textarea at bounding box center [262, 81] width 349 height 25
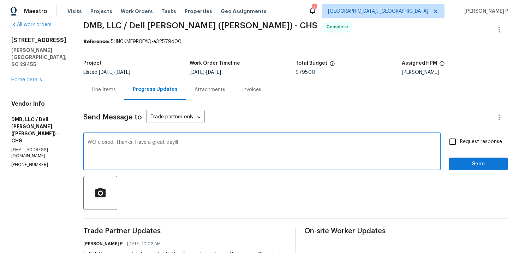
scroll to position [0, 0]
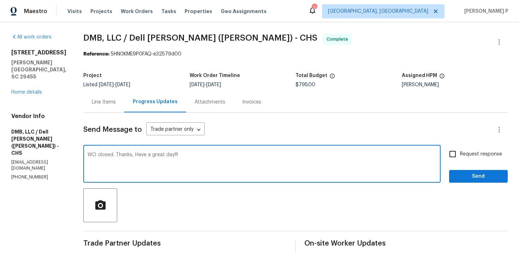
type textarea "WO closed. Thanks, Have a great day!!!"
click at [483, 180] on span "Send" at bounding box center [478, 176] width 47 height 9
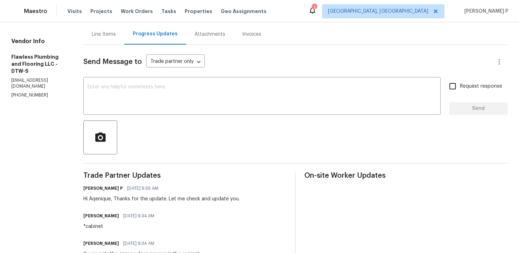
scroll to position [47, 0]
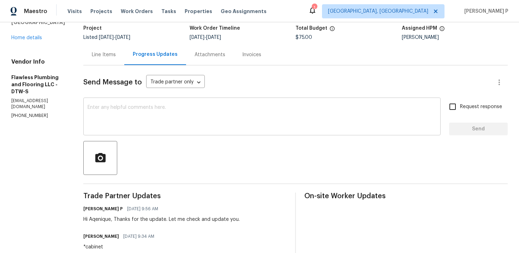
click at [175, 121] on textarea at bounding box center [262, 117] width 349 height 25
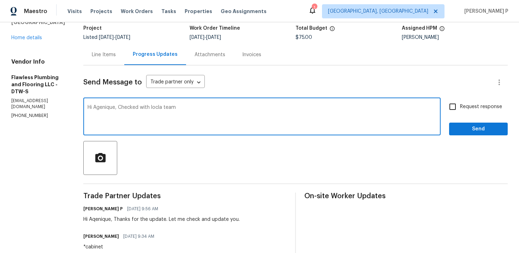
click at [181, 106] on textarea "Hi Agenique, Checked with locla team" at bounding box center [262, 117] width 349 height 25
click at [211, 110] on textarea "Hi Agenique, Checked with local team" at bounding box center [262, 117] width 349 height 25
paste textarea "There is a key in the lockbox and one in the cabinet that opens the side door o…"
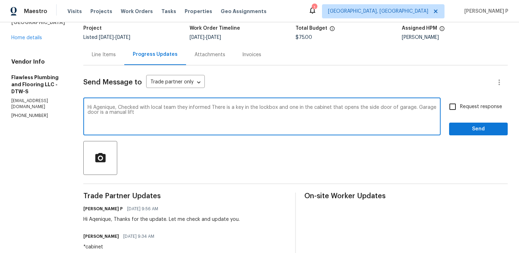
click at [229, 105] on textarea "Hi Agenique, Checked with local team they informed There is a key in the lockbo…" at bounding box center [262, 117] width 349 height 25
click at [244, 108] on textarea "Hi Agenique, Checked with local team they informed that There is a key in the l…" at bounding box center [262, 117] width 349 height 25
click at [201, 114] on textarea "Hi Agenique, Checked with local team they informed that there is a key in the l…" at bounding box center [262, 117] width 349 height 25
drag, startPoint x: 138, startPoint y: 107, endPoint x: 214, endPoint y: 109, distance: 75.6
click at [214, 109] on textarea "Hi Agenique, Checked with local team they informed that there is a key in the l…" at bounding box center [262, 117] width 349 height 25
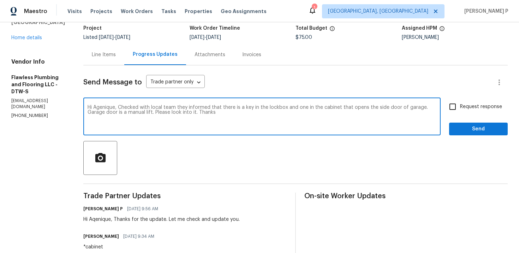
click at [206, 114] on textarea "Hi Agenique, Checked with local team they informed that there is a key in the l…" at bounding box center [262, 117] width 349 height 25
drag, startPoint x: 139, startPoint y: 107, endPoint x: 234, endPoint y: 113, distance: 95.2
click at [234, 113] on textarea "Hi Agenique, Checked with local team they informed that there is a key in the l…" at bounding box center [262, 117] width 349 height 25
paste textarea "I checked with the local team, and they confirmed there is a key in the lockbox…"
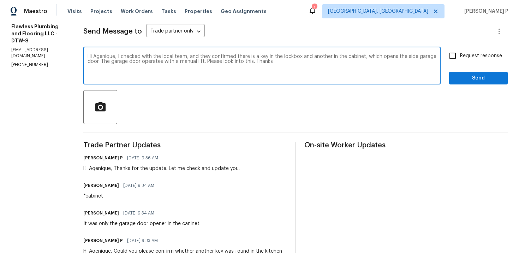
scroll to position [86, 0]
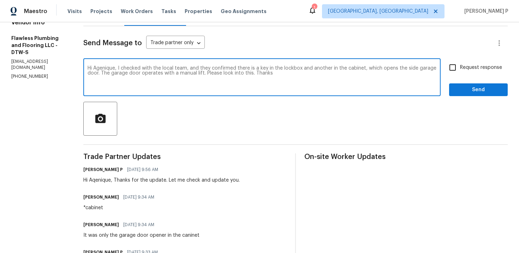
type textarea "Hi Agenique, I checked with the local team, and they confirmed there is a key i…"
click at [454, 68] on input "Request response" at bounding box center [452, 67] width 15 height 15
checkbox input "true"
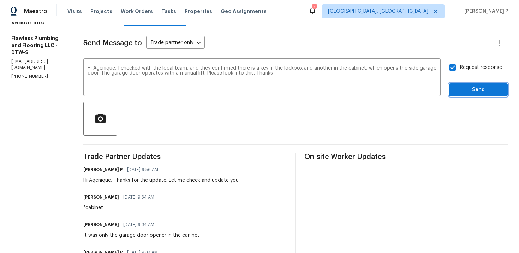
click at [463, 89] on span "Send" at bounding box center [478, 89] width 47 height 9
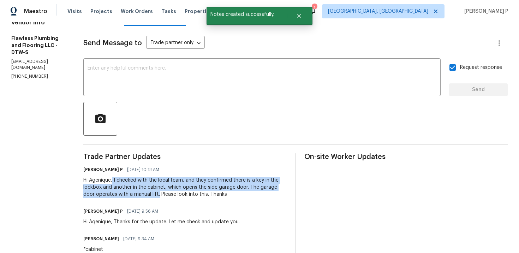
drag, startPoint x: 133, startPoint y: 179, endPoint x: 178, endPoint y: 193, distance: 47.5
click at [178, 193] on div "Hi Agenique, I checked with the local team, and they confirmed there is a key i…" at bounding box center [184, 186] width 203 height 21
copy div "I checked with the local team, and they confirmed there is a key in the lockbox…"
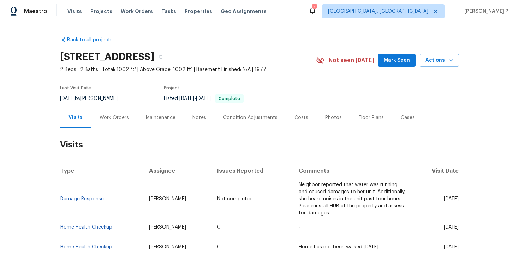
click at [110, 127] on div "Work Orders" at bounding box center [114, 117] width 46 height 21
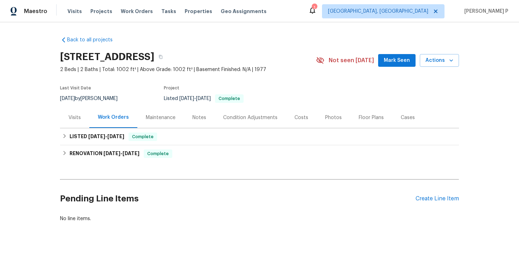
scroll to position [22, 0]
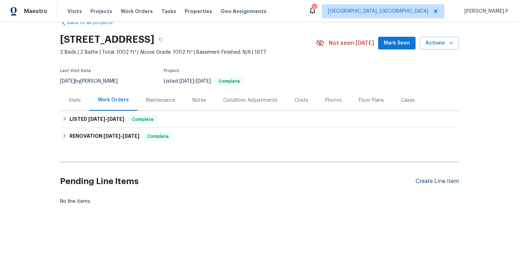
click at [422, 181] on div "Create Line Item" at bounding box center [436, 181] width 43 height 7
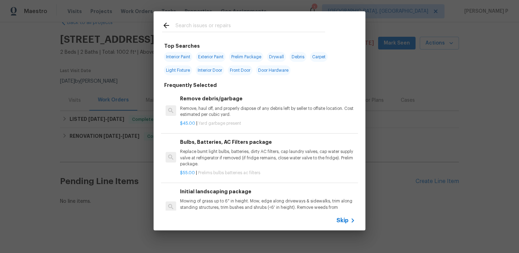
click at [342, 223] on span "Skip" at bounding box center [342, 220] width 12 height 7
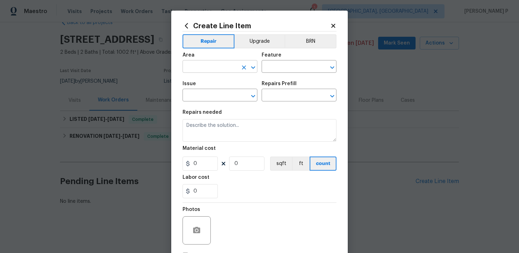
click at [233, 67] on input "text" at bounding box center [209, 67] width 55 height 11
click at [217, 93] on li "Interior Overall" at bounding box center [219, 95] width 75 height 12
type input "Interior Overall"
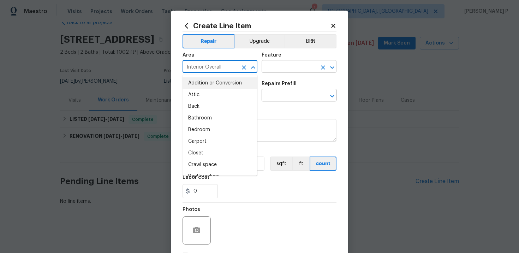
click at [277, 70] on input "text" at bounding box center [289, 67] width 55 height 11
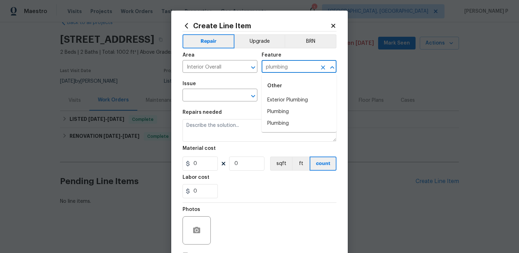
type input "plumbing"
click at [280, 106] on li "Plumbing" at bounding box center [299, 112] width 75 height 12
type input "Plumbing"
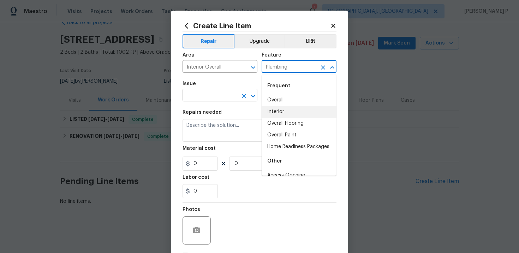
click at [200, 96] on input "text" at bounding box center [209, 95] width 55 height 11
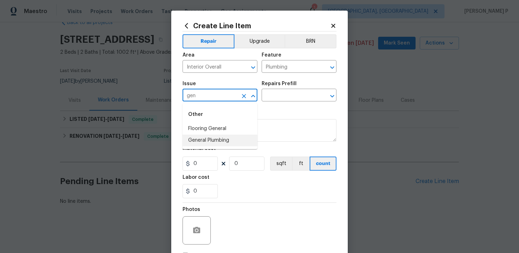
click at [206, 144] on li "General Plumbing" at bounding box center [219, 140] width 75 height 12
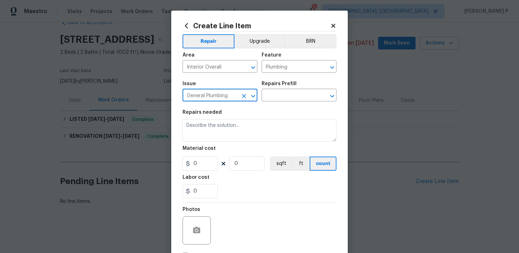
type input "General Plumbing"
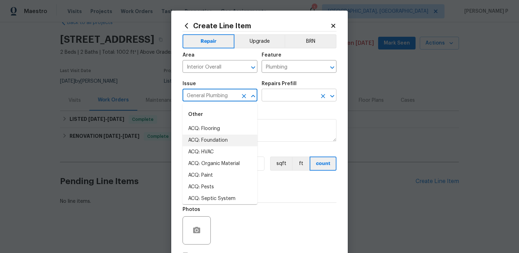
click at [272, 97] on input "text" at bounding box center [289, 95] width 55 height 11
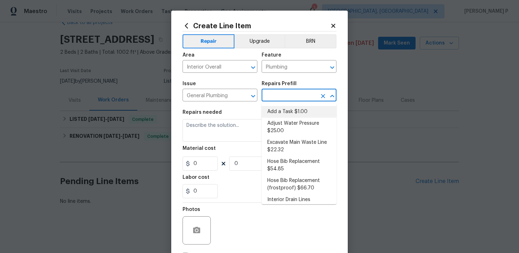
click at [283, 112] on li "Add a Task $1.00" at bounding box center [299, 112] width 75 height 12
type input "Add a Task $1.00"
type textarea "HPM to detail"
type input "1"
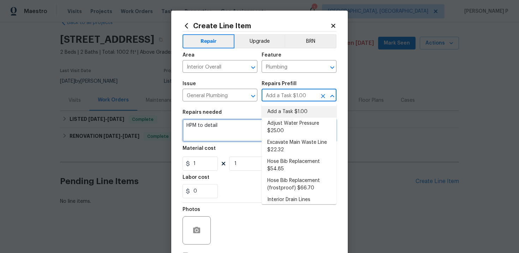
click at [212, 134] on textarea "HPM to detail" at bounding box center [259, 130] width 154 height 23
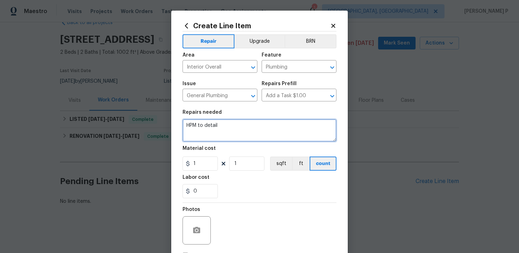
click at [212, 134] on textarea "HPM to detail" at bounding box center [259, 130] width 154 height 23
paste textarea "#lwoleak Received feedback water is leaking into the down stairs unit. Please t…"
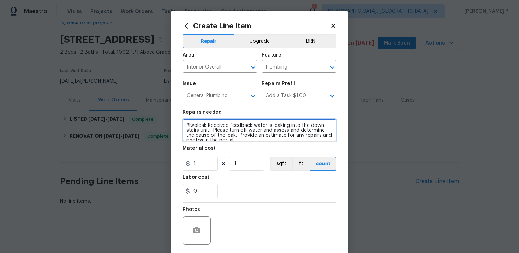
scroll to position [1, 0]
type textarea "#lwoleak Received feedback water is leaking into the down stairs unit. Please t…"
click at [201, 171] on section "Repairs needed #lwoleak Received feedback water is leaking into the down stairs…" at bounding box center [259, 154] width 154 height 97
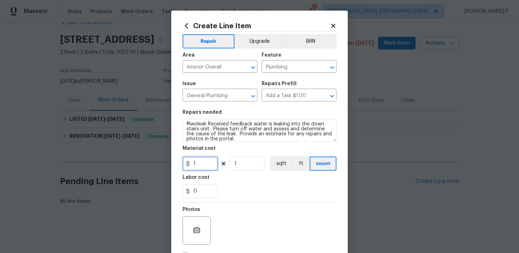
click at [200, 162] on input "1" at bounding box center [199, 163] width 35 height 14
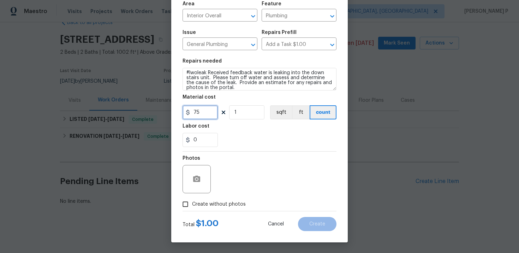
type input "75"
click at [187, 203] on input "Create without photos" at bounding box center [185, 203] width 13 height 13
checkbox input "true"
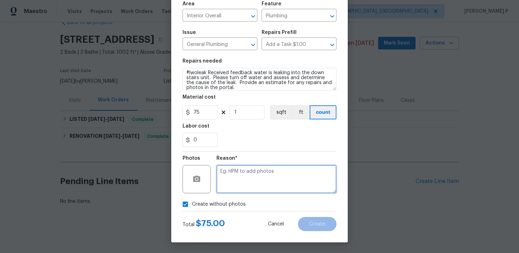
click at [241, 174] on textarea at bounding box center [276, 179] width 120 height 28
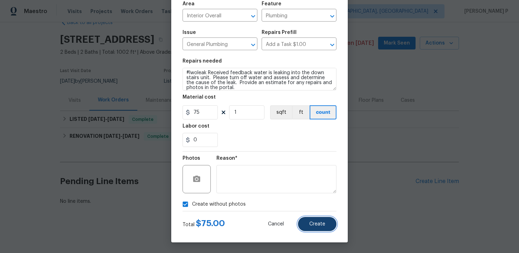
click at [321, 224] on span "Create" at bounding box center [317, 223] width 16 height 5
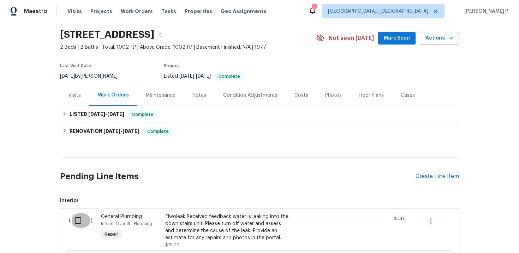
click at [79, 226] on input "checkbox" at bounding box center [81, 220] width 20 height 15
checkbox input "true"
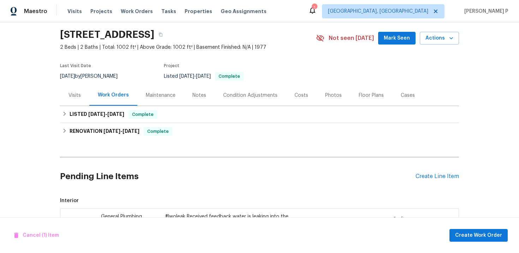
scroll to position [117, 0]
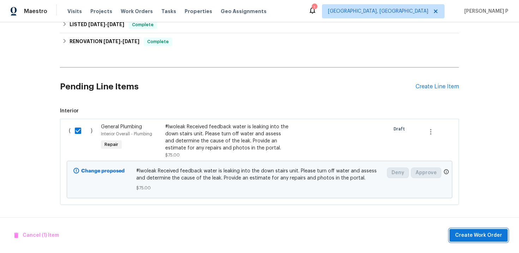
click at [476, 234] on span "Create Work Order" at bounding box center [478, 235] width 47 height 9
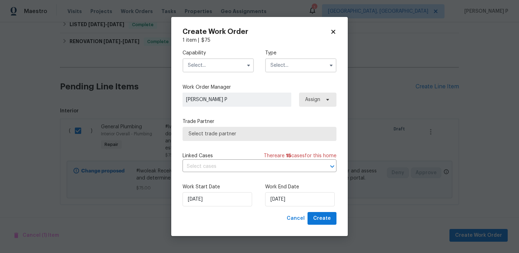
click at [284, 63] on input "text" at bounding box center [300, 65] width 71 height 14
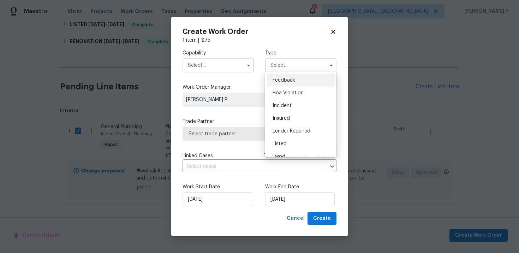
click at [284, 78] on span "Feedback" at bounding box center [283, 80] width 23 height 5
type input "Feedback"
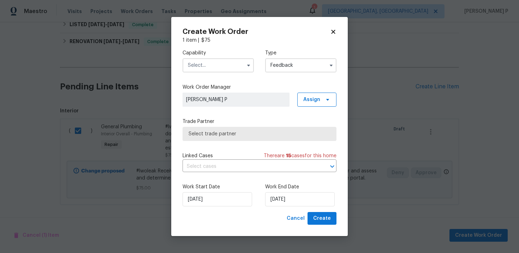
click at [221, 69] on input "text" at bounding box center [217, 65] width 71 height 14
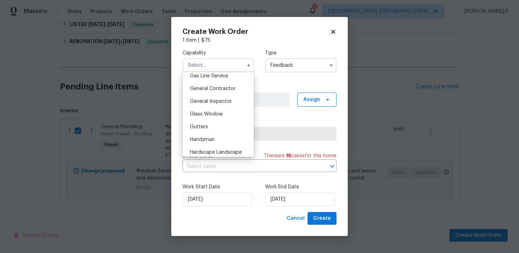
scroll to position [329, 0]
click at [213, 138] on span "Handyman" at bounding box center [202, 139] width 25 height 5
type input "Handyman"
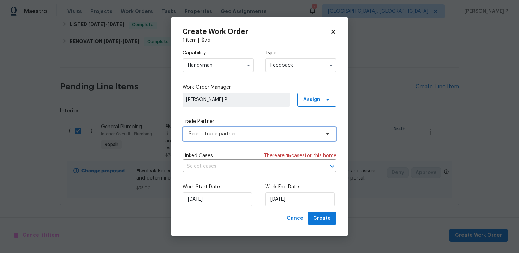
click at [239, 132] on span "Select trade partner" at bounding box center [254, 133] width 132 height 7
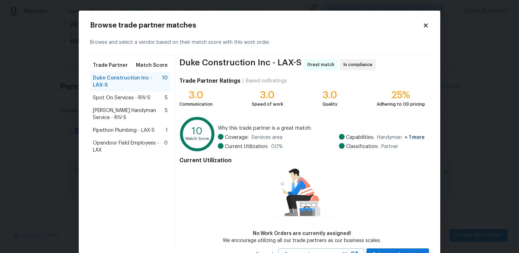
scroll to position [30, 0]
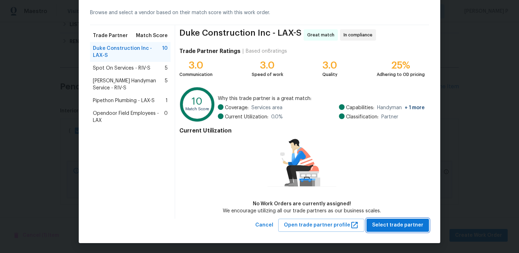
click at [392, 219] on button "Select trade partner" at bounding box center [397, 224] width 62 height 13
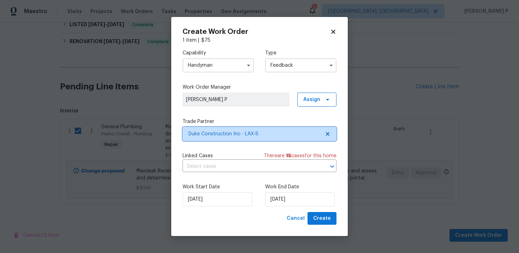
scroll to position [0, 0]
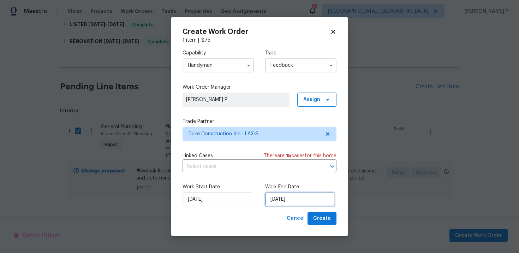
click at [282, 198] on input "9/26/2025" at bounding box center [300, 199] width 70 height 14
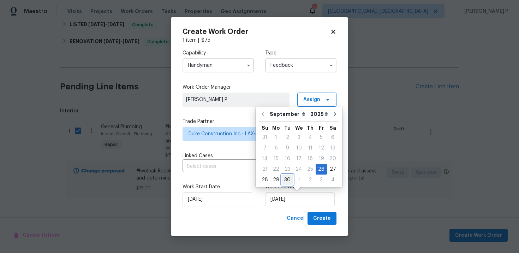
click at [285, 178] on div "30" at bounding box center [287, 180] width 11 height 10
type input "9/30/2025"
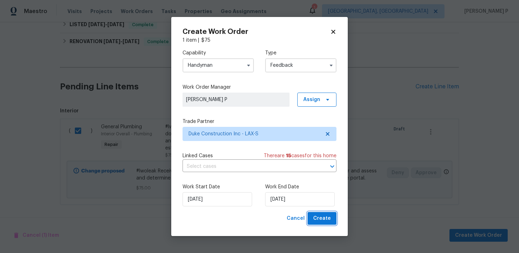
click at [319, 217] on span "Create" at bounding box center [322, 218] width 18 height 9
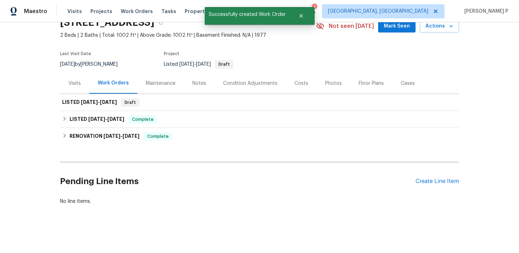
scroll to position [39, 0]
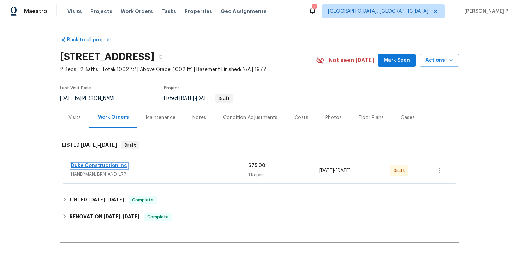
click at [103, 168] on link "Duke Construction Inc" at bounding box center [99, 165] width 56 height 5
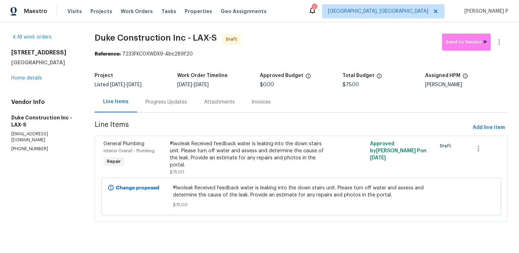
click at [175, 103] on div "Progress Updates" at bounding box center [166, 101] width 42 height 7
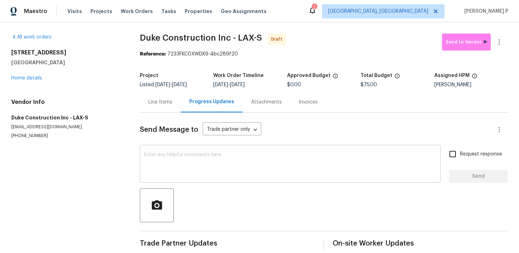
click at [207, 166] on textarea at bounding box center [290, 164] width 292 height 25
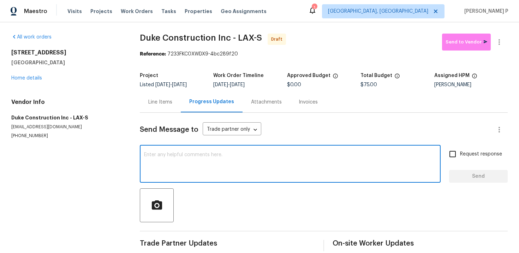
paste textarea "Hi, this is [PERSON_NAME] with Opendoor. I’m confirming you received the WO for…"
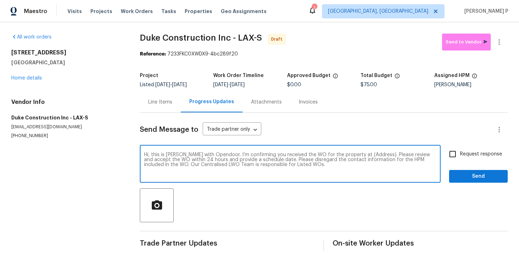
click at [355, 154] on textarea "Hi, this is [PERSON_NAME] with Opendoor. I’m confirming you received the WO for…" at bounding box center [290, 164] width 292 height 25
drag, startPoint x: 354, startPoint y: 154, endPoint x: 373, endPoint y: 155, distance: 19.4
click at [372, 155] on textarea "Hi, this is [PERSON_NAME] with Opendoor. I’m confirming you received the WO for…" at bounding box center [290, 164] width 292 height 25
click at [373, 155] on textarea "Hi, this is [PERSON_NAME] with Opendoor. I’m confirming you received the WO for…" at bounding box center [290, 164] width 292 height 25
drag, startPoint x: 354, startPoint y: 154, endPoint x: 376, endPoint y: 154, distance: 21.5
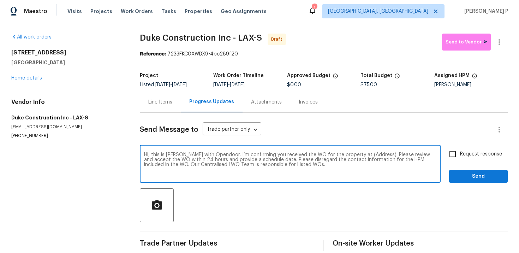
click at [376, 154] on textarea "Hi, this is [PERSON_NAME] with Opendoor. I’m confirming you received the WO for…" at bounding box center [290, 164] width 292 height 25
paste textarea "[STREET_ADDRESS]"
type textarea "Hi, this is [PERSON_NAME] with Opendoor. I’m confirming you received the WO for…"
click at [455, 153] on input "Request response" at bounding box center [452, 153] width 15 height 15
checkbox input "true"
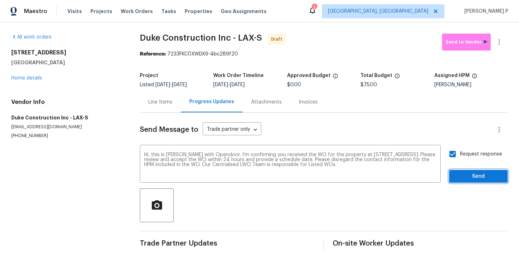
click at [465, 181] on button "Send" at bounding box center [478, 176] width 59 height 13
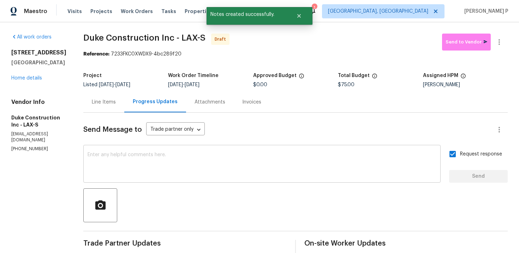
click at [204, 156] on textarea at bounding box center [262, 164] width 349 height 25
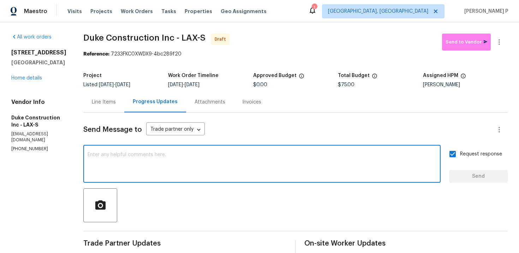
paste textarea "Attention All Work Orders must include before-photos (both close-up and wide-an…"
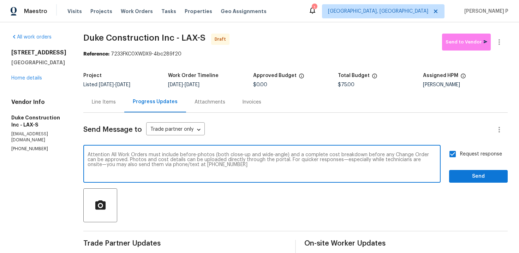
type textarea "Attention All Work Orders must include before-photos (both close-up and wide-an…"
click at [473, 182] on button "Send" at bounding box center [478, 176] width 59 height 13
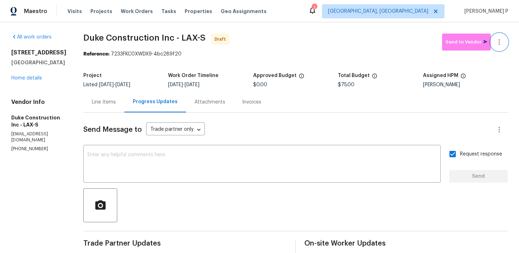
click at [502, 40] on icon "button" at bounding box center [499, 42] width 8 height 8
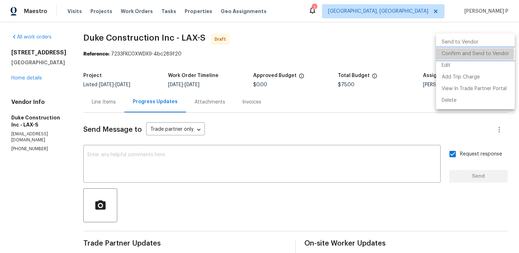
click at [465, 54] on li "Confirm and Send to Vendor" at bounding box center [475, 54] width 79 height 12
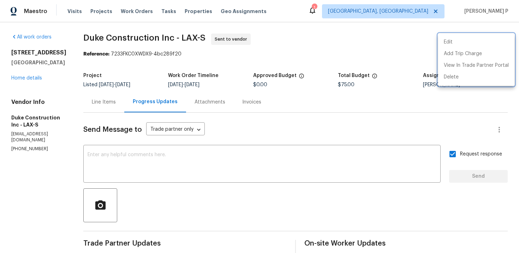
drag, startPoint x: 95, startPoint y: 36, endPoint x: 180, endPoint y: 36, distance: 84.4
click at [180, 36] on div at bounding box center [259, 126] width 519 height 253
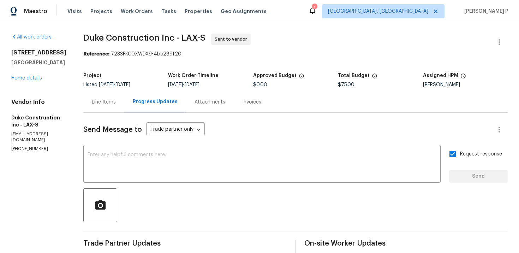
click at [102, 35] on span "Duke Construction Inc - LAX-S" at bounding box center [144, 38] width 122 height 8
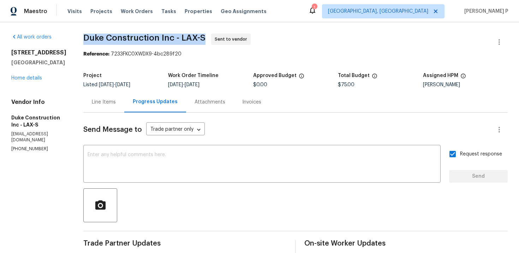
drag, startPoint x: 95, startPoint y: 38, endPoint x: 217, endPoint y: 37, distance: 122.5
click at [217, 37] on span "Duke Construction Inc - LAX-S Sent to vendor" at bounding box center [286, 42] width 407 height 17
copy span "Duke Construction Inc - LAX-S"
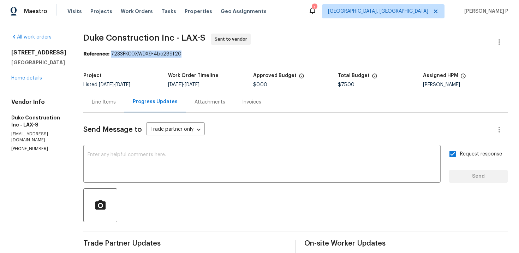
drag, startPoint x: 123, startPoint y: 54, endPoint x: 236, endPoint y: 54, distance: 112.9
click at [235, 54] on div "Reference: 7233FKC0XWDX9-4bc289f20" at bounding box center [295, 53] width 424 height 7
copy div "7233FKC0XWDX9-4bc289f20"
click at [111, 40] on span "Duke Construction Inc - LAX-S" at bounding box center [144, 38] width 122 height 8
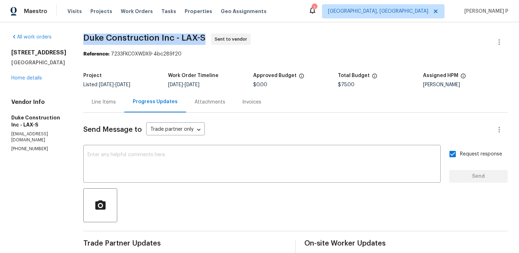
drag, startPoint x: 96, startPoint y: 37, endPoint x: 227, endPoint y: 37, distance: 130.9
click at [227, 37] on span "Duke Construction Inc - LAX-S Sent to vendor" at bounding box center [286, 42] width 407 height 17
copy span "Duke Construction Inc - LAX-S"
click at [111, 95] on div "Line Items" at bounding box center [103, 101] width 41 height 21
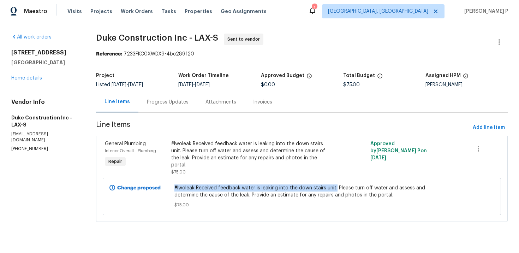
drag, startPoint x: 173, startPoint y: 180, endPoint x: 336, endPoint y: 180, distance: 162.7
click at [336, 182] on div "#lwoleak Received feedback water is leaking into the down stairs unit. Please t…" at bounding box center [301, 196] width 259 height 28
copy span "#lwoleak Received feedback water is leaking into the down stairs unit."
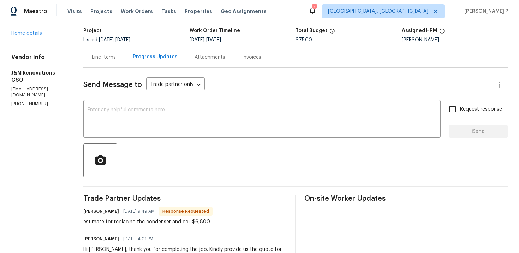
scroll to position [43, 0]
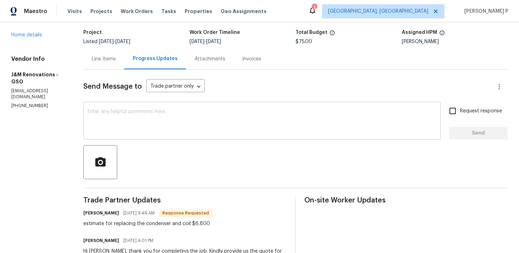
click at [130, 125] on textarea at bounding box center [262, 121] width 349 height 25
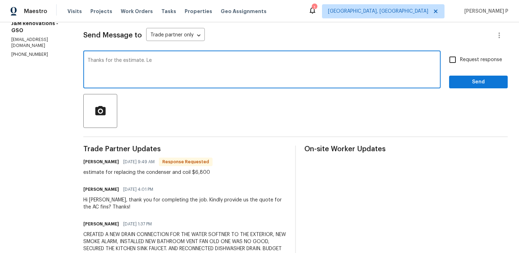
scroll to position [97, 0]
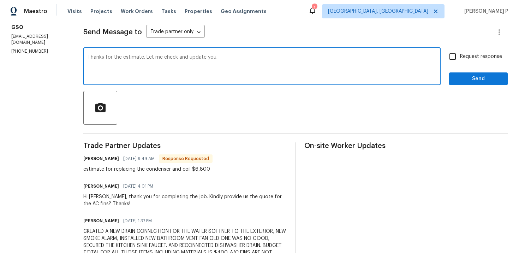
type textarea "Thanks for the estimate. Let me check and update you."
click at [476, 73] on button "Send" at bounding box center [478, 78] width 59 height 13
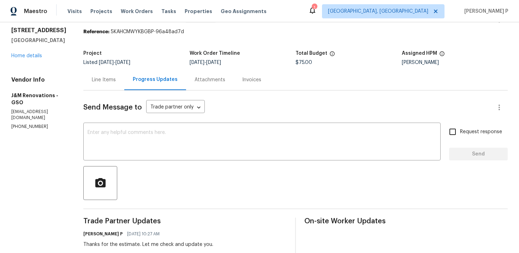
scroll to position [0, 0]
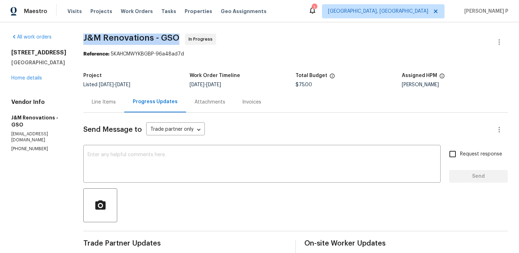
drag, startPoint x: 82, startPoint y: 38, endPoint x: 178, endPoint y: 38, distance: 96.3
copy span "J&M Renovations - GSO"
click at [106, 101] on div "Line Items" at bounding box center [104, 101] width 24 height 7
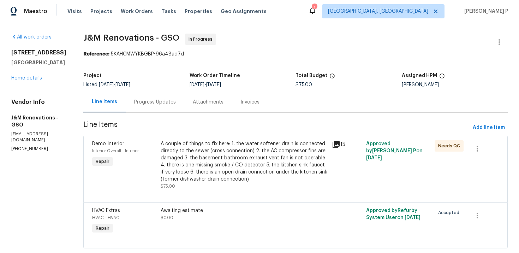
scroll to position [16, 0]
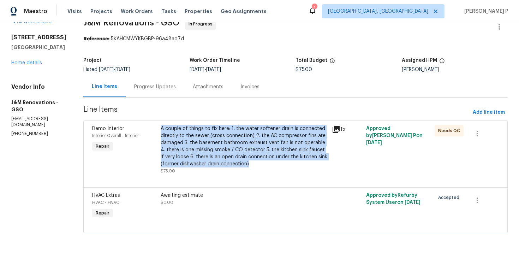
drag, startPoint x: 162, startPoint y: 127, endPoint x: 253, endPoint y: 161, distance: 96.6
click at [253, 161] on div "A couple of things to fix here: 1. the water softener drain is connected direct…" at bounding box center [244, 146] width 167 height 42
copy div "A couple of things to fix here: 1. the water softener drain is connected direct…"
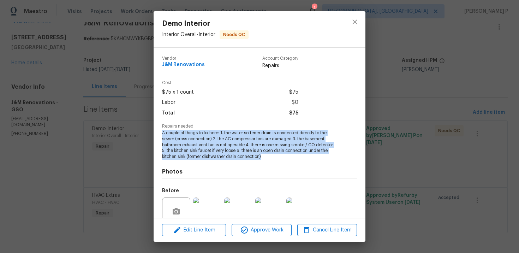
drag, startPoint x: 163, startPoint y: 133, endPoint x: 263, endPoint y: 157, distance: 103.3
click at [263, 157] on span "A couple of things to fix here: 1. the water softener drain is connected direct…" at bounding box center [249, 145] width 175 height 30
copy span "A couple of things to fix here: 1. the water softener drain is connected direct…"
click at [356, 27] on button "close" at bounding box center [354, 21] width 17 height 17
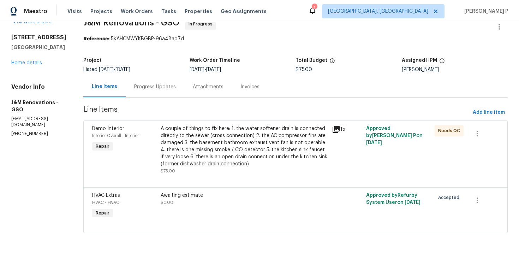
click at [167, 84] on div "Progress Updates" at bounding box center [155, 86] width 42 height 7
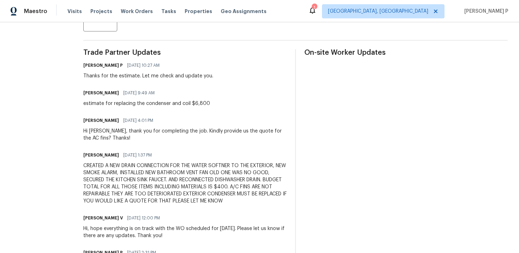
scroll to position [214, 0]
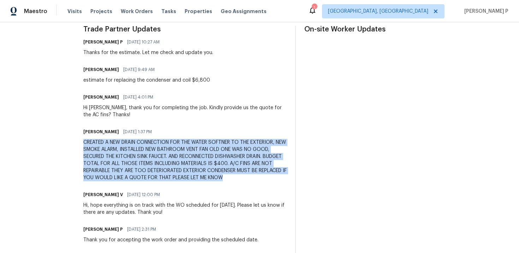
drag, startPoint x: 84, startPoint y: 143, endPoint x: 275, endPoint y: 178, distance: 193.8
click at [275, 178] on div "CREATED A NEW DRAIN CONNECTION FOR THE WATER SOFTNER TO THE EXTERIOR, NEW SMOKE…" at bounding box center [184, 160] width 203 height 42
copy div "CREATED A NEW DRAIN CONNECTION FOR THE WATER SOFTNER TO THE EXTERIOR, NEW SMOKE…"
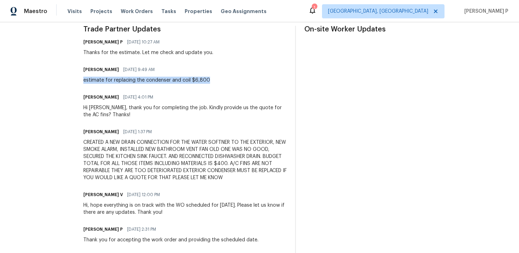
drag, startPoint x: 85, startPoint y: 82, endPoint x: 213, endPoint y: 82, distance: 128.5
click at [213, 82] on div "[PERSON_NAME] [DATE] 9:49 AM estimate for replacing the condenser and coil $6,8…" at bounding box center [184, 74] width 203 height 19
copy div "estimate for replacing the condenser and coil $6,800"
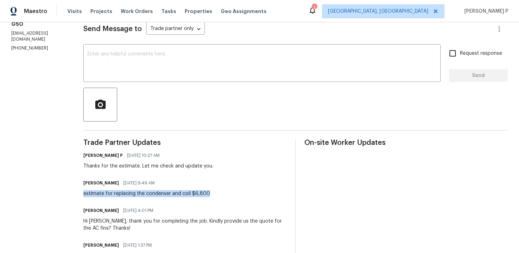
scroll to position [0, 0]
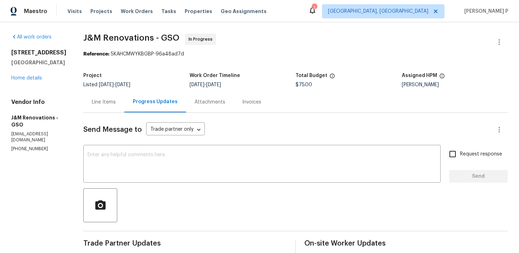
click at [107, 103] on div "Line Items" at bounding box center [104, 101] width 24 height 7
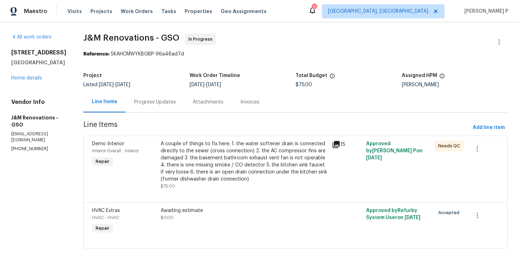
click at [234, 153] on div "A couple of things to fix here: 1. the water softener drain is connected direct…" at bounding box center [244, 161] width 167 height 42
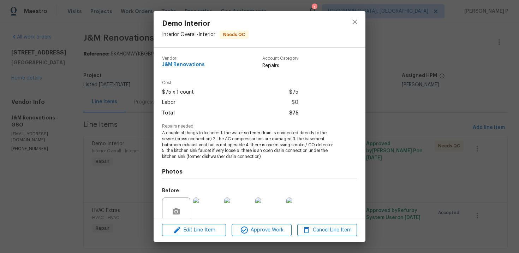
scroll to position [61, 0]
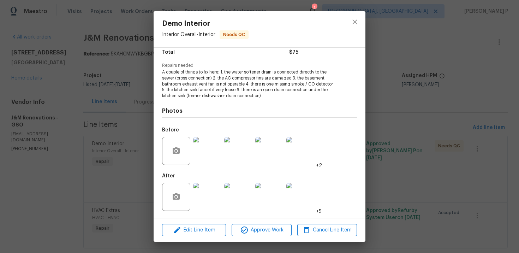
click at [197, 158] on img at bounding box center [207, 151] width 28 height 28
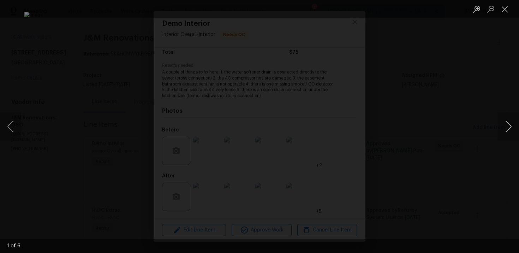
click at [508, 122] on button "Next image" at bounding box center [508, 126] width 21 height 28
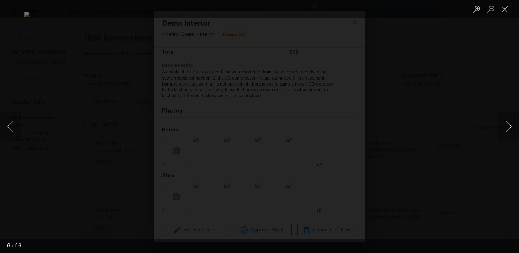
click at [508, 122] on button "Next image" at bounding box center [508, 126] width 21 height 28
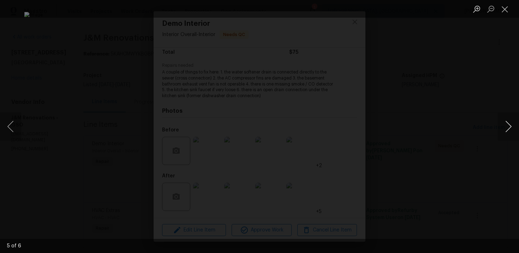
click at [508, 122] on button "Next image" at bounding box center [508, 126] width 21 height 28
click at [503, 7] on button "Close lightbox" at bounding box center [505, 9] width 14 height 12
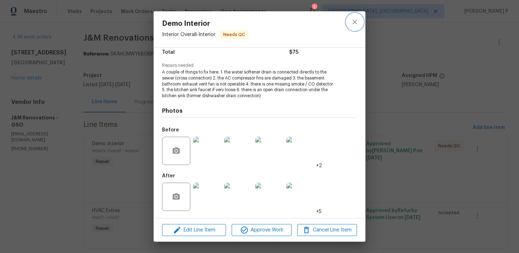
click at [355, 23] on icon "close" at bounding box center [354, 22] width 8 height 8
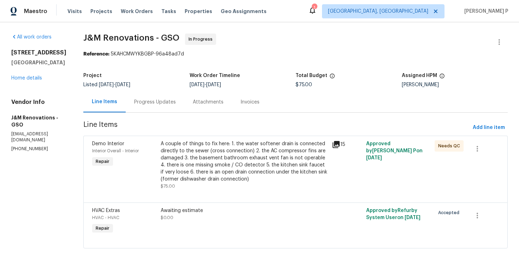
click at [162, 101] on div "Progress Updates" at bounding box center [155, 101] width 42 height 7
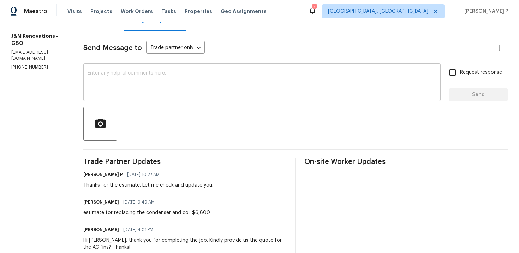
scroll to position [112, 0]
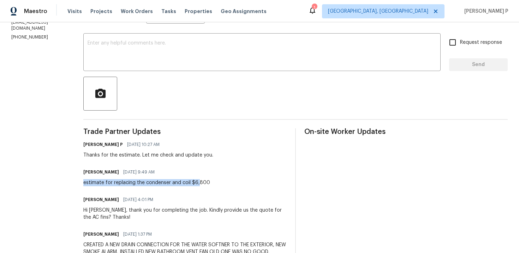
drag, startPoint x: 84, startPoint y: 182, endPoint x: 199, endPoint y: 182, distance: 115.1
click at [199, 182] on div "estimate for replacing the condenser and coil $6,800" at bounding box center [146, 182] width 127 height 7
click at [145, 184] on div "estimate for replacing the condenser and coil $6,800" at bounding box center [146, 182] width 127 height 7
drag, startPoint x: 85, startPoint y: 183, endPoint x: 245, endPoint y: 181, distance: 159.9
click at [245, 181] on div "[PERSON_NAME] [DATE] 9:49 AM estimate for replacing the condenser and coil $6,8…" at bounding box center [184, 176] width 203 height 19
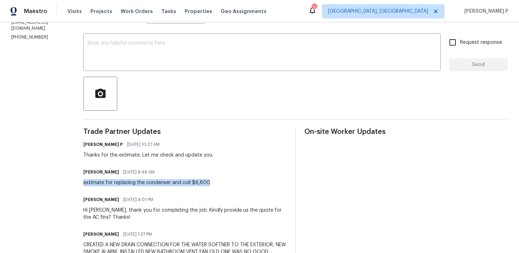
drag, startPoint x: 235, startPoint y: 181, endPoint x: 82, endPoint y: 181, distance: 153.5
click at [82, 181] on div "All work orders [STREET_ADDRESS] Home details Vendor Info J&M Renovations - GSO…" at bounding box center [259, 204] width 519 height 587
copy div "estimate for replacing the condenser and coil $6,800"
